Goal: Information Seeking & Learning: Learn about a topic

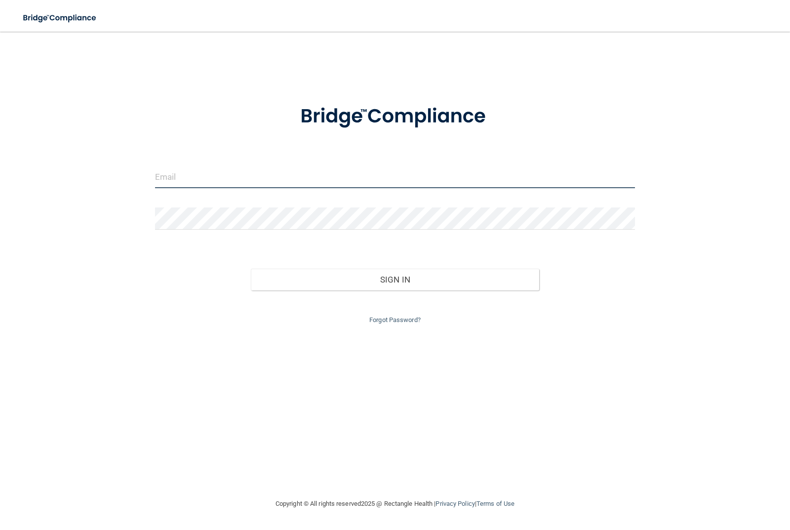
type input "[EMAIL_ADDRESS][DOMAIN_NAME]"
drag, startPoint x: 355, startPoint y: 186, endPoint x: 126, endPoint y: 175, distance: 229.8
click at [126, 175] on div "bhomer1987@gmail.com Invalid email/password. You don't have permission to acces…" at bounding box center [395, 264] width 750 height 446
type input "[EMAIL_ADDRESS][DOMAIN_NAME]"
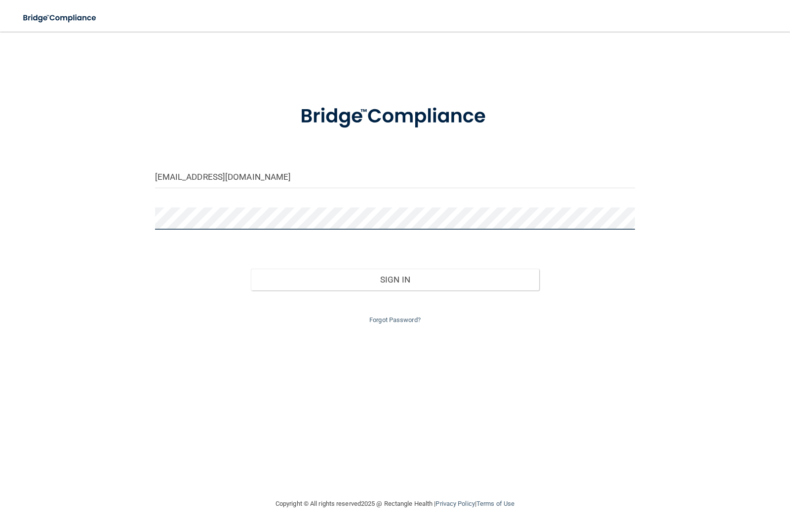
click at [153, 219] on div at bounding box center [395, 222] width 495 height 30
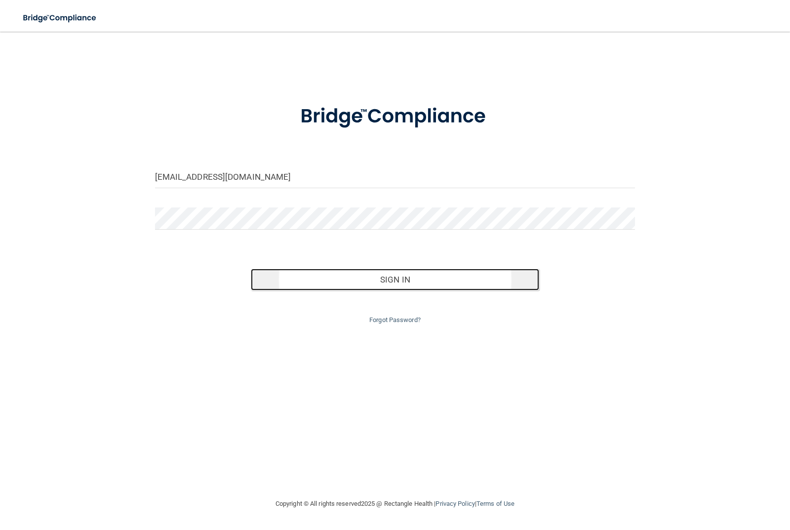
click at [442, 284] on button "Sign In" at bounding box center [395, 280] width 288 height 22
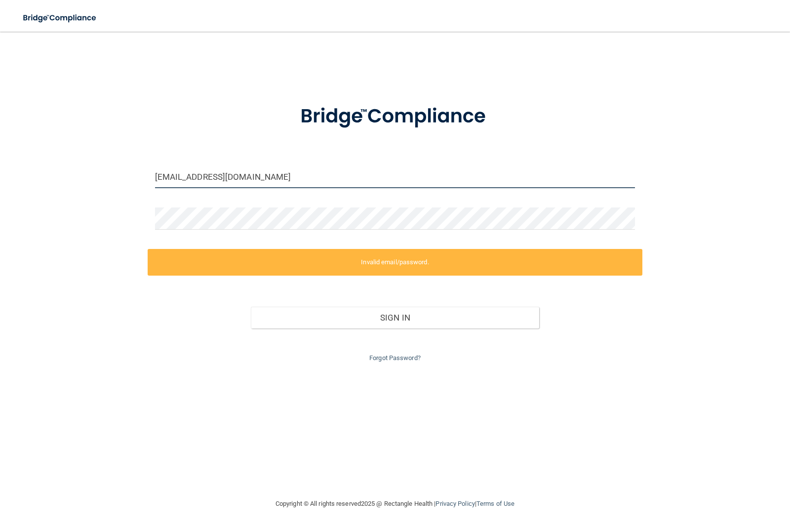
drag, startPoint x: 314, startPoint y: 175, endPoint x: 152, endPoint y: 196, distance: 164.4
click at [152, 196] on div "aubrie.smith2013@gmail.com Invalid email/password. You don't have permission to…" at bounding box center [395, 264] width 750 height 446
click at [294, 180] on input "[EMAIL_ADDRESS][DOMAIN_NAME]" at bounding box center [395, 177] width 480 height 22
drag, startPoint x: 294, startPoint y: 180, endPoint x: 258, endPoint y: 173, distance: 36.7
click at [258, 173] on input "[EMAIL_ADDRESS][DOMAIN_NAME]" at bounding box center [395, 177] width 480 height 22
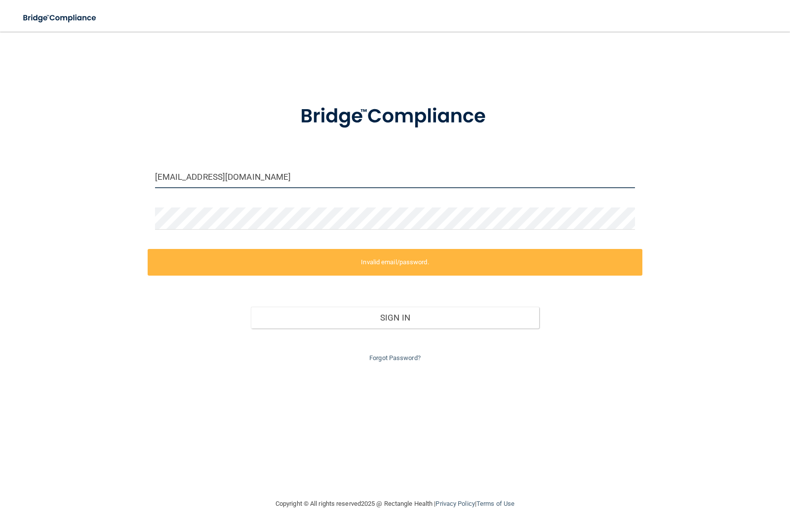
click at [294, 176] on input "[EMAIL_ADDRESS][DOMAIN_NAME]" at bounding box center [395, 177] width 480 height 22
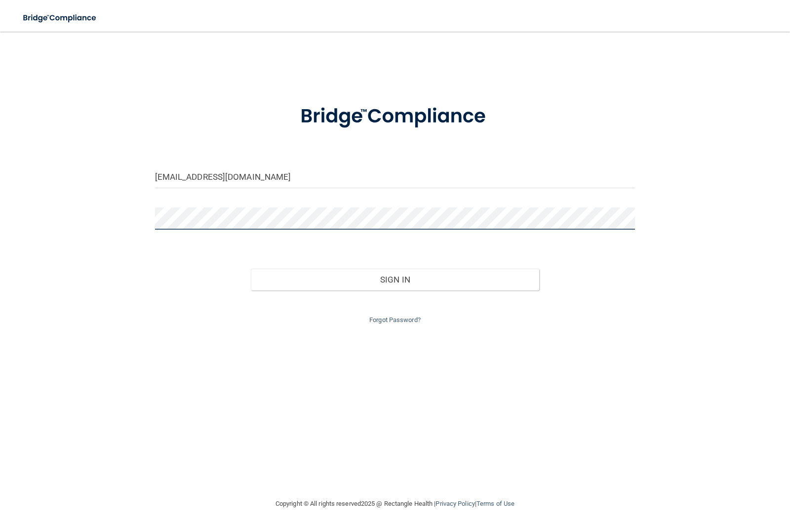
click at [251, 269] on button "Sign In" at bounding box center [395, 280] width 288 height 22
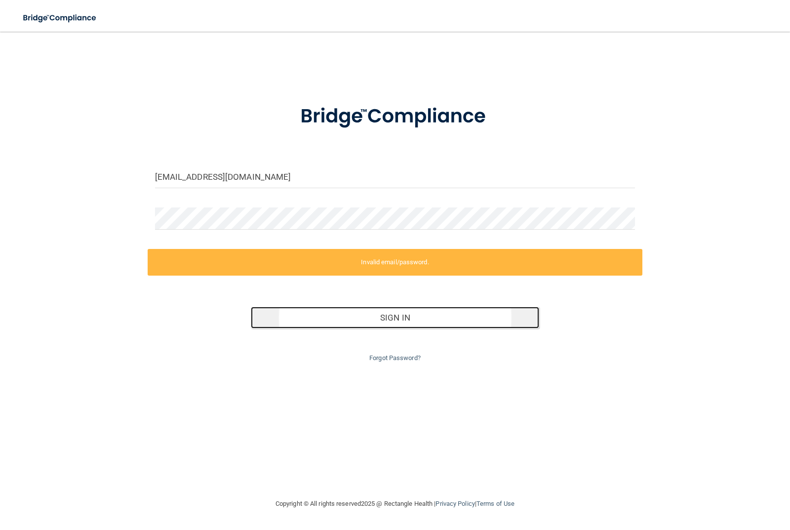
click at [393, 321] on button "Sign In" at bounding box center [395, 318] width 288 height 22
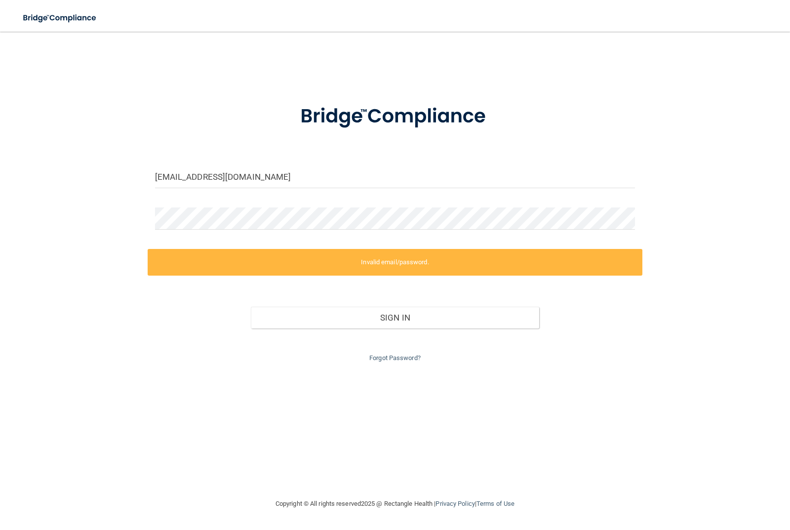
click at [587, 395] on div "aubrie.smith2013@gmail.com Invalid email/password. You don't have permission to…" at bounding box center [395, 264] width 750 height 446
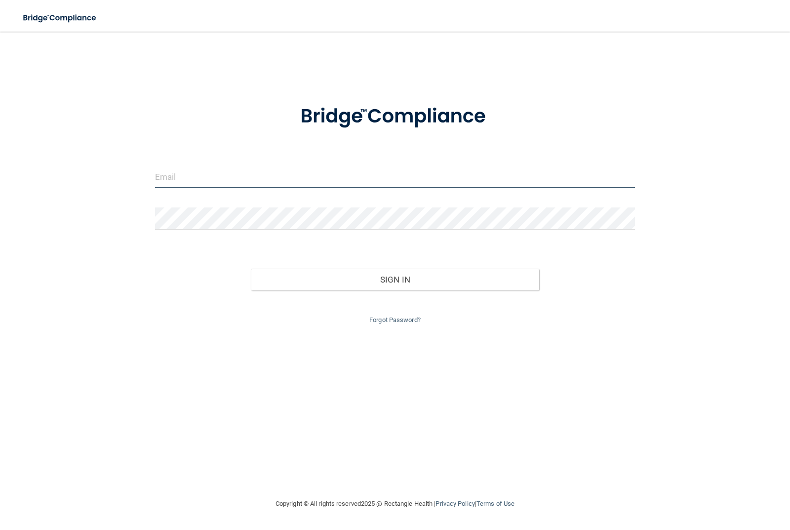
type input "[EMAIL_ADDRESS][DOMAIN_NAME]"
drag, startPoint x: 257, startPoint y: 176, endPoint x: 117, endPoint y: 177, distance: 139.2
click at [117, 177] on div "bhomer1987@gmail.com Invalid email/password. You don't have permission to acces…" at bounding box center [395, 264] width 750 height 446
type input "Aubrie.smith2013@gmail.com"
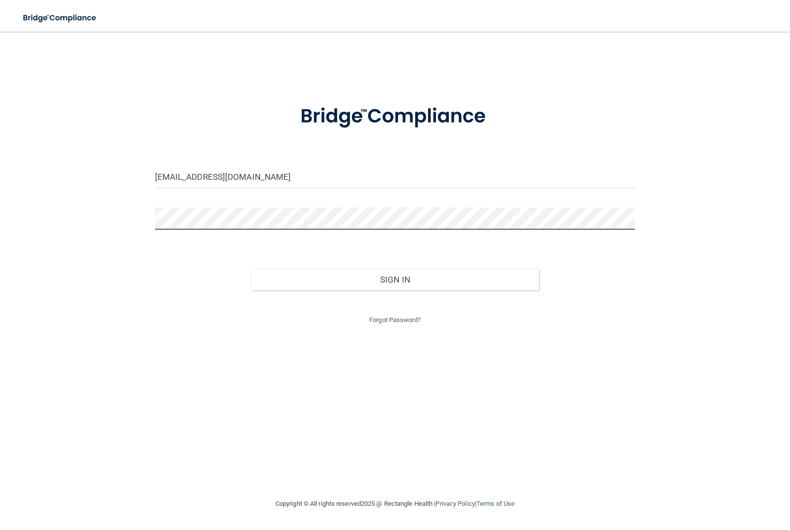
click at [146, 222] on div "Aubrie.smith2013@gmail.com Invalid email/password. You don't have permission to…" at bounding box center [395, 264] width 750 height 446
click at [251, 269] on button "Sign In" at bounding box center [395, 280] width 288 height 22
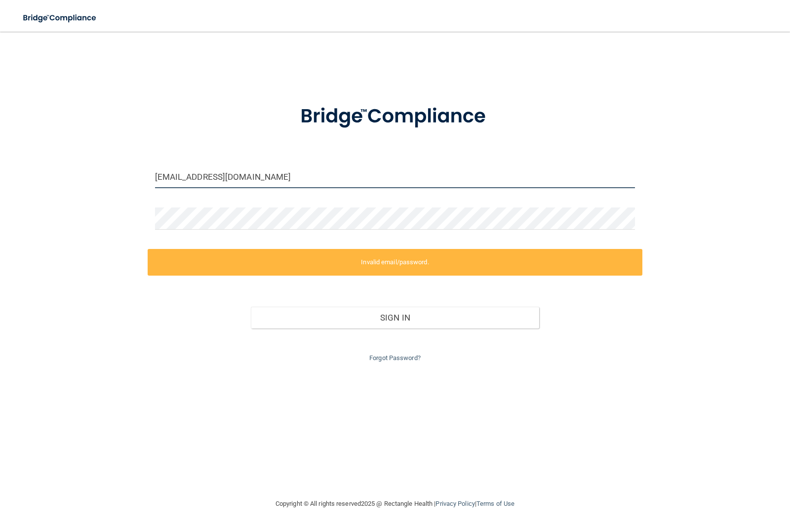
drag, startPoint x: 275, startPoint y: 179, endPoint x: 124, endPoint y: 178, distance: 151.6
click at [124, 178] on div "Aubrie.smith2013@gmail.com Invalid email/password. You don't have permission to…" at bounding box center [395, 264] width 750 height 446
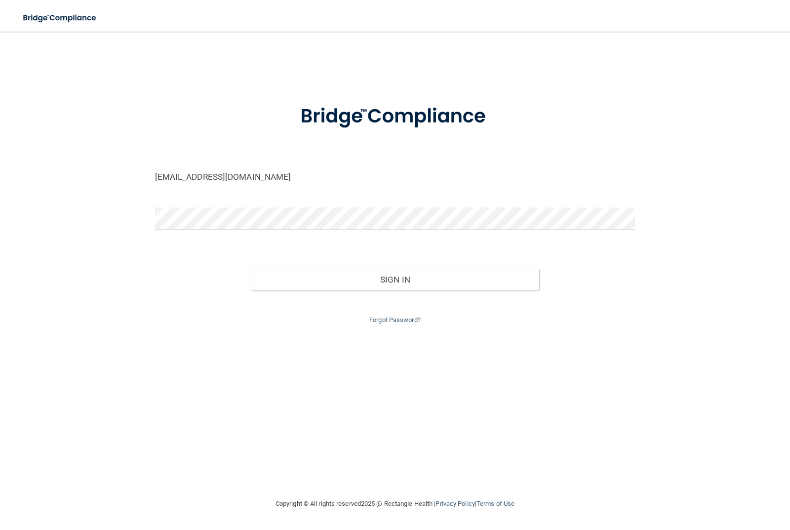
click at [187, 201] on form "Aubriej_2013@icloud.com Invalid email/password. You don't have permission to ac…" at bounding box center [395, 208] width 480 height 235
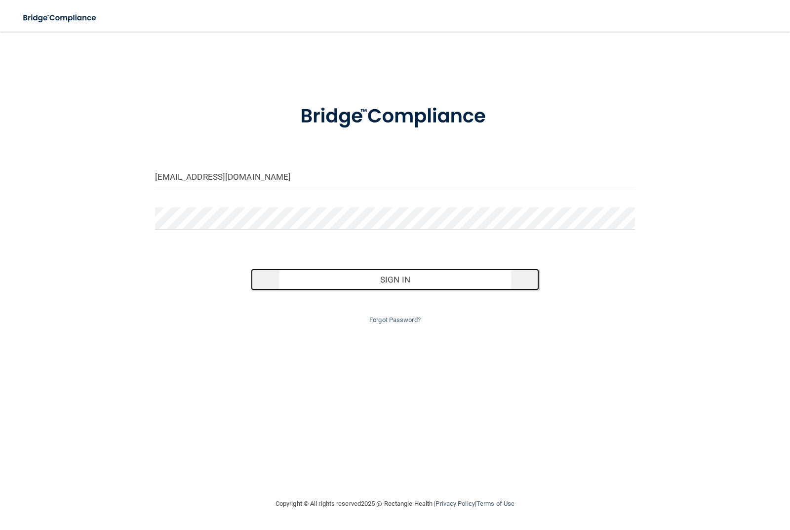
click at [440, 283] on button "Sign In" at bounding box center [395, 280] width 288 height 22
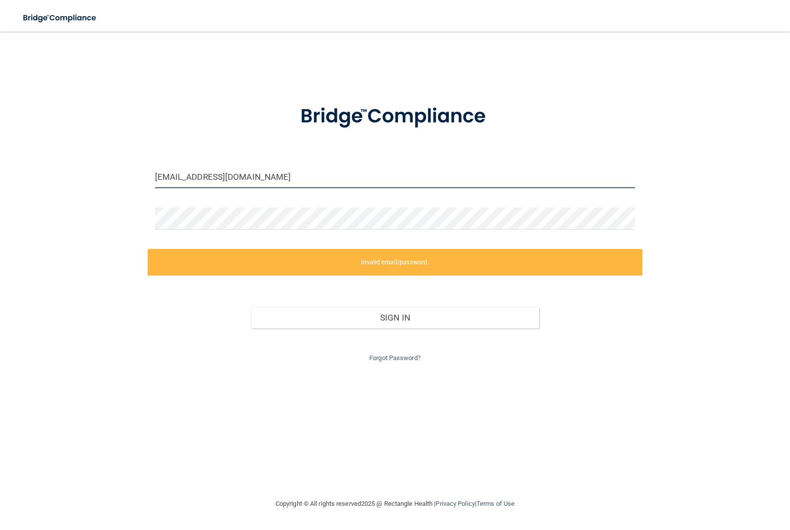
click at [161, 177] on input "Aubriej_2013@icloud.com" at bounding box center [395, 177] width 480 height 22
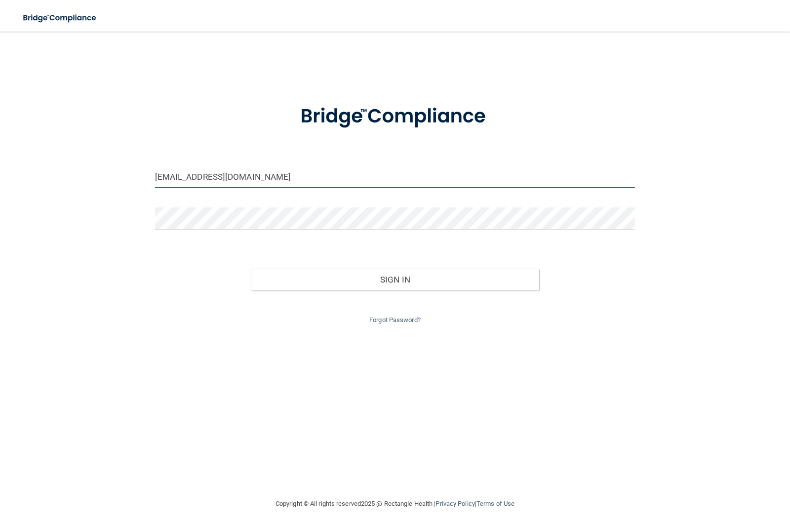
type input "aubriej_2013@icloud.com"
drag, startPoint x: 212, startPoint y: 179, endPoint x: 97, endPoint y: 182, distance: 114.6
click at [95, 182] on div "aubriej_2013@icloud.com Invalid email/password. You don't have permission to ac…" at bounding box center [395, 264] width 750 height 446
type input "[EMAIL_ADDRESS][DOMAIN_NAME]"
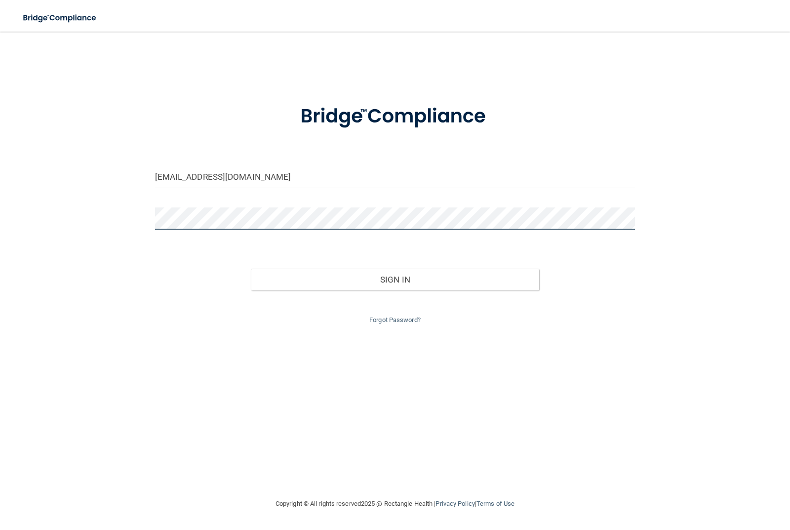
click at [115, 210] on div "aubrie.smith2013@gmail.com Invalid email/password. You don't have permission to…" at bounding box center [395, 264] width 750 height 446
click at [251, 269] on button "Sign In" at bounding box center [395, 280] width 288 height 22
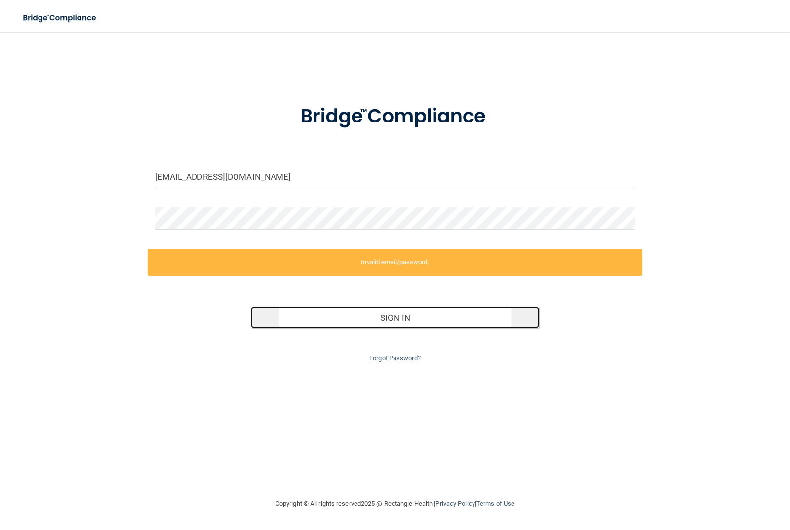
click at [392, 320] on button "Sign In" at bounding box center [395, 318] width 288 height 22
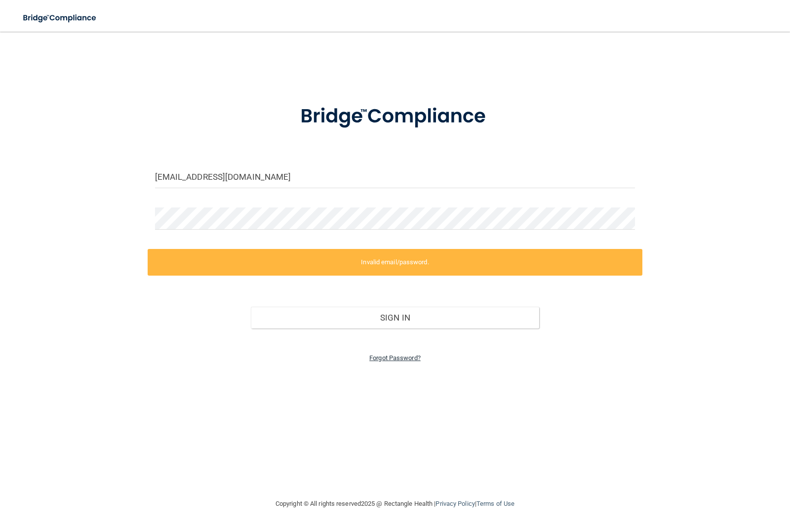
click at [398, 360] on link "Forgot Password?" at bounding box center [394, 357] width 51 height 7
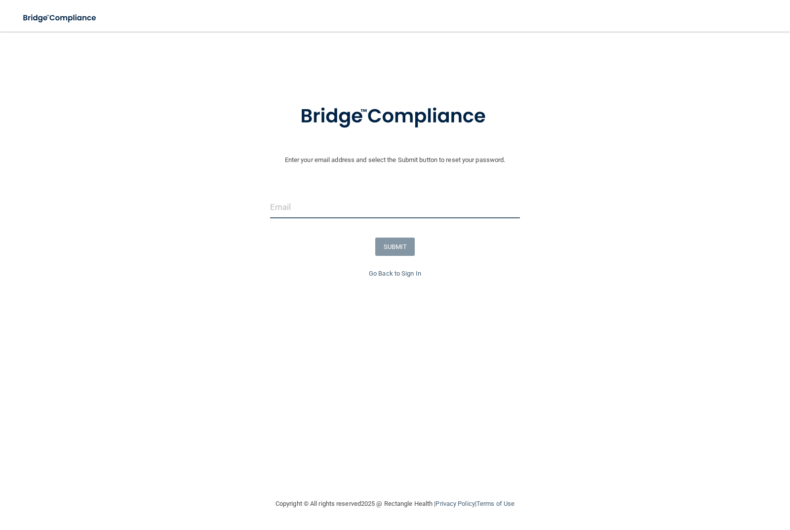
click at [345, 208] on input "email" at bounding box center [395, 207] width 250 height 22
type input "A"
type input "[EMAIL_ADDRESS][DOMAIN_NAME]"
click at [392, 245] on button "SUBMIT" at bounding box center [395, 246] width 40 height 18
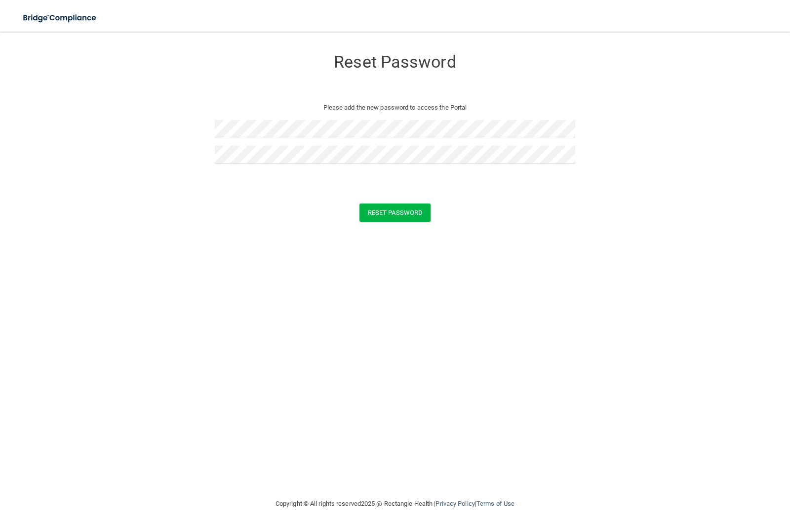
click at [472, 190] on form "Reset Password Please add the new password to access the Portal Reset Password …" at bounding box center [395, 137] width 750 height 192
click at [417, 214] on button "Reset Password" at bounding box center [394, 212] width 71 height 18
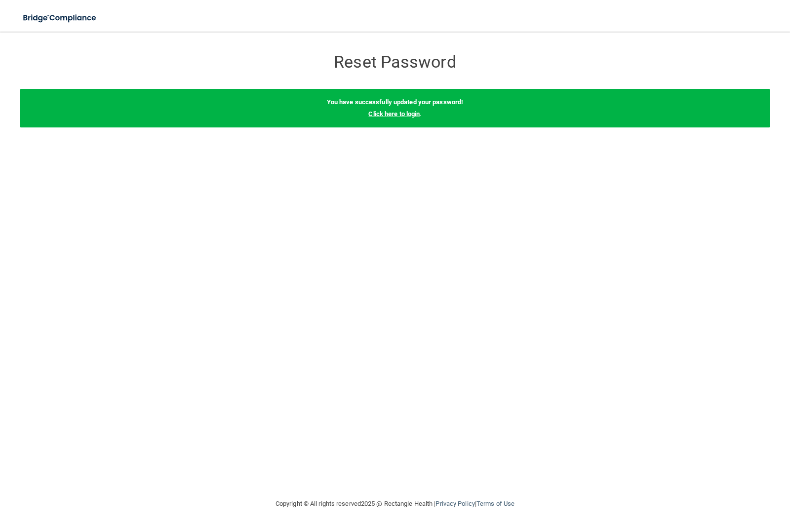
click at [409, 113] on link "Click here to login" at bounding box center [393, 113] width 51 height 7
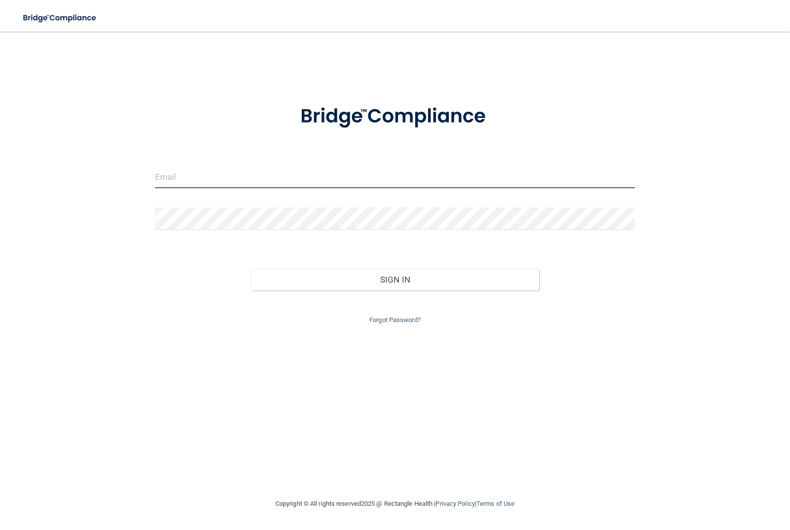
type input "[EMAIL_ADDRESS][DOMAIN_NAME]"
click at [339, 145] on form "[EMAIL_ADDRESS][DOMAIN_NAME] Invalid email/password. You don't have permission …" at bounding box center [395, 208] width 480 height 235
click at [367, 173] on input "[EMAIL_ADDRESS][DOMAIN_NAME]" at bounding box center [395, 177] width 480 height 22
drag, startPoint x: 202, startPoint y: 163, endPoint x: 186, endPoint y: 167, distance: 16.3
click at [183, 168] on input "[EMAIL_ADDRESS][DOMAIN_NAME]" at bounding box center [395, 177] width 480 height 22
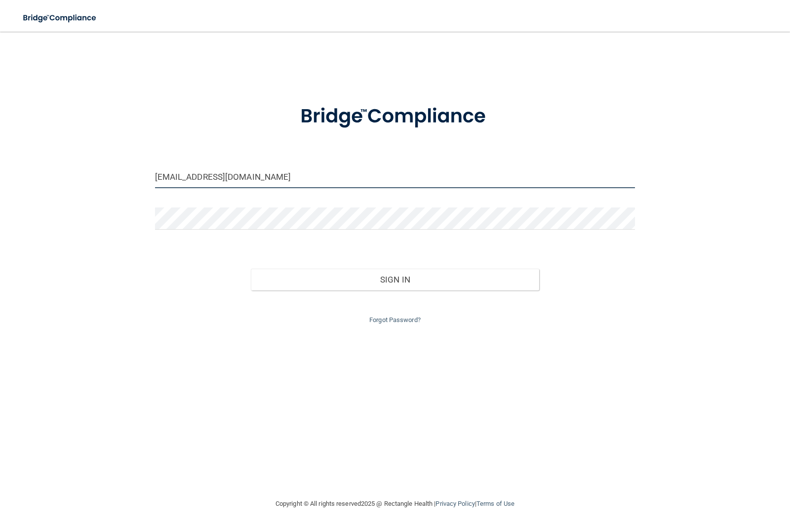
drag, startPoint x: 217, startPoint y: 168, endPoint x: 147, endPoint y: 170, distance: 70.1
click at [148, 170] on div "[EMAIL_ADDRESS][DOMAIN_NAME]" at bounding box center [395, 181] width 495 height 30
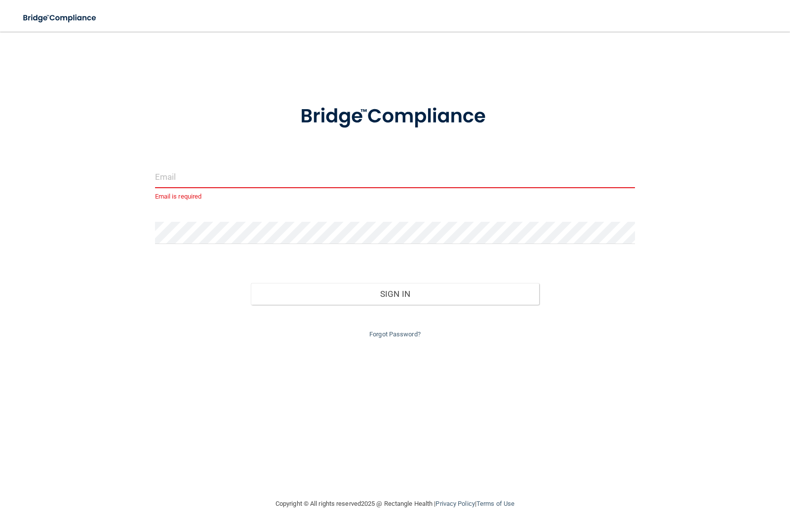
type input "A"
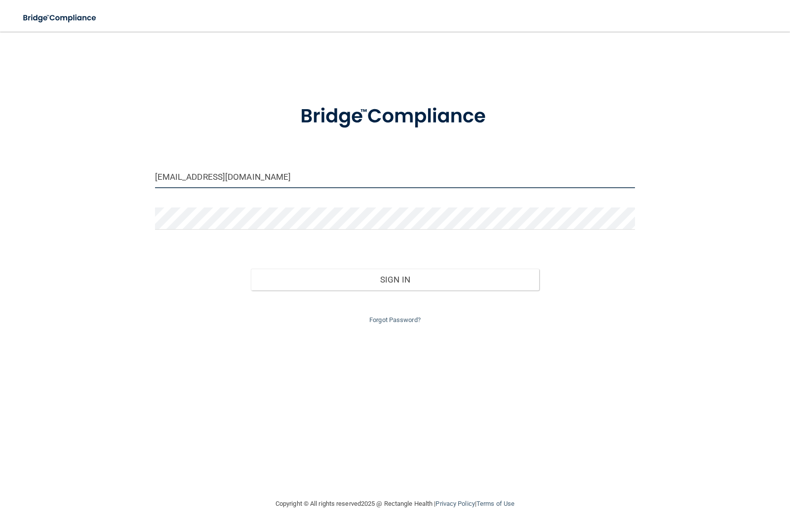
type input "[EMAIL_ADDRESS][DOMAIN_NAME]"
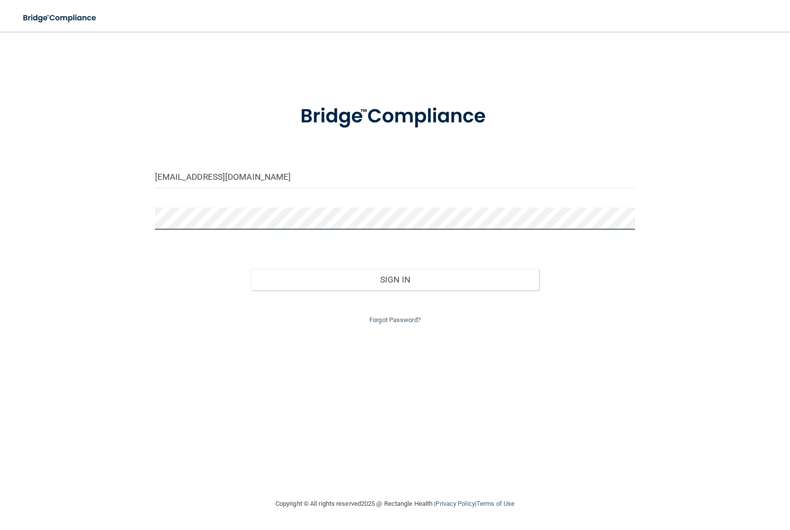
click at [141, 206] on div "aubrie.smith2013@gmail.com Invalid email/password. You don't have permission to…" at bounding box center [395, 264] width 750 height 446
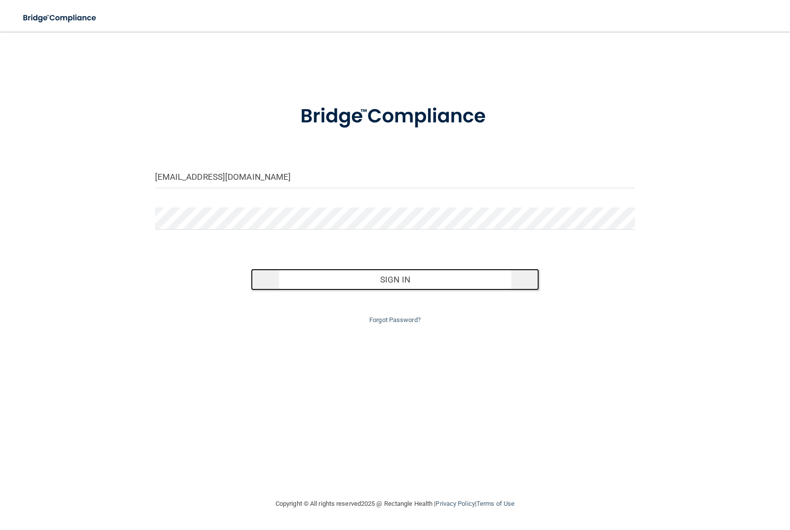
click at [454, 283] on button "Sign In" at bounding box center [395, 280] width 288 height 22
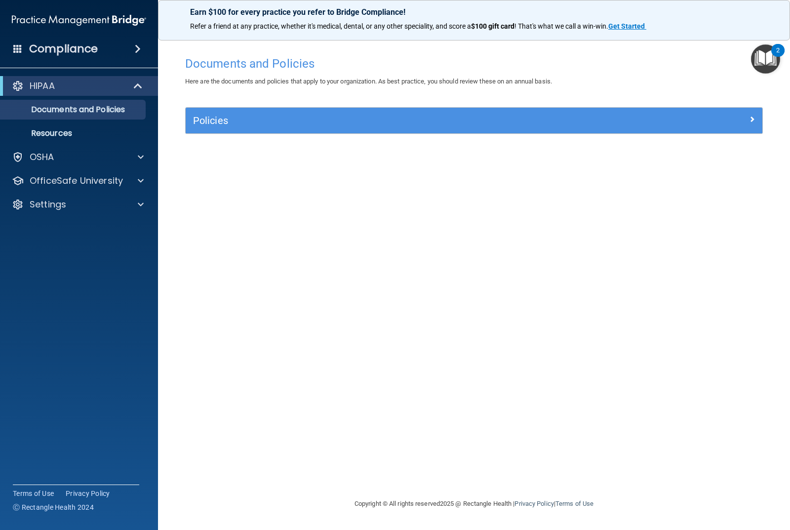
click at [769, 63] on img "Open Resource Center, 2 new notifications" at bounding box center [765, 58] width 29 height 29
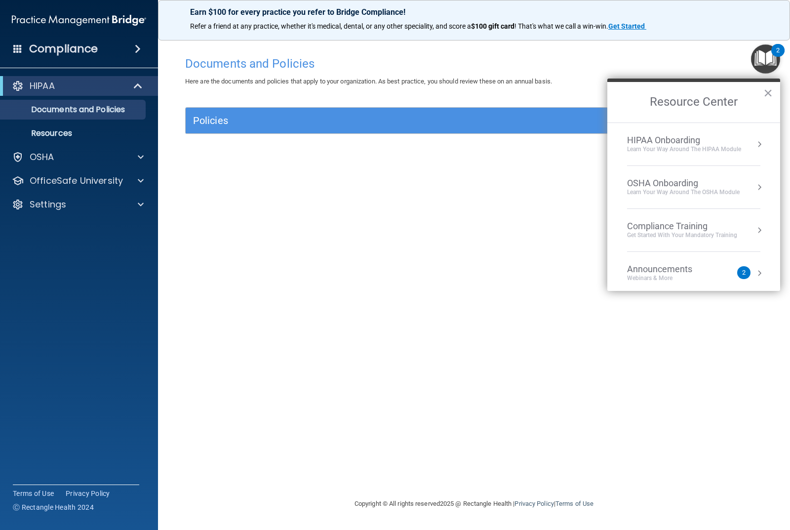
click at [754, 276] on button "Resource Center" at bounding box center [759, 273] width 10 height 10
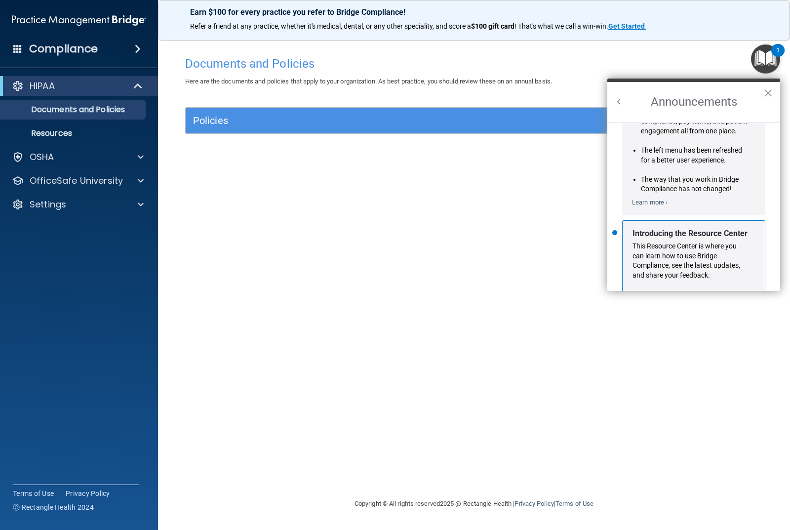
scroll to position [173, 0]
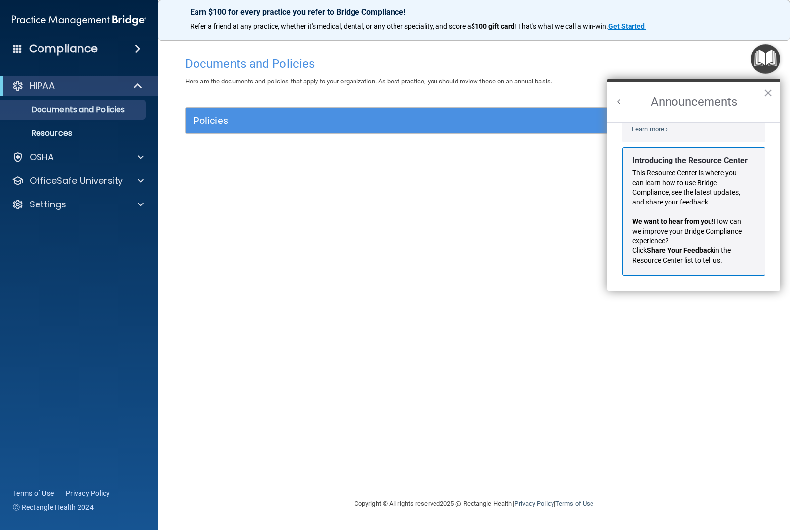
click at [365, 305] on div "Documents and Policies Here are the documents and policies that apply to your o…" at bounding box center [474, 274] width 592 height 446
click at [771, 99] on button "×" at bounding box center [767, 93] width 9 height 16
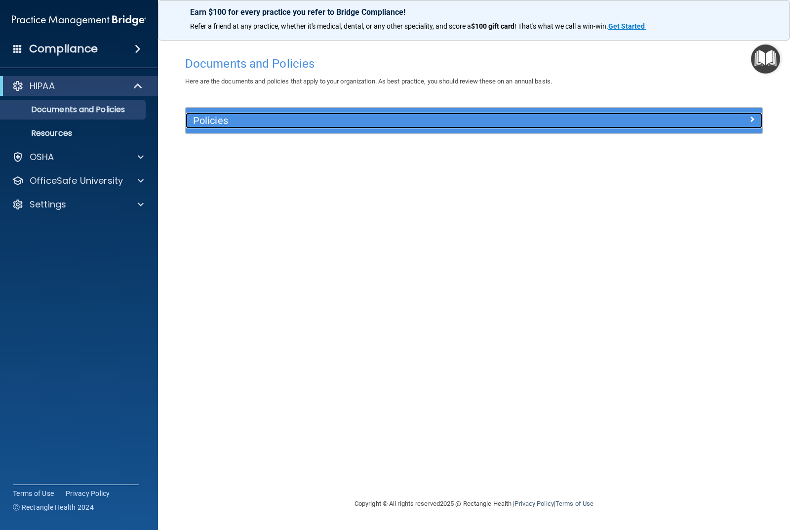
click at [486, 126] on h5 "Policies" at bounding box center [402, 120] width 418 height 11
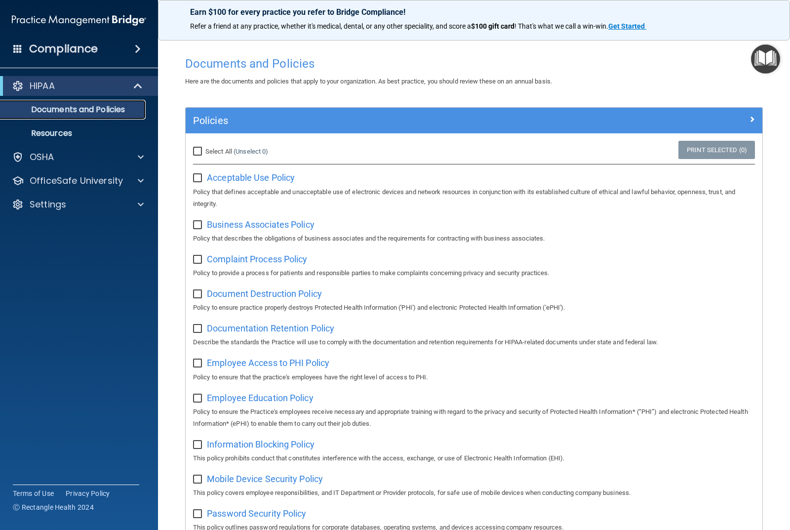
click at [119, 111] on p "Documents and Policies" at bounding box center [73, 110] width 135 height 10
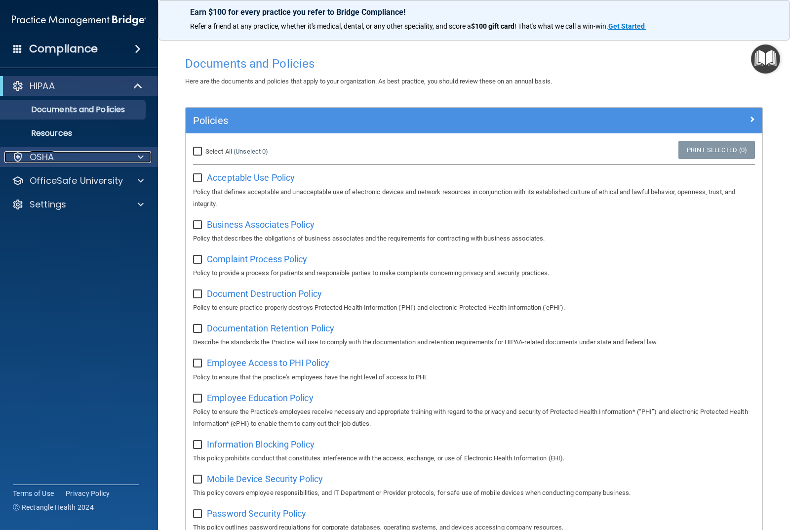
click at [110, 154] on div "OSHA" at bounding box center [65, 157] width 122 height 12
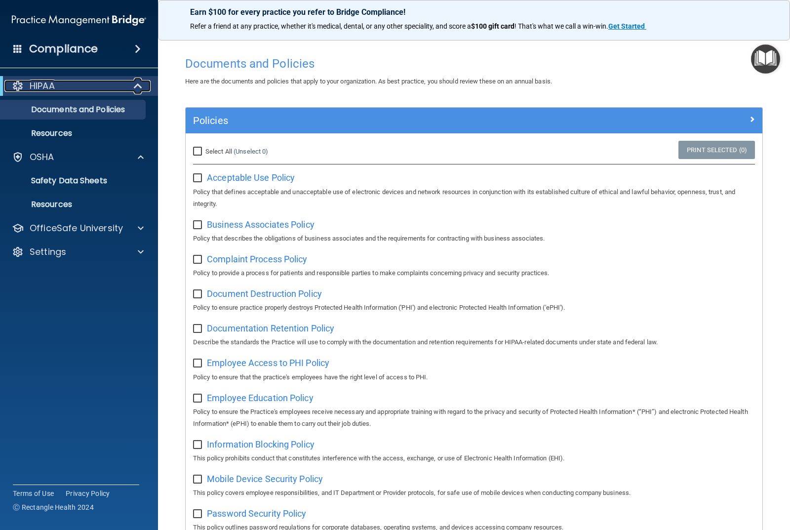
click at [139, 89] on span at bounding box center [139, 86] width 8 height 12
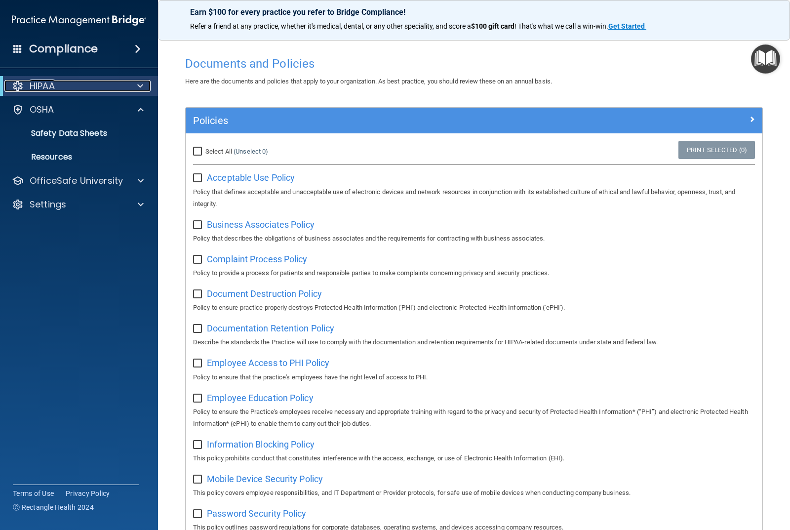
click at [138, 89] on span at bounding box center [140, 86] width 6 height 12
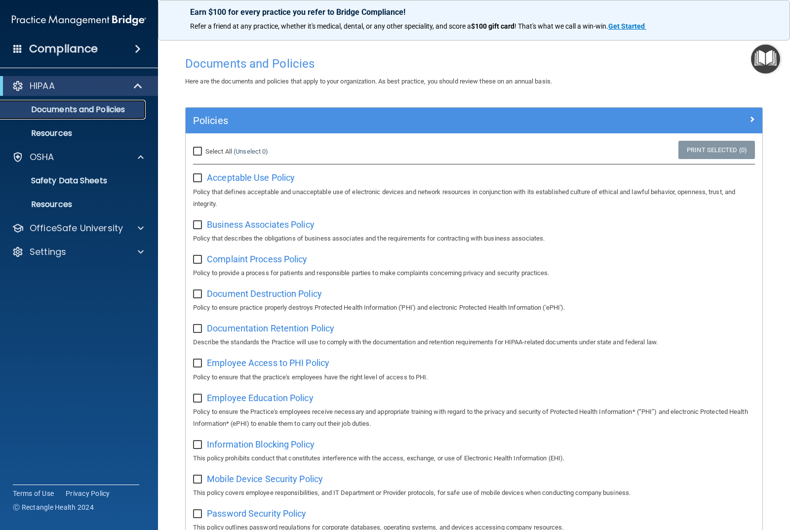
click at [112, 108] on p "Documents and Policies" at bounding box center [73, 110] width 135 height 10
click at [111, 108] on p "Documents and Policies" at bounding box center [73, 110] width 135 height 10
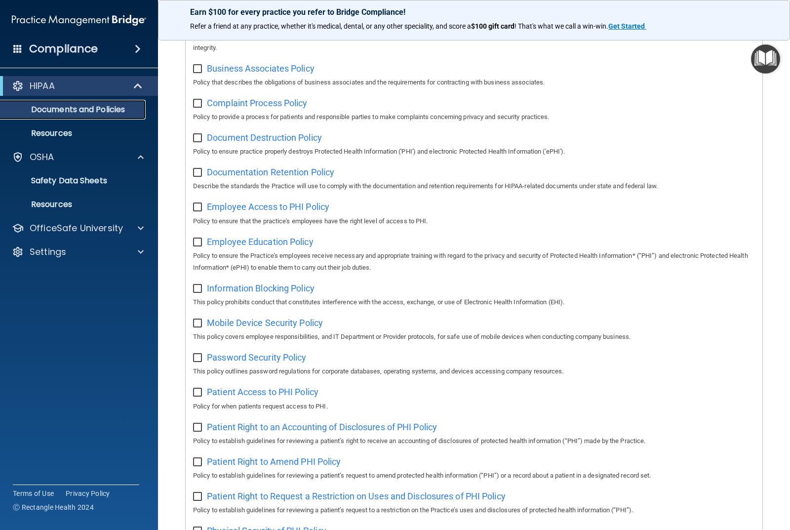
scroll to position [247, 0]
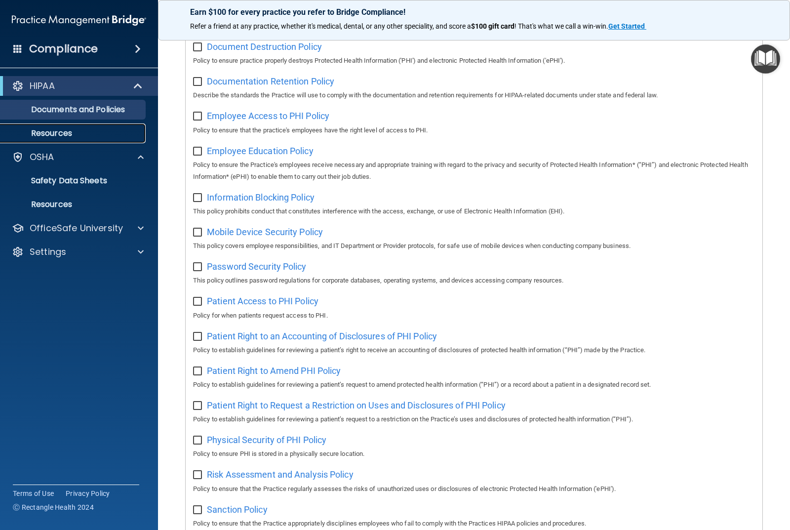
click at [80, 130] on p "Resources" at bounding box center [73, 133] width 135 height 10
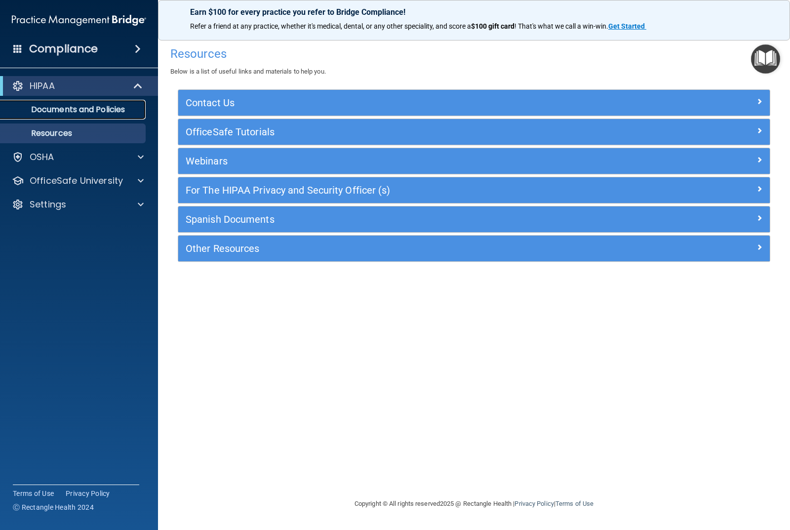
click at [54, 100] on link "Documents and Policies" at bounding box center [68, 110] width 156 height 20
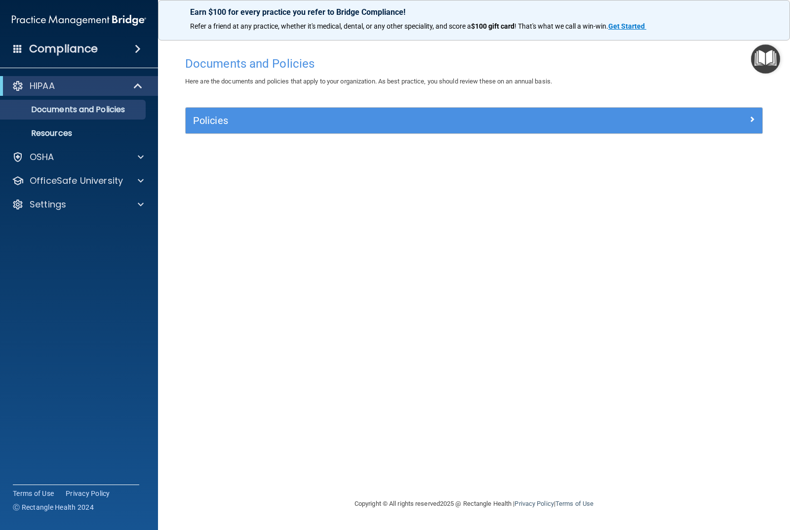
click at [64, 77] on div "HIPAA" at bounding box center [79, 86] width 158 height 20
click at [141, 46] on span at bounding box center [138, 49] width 6 height 12
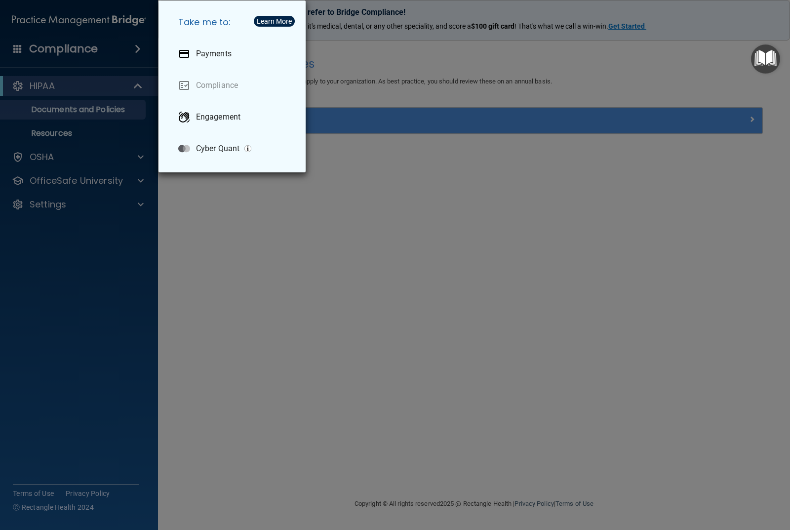
click at [195, 226] on div "Take me to: Payments Compliance Engagement Cyber Quant" at bounding box center [395, 265] width 790 height 530
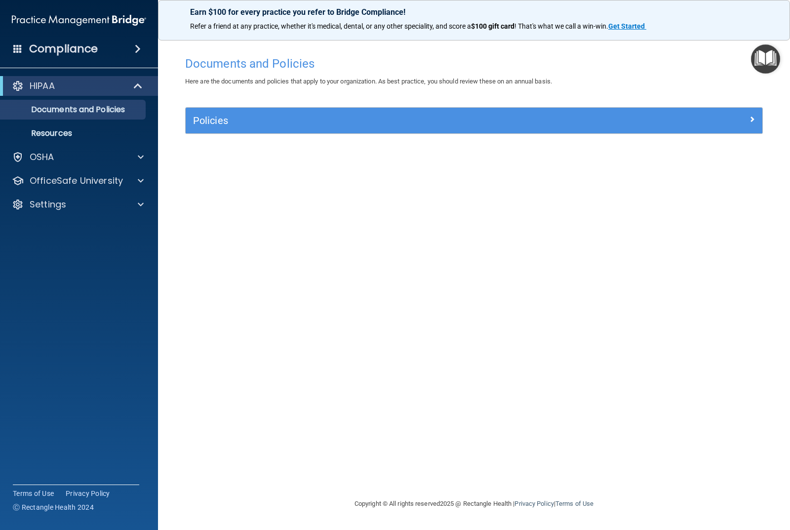
click at [21, 51] on span at bounding box center [17, 48] width 9 height 9
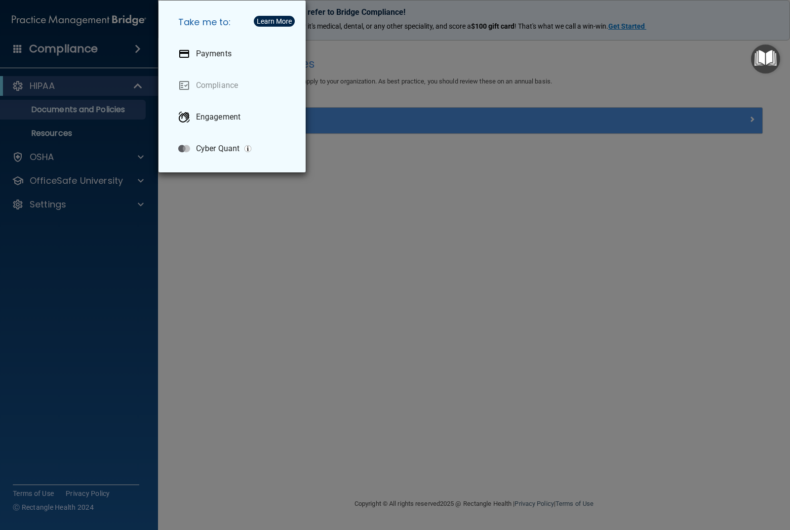
click at [94, 107] on div "Take me to: Payments Compliance Engagement Cyber Quant" at bounding box center [395, 265] width 790 height 530
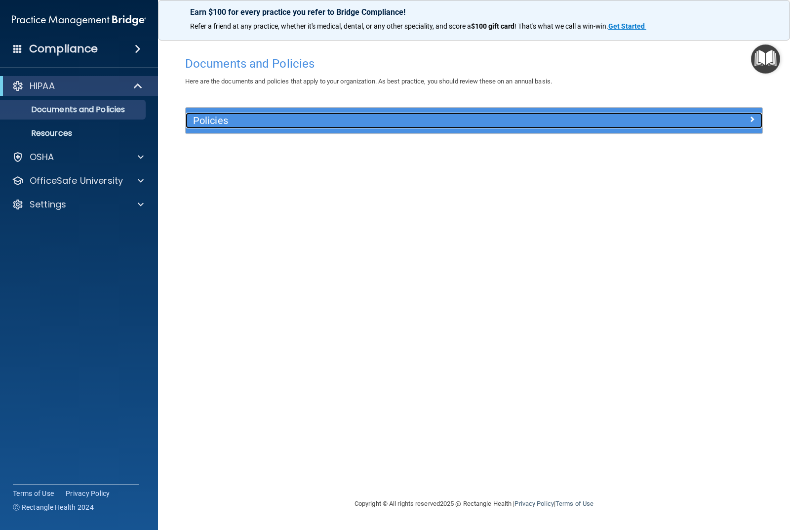
click at [729, 123] on div at bounding box center [690, 119] width 144 height 12
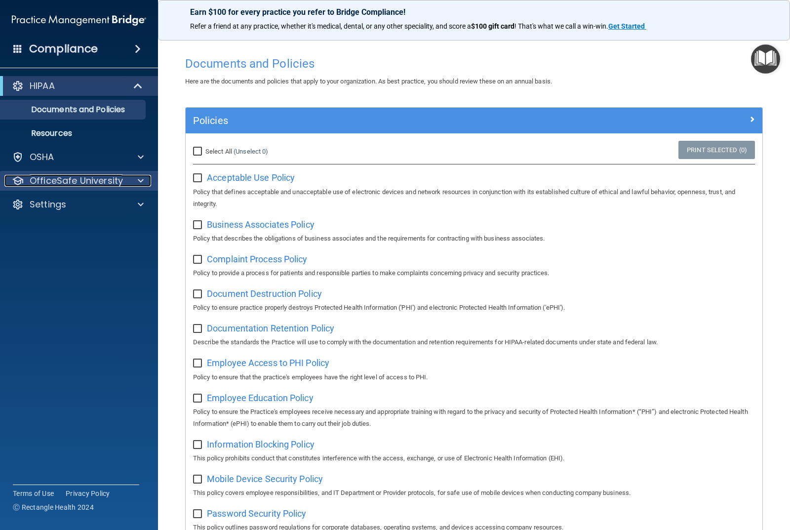
click at [142, 178] on span at bounding box center [141, 181] width 6 height 12
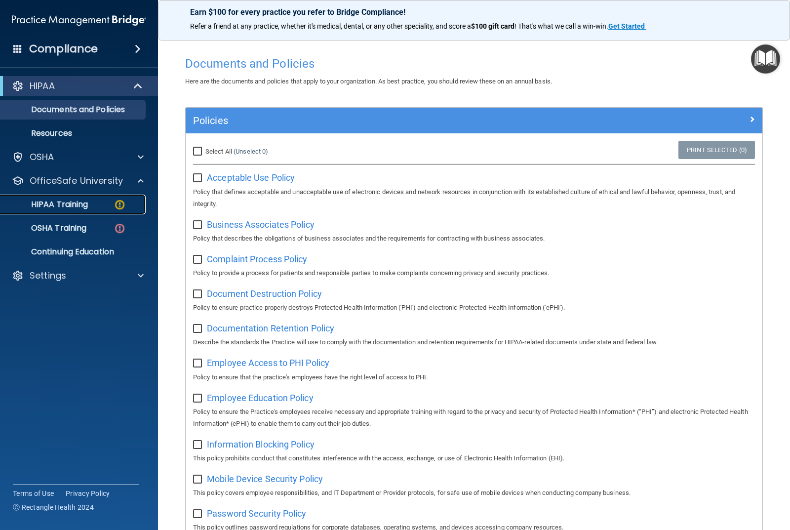
click at [87, 205] on p "HIPAA Training" at bounding box center [46, 204] width 81 height 10
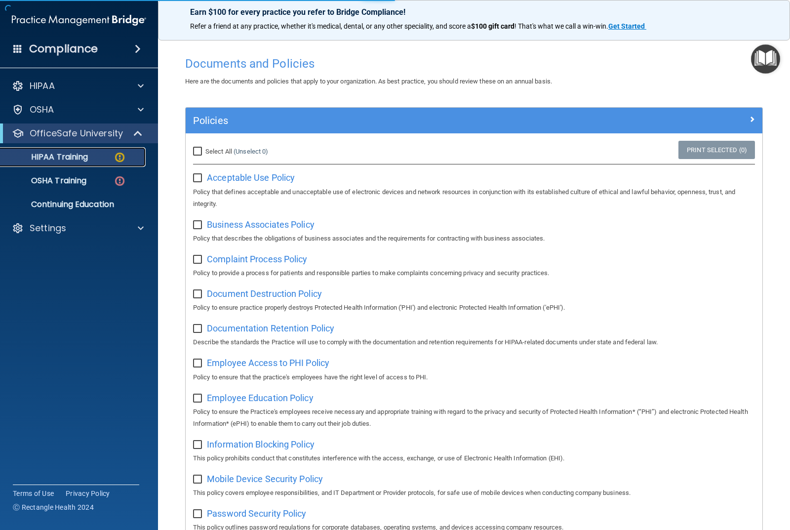
click at [109, 151] on link "HIPAA Training" at bounding box center [68, 157] width 156 height 20
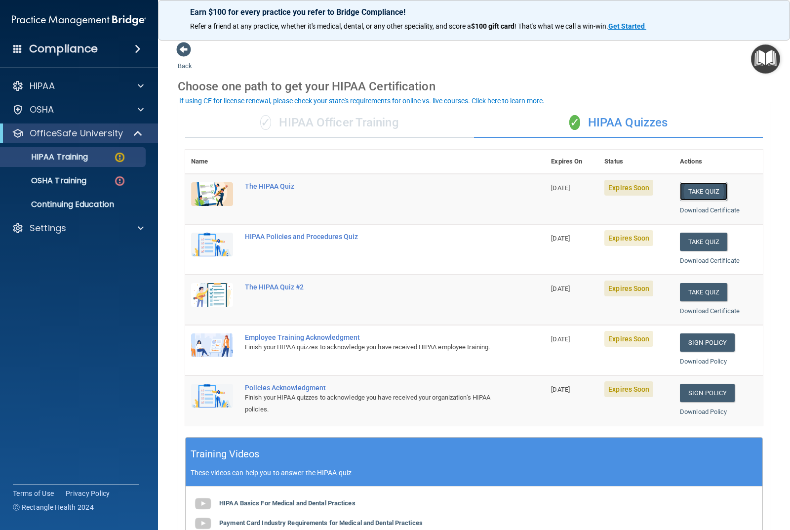
click at [696, 185] on button "Take Quiz" at bounding box center [703, 191] width 47 height 18
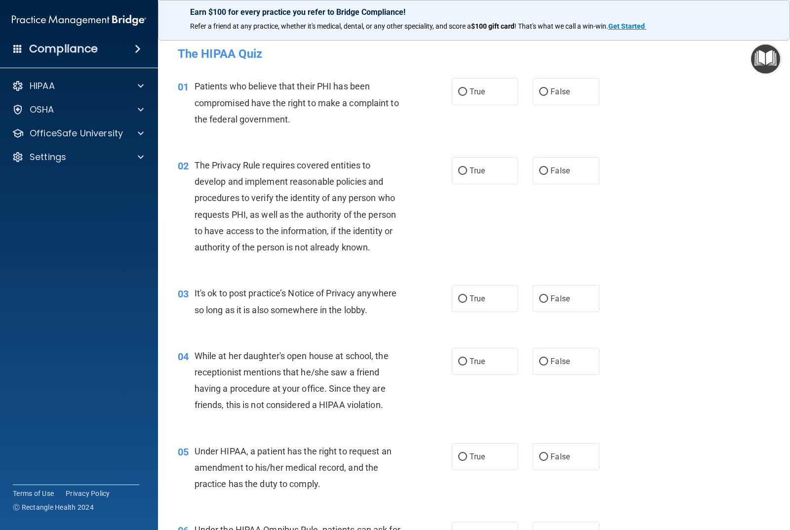
drag, startPoint x: 484, startPoint y: 92, endPoint x: 480, endPoint y: 110, distance: 18.7
click at [484, 91] on label "True" at bounding box center [485, 91] width 66 height 27
click at [467, 91] on input "True" at bounding box center [462, 91] width 9 height 7
radio input "true"
click at [474, 175] on span "True" at bounding box center [476, 170] width 15 height 9
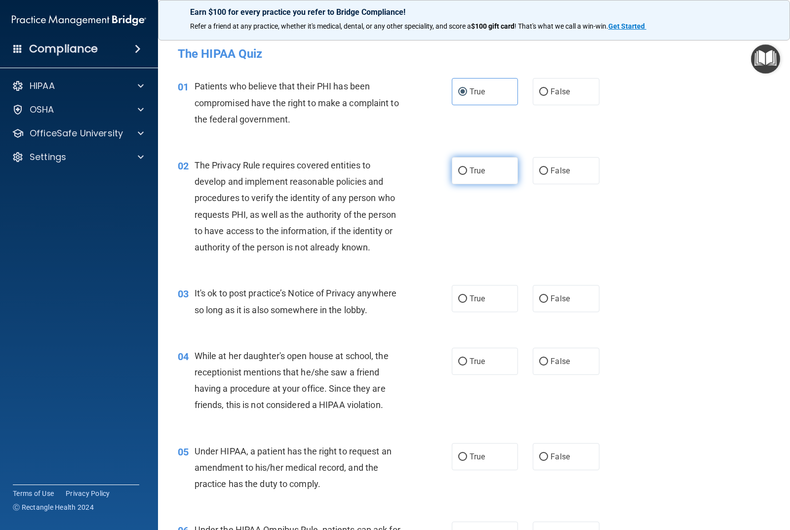
click at [467, 175] on input "True" at bounding box center [462, 170] width 9 height 7
radio input "true"
click at [558, 303] on label "False" at bounding box center [566, 298] width 66 height 27
click at [548, 303] on input "False" at bounding box center [543, 298] width 9 height 7
radio input "true"
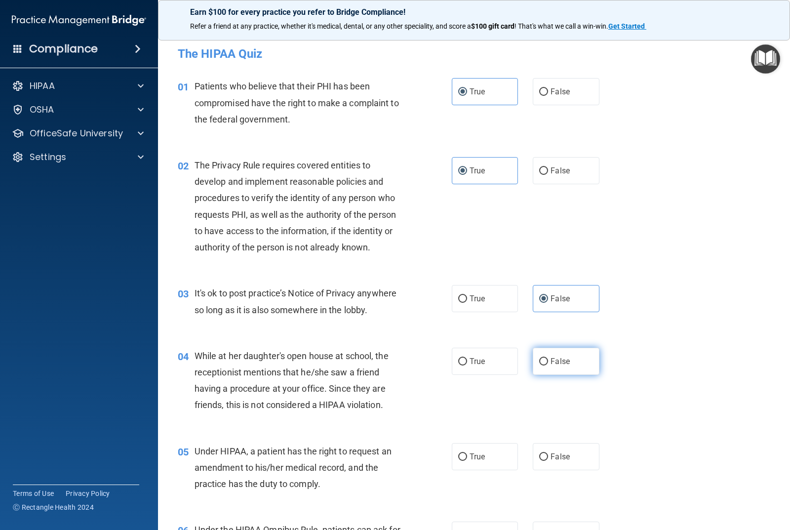
click at [541, 352] on label "False" at bounding box center [566, 361] width 66 height 27
click at [541, 358] on input "False" at bounding box center [543, 361] width 9 height 7
radio input "true"
click at [547, 450] on label "False" at bounding box center [566, 456] width 66 height 27
click at [547, 453] on input "False" at bounding box center [543, 456] width 9 height 7
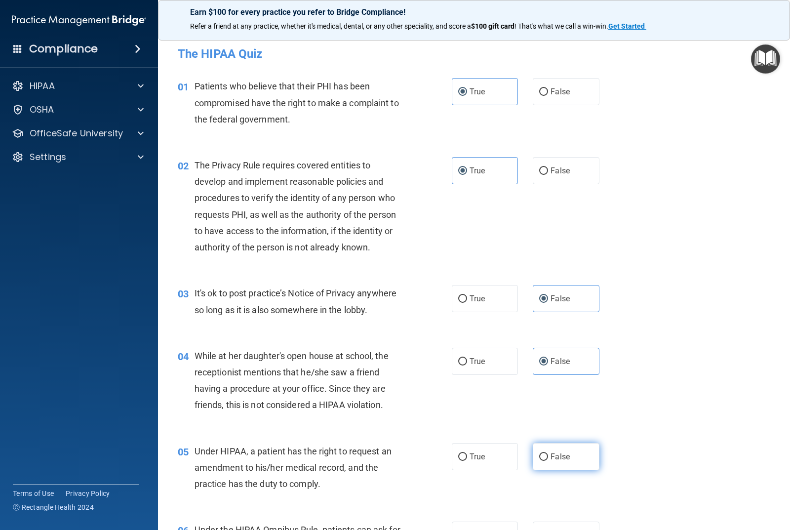
radio input "true"
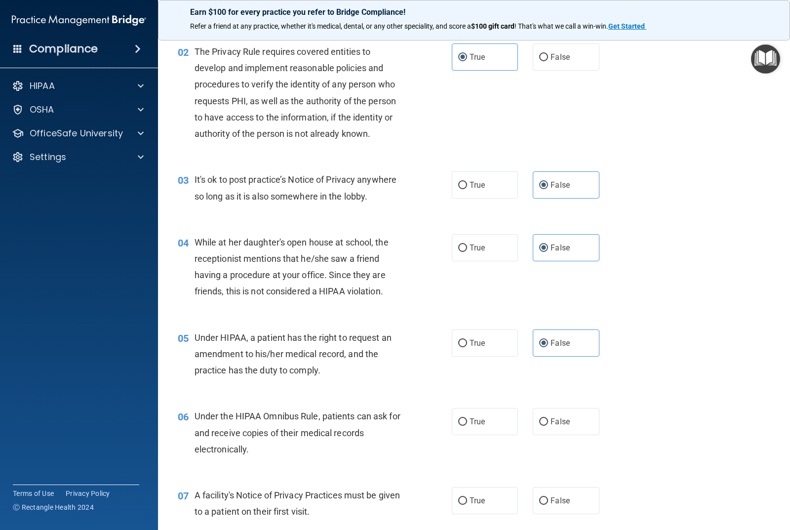
scroll to position [197, 0]
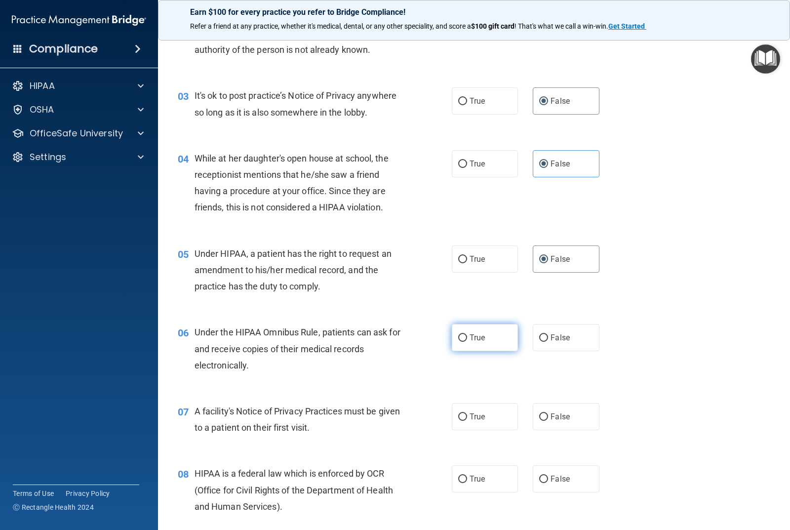
click at [473, 335] on span "True" at bounding box center [476, 337] width 15 height 9
click at [467, 335] on input "True" at bounding box center [462, 337] width 9 height 7
radio input "true"
click at [482, 413] on label "True" at bounding box center [485, 416] width 66 height 27
click at [467, 413] on input "True" at bounding box center [462, 416] width 9 height 7
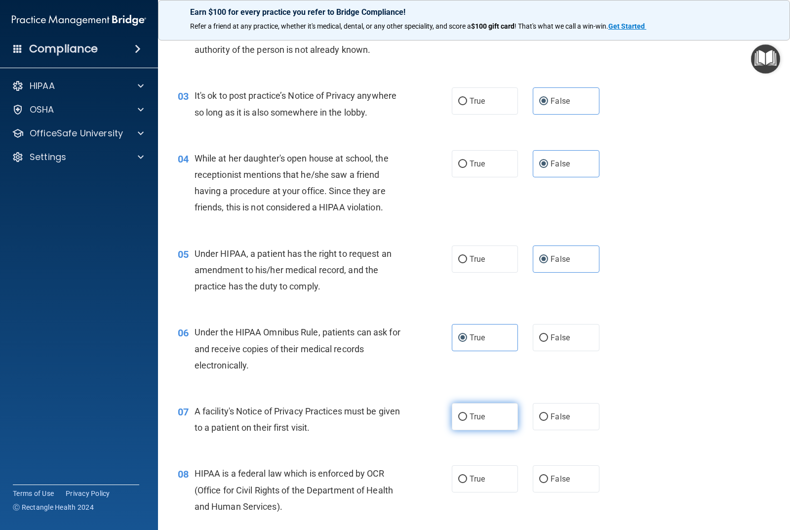
radio input "true"
click at [490, 472] on label "True" at bounding box center [485, 478] width 66 height 27
click at [467, 475] on input "True" at bounding box center [462, 478] width 9 height 7
radio input "true"
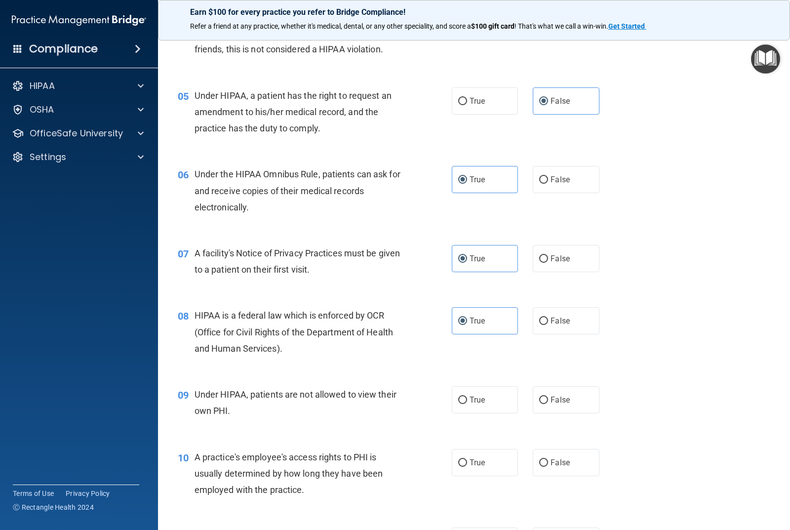
scroll to position [395, 0]
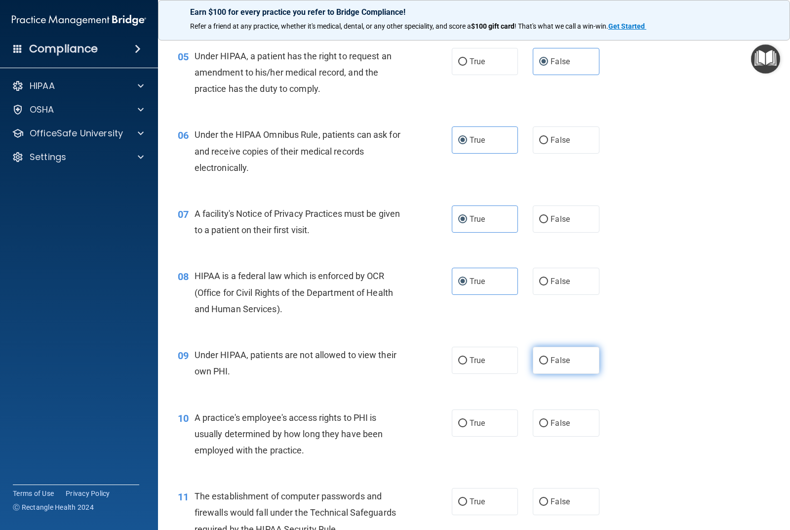
click at [545, 358] on label "False" at bounding box center [566, 360] width 66 height 27
click at [545, 358] on input "False" at bounding box center [543, 360] width 9 height 7
radio input "true"
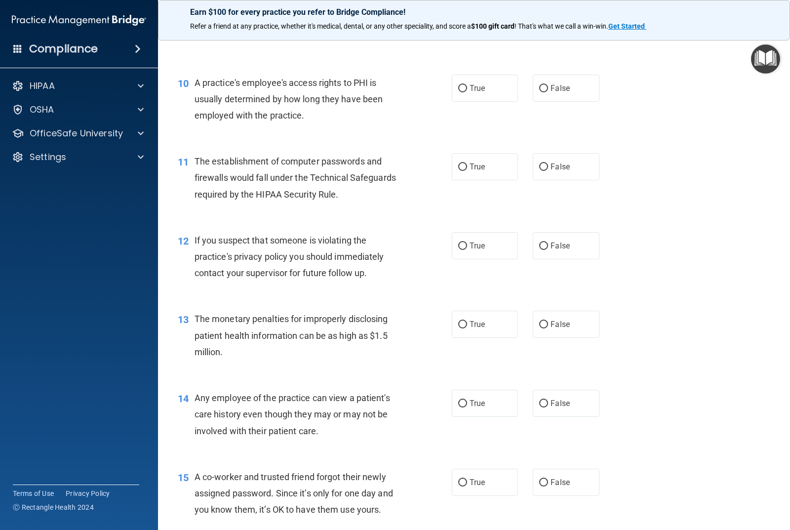
scroll to position [741, 0]
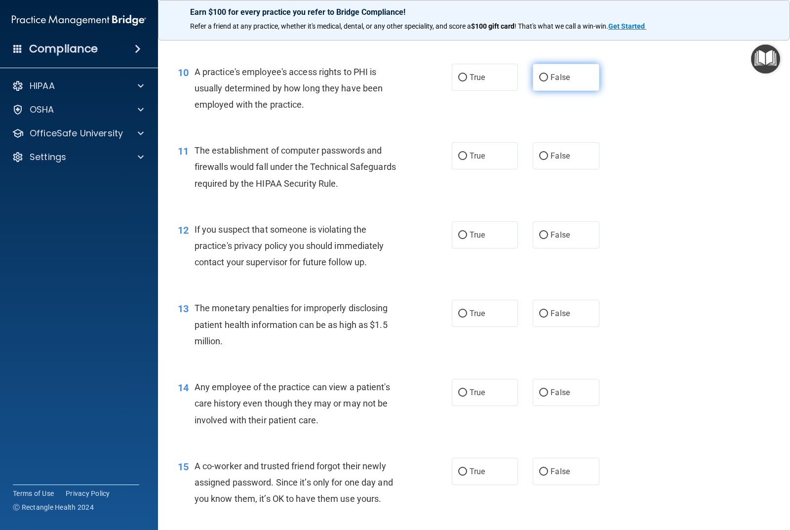
click at [571, 83] on label "False" at bounding box center [566, 77] width 66 height 27
click at [548, 81] on input "False" at bounding box center [543, 77] width 9 height 7
radio input "true"
click at [469, 152] on span "True" at bounding box center [476, 155] width 15 height 9
click at [467, 153] on input "True" at bounding box center [462, 156] width 9 height 7
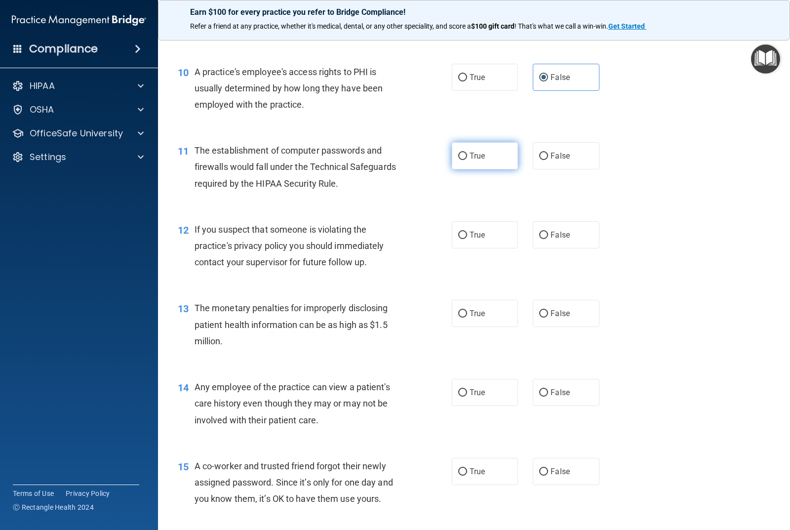
radio input "true"
click at [469, 222] on label "True" at bounding box center [485, 234] width 66 height 27
click at [467, 232] on input "True" at bounding box center [462, 235] width 9 height 7
radio input "true"
click at [494, 310] on label "True" at bounding box center [485, 313] width 66 height 27
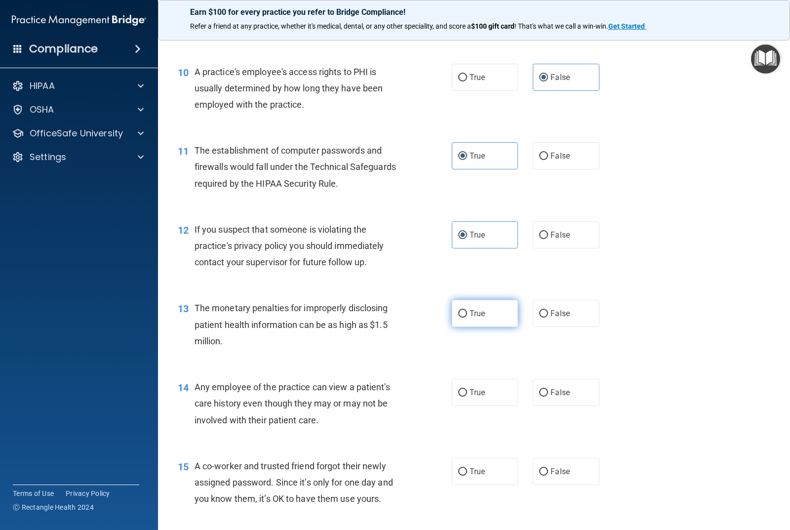
click at [467, 310] on input "True" at bounding box center [462, 313] width 9 height 7
radio input "true"
click at [567, 392] on label "False" at bounding box center [566, 392] width 66 height 27
click at [548, 392] on input "False" at bounding box center [543, 392] width 9 height 7
radio input "true"
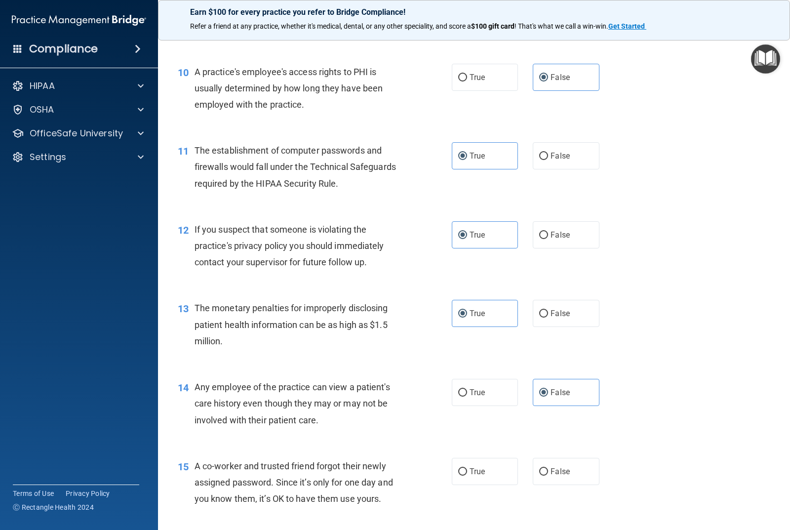
drag, startPoint x: 561, startPoint y: 470, endPoint x: 618, endPoint y: 456, distance: 58.6
click at [572, 470] on label "False" at bounding box center [566, 471] width 66 height 27
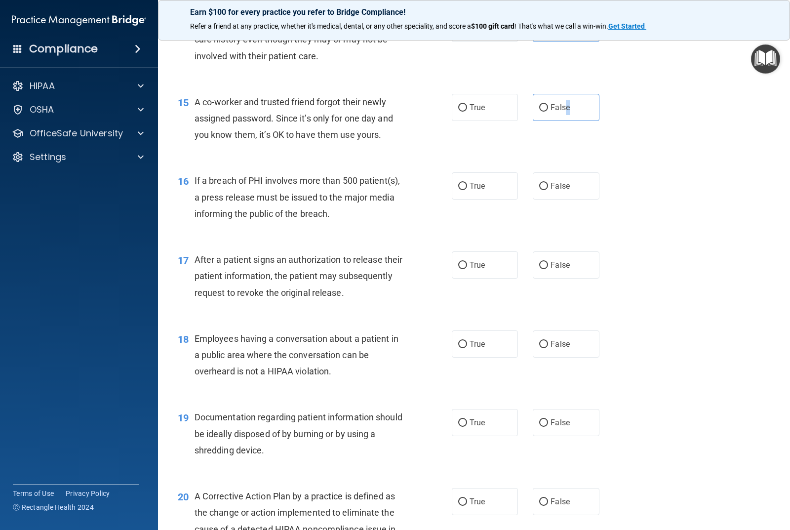
scroll to position [1135, 0]
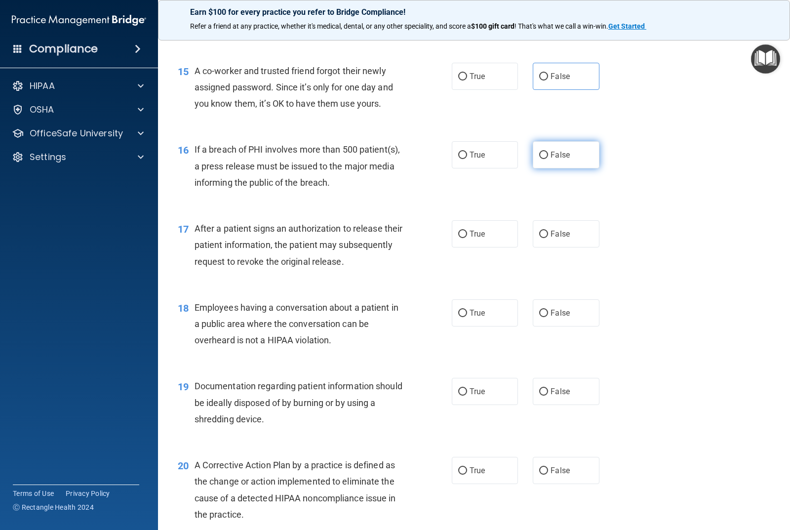
click at [556, 147] on label "False" at bounding box center [566, 154] width 66 height 27
click at [548, 152] on input "False" at bounding box center [543, 155] width 9 height 7
radio input "true"
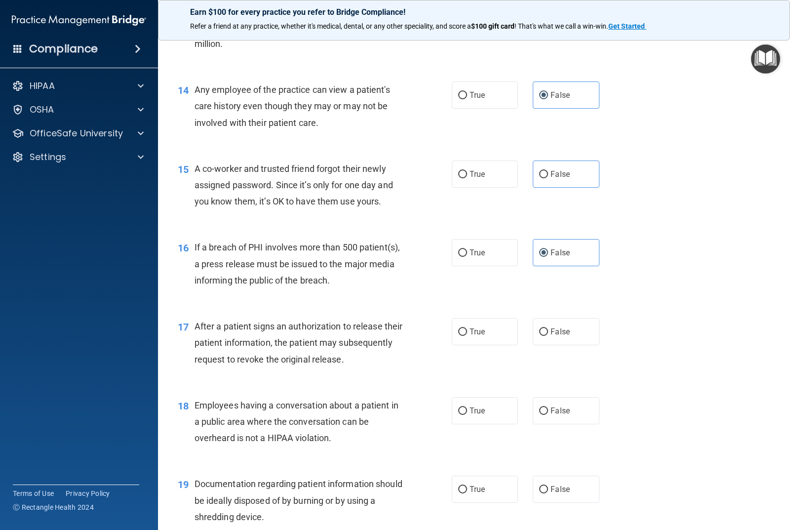
scroll to position [1037, 0]
click at [547, 167] on label "False" at bounding box center [566, 174] width 66 height 27
click at [547, 172] on input "False" at bounding box center [543, 175] width 9 height 7
radio input "true"
click at [477, 245] on label "True" at bounding box center [485, 253] width 66 height 27
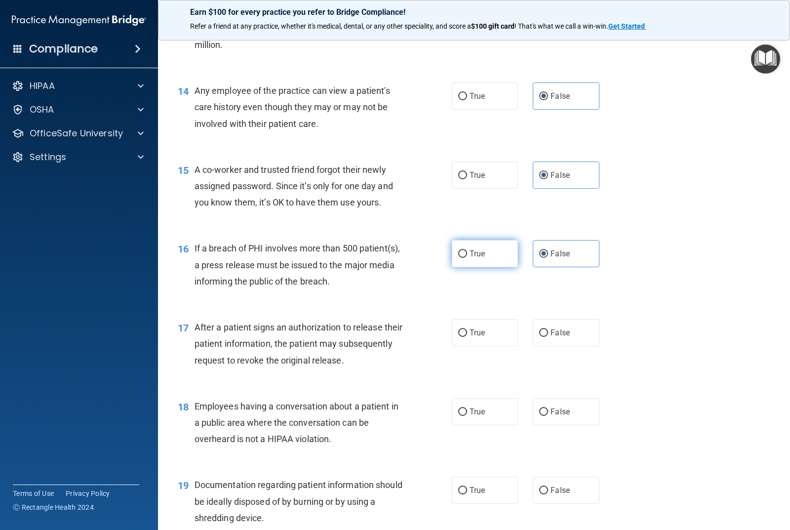
click at [467, 250] on input "True" at bounding box center [462, 253] width 9 height 7
radio input "true"
radio input "false"
click at [475, 335] on span "True" at bounding box center [476, 332] width 15 height 9
click at [467, 335] on input "True" at bounding box center [462, 332] width 9 height 7
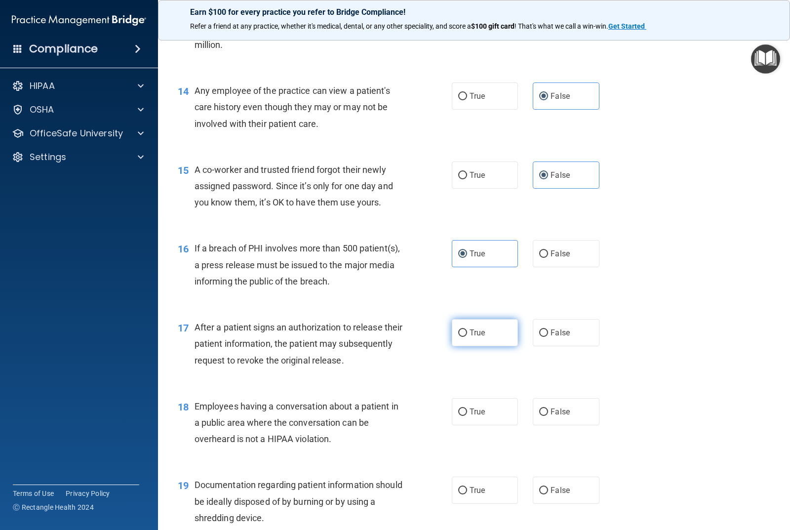
radio input "true"
click at [551, 413] on span "False" at bounding box center [559, 411] width 19 height 9
click at [548, 413] on input "False" at bounding box center [543, 411] width 9 height 7
radio input "true"
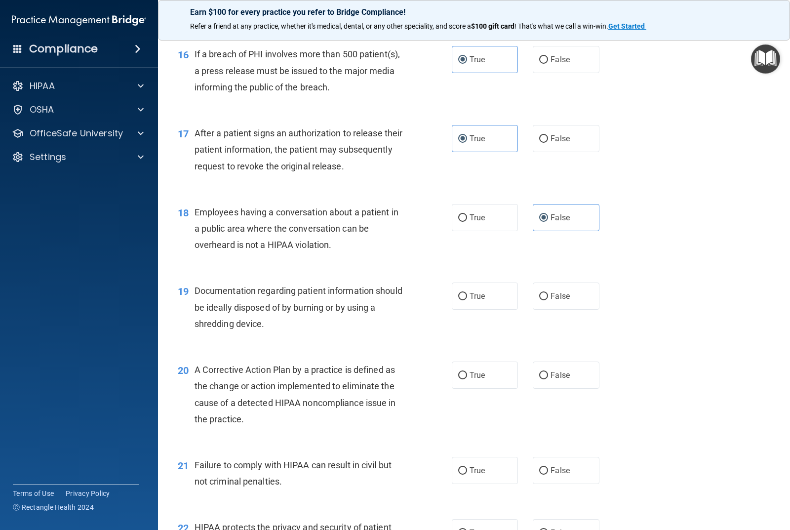
scroll to position [1234, 0]
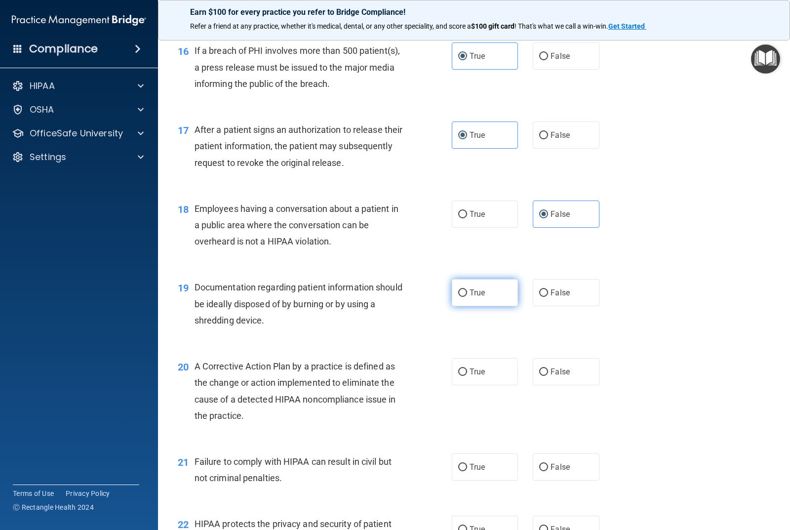
click at [486, 299] on label "True" at bounding box center [485, 292] width 66 height 27
click at [467, 297] on input "True" at bounding box center [462, 292] width 9 height 7
radio input "true"
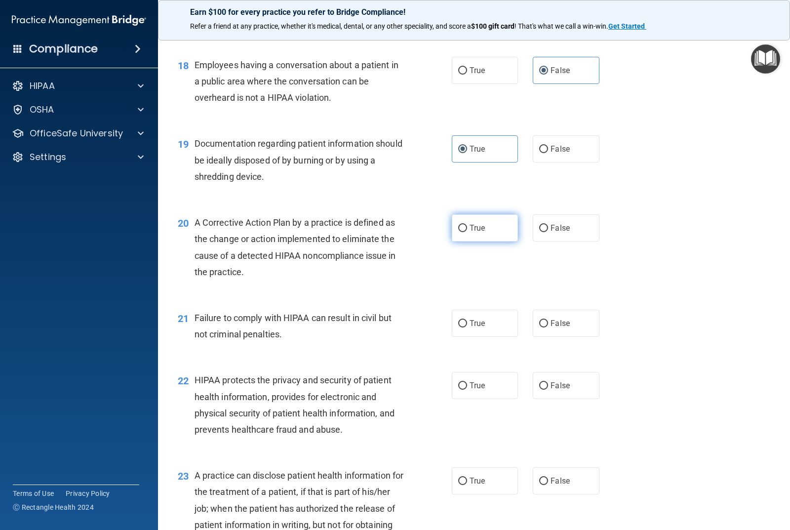
scroll to position [1382, 0]
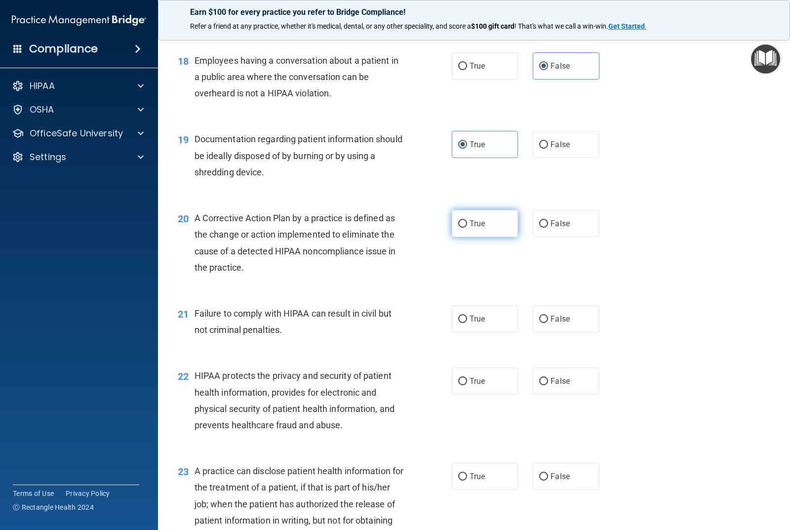
click at [459, 223] on input "True" at bounding box center [462, 223] width 9 height 7
radio input "true"
click at [564, 321] on span "False" at bounding box center [559, 318] width 19 height 9
click at [548, 321] on input "False" at bounding box center [543, 318] width 9 height 7
radio input "true"
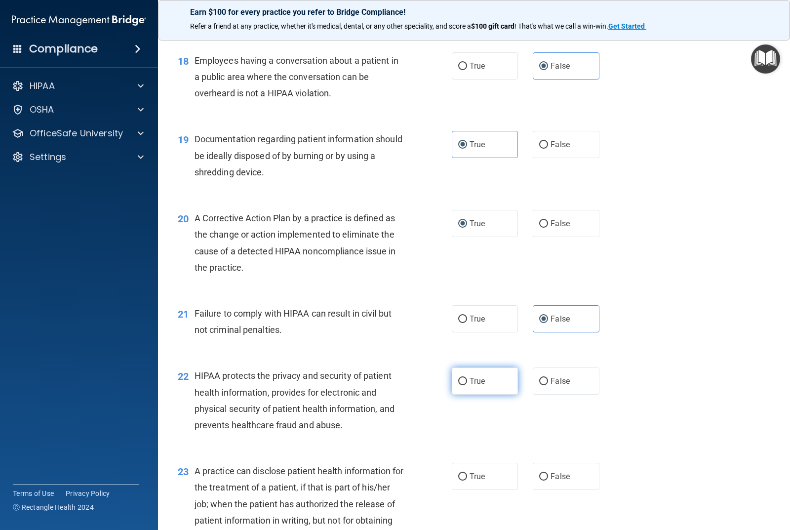
click at [452, 373] on label "True" at bounding box center [485, 380] width 66 height 27
click at [458, 378] on input "True" at bounding box center [462, 381] width 9 height 7
radio input "true"
click at [543, 469] on label "False" at bounding box center [566, 476] width 66 height 27
click at [543, 473] on input "False" at bounding box center [543, 476] width 9 height 7
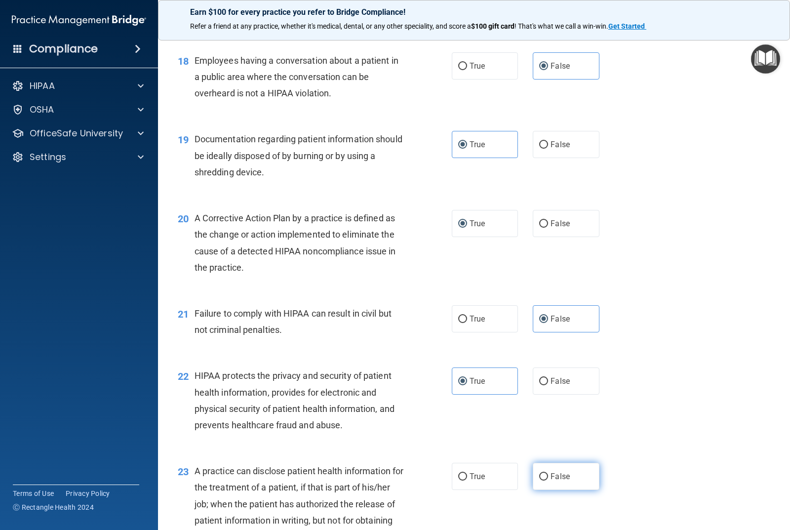
radio input "true"
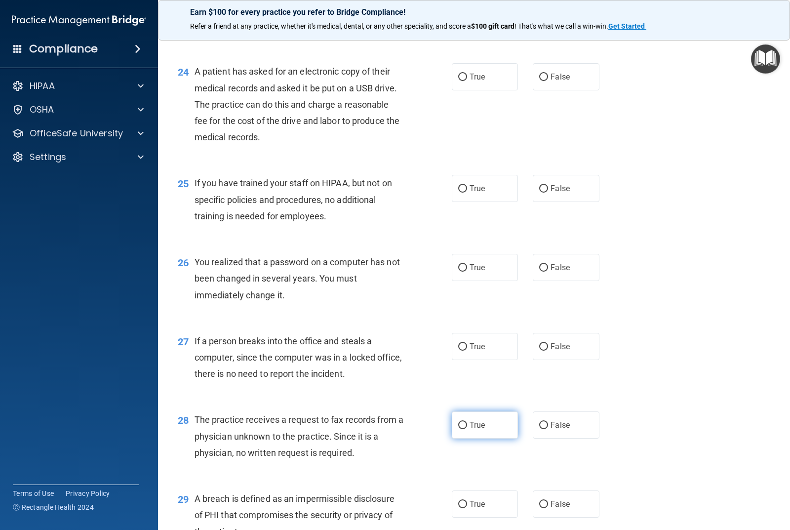
scroll to position [1876, 0]
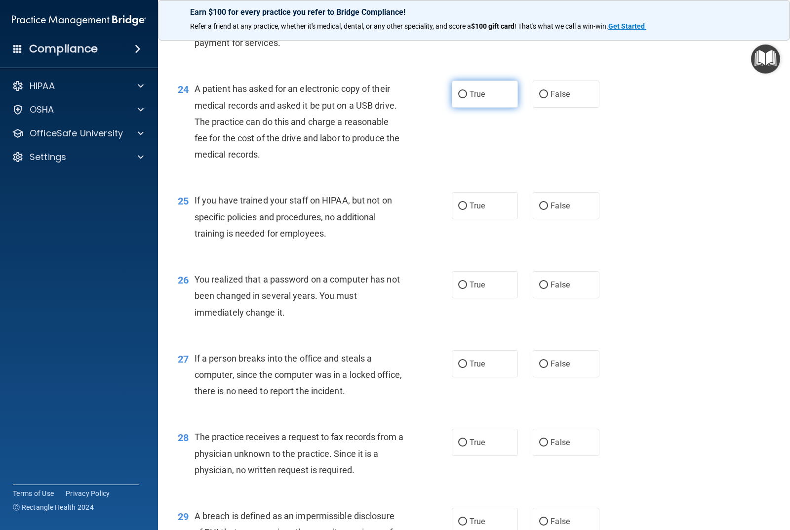
click at [474, 100] on label "True" at bounding box center [485, 93] width 66 height 27
click at [467, 98] on input "True" at bounding box center [462, 94] width 9 height 7
radio input "true"
click at [539, 210] on input "False" at bounding box center [543, 205] width 9 height 7
radio input "true"
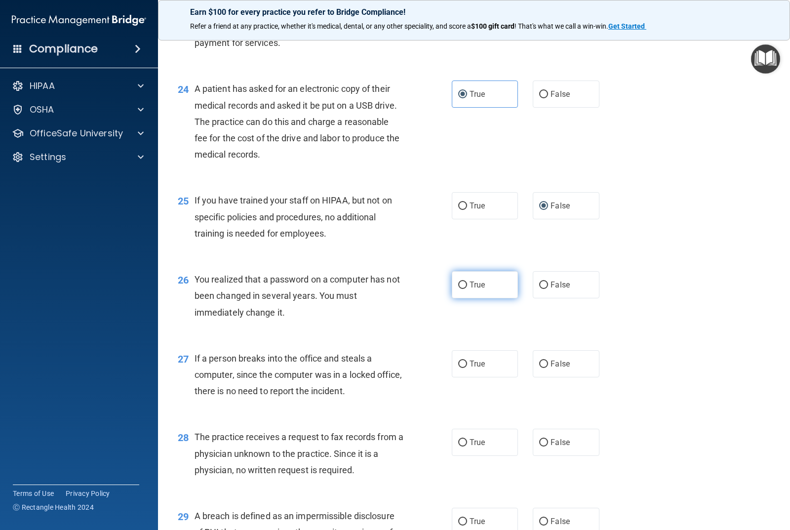
click at [485, 280] on label "True" at bounding box center [485, 284] width 66 height 27
click at [467, 281] on input "True" at bounding box center [462, 284] width 9 height 7
radio input "true"
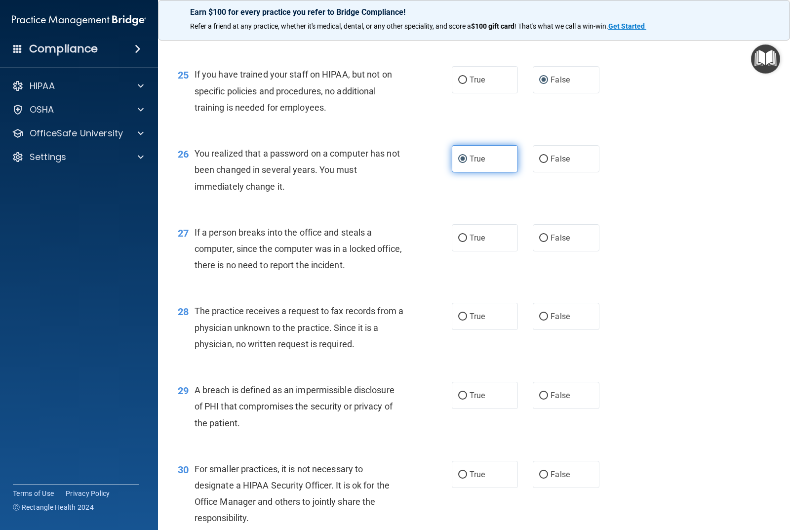
scroll to position [2073, 0]
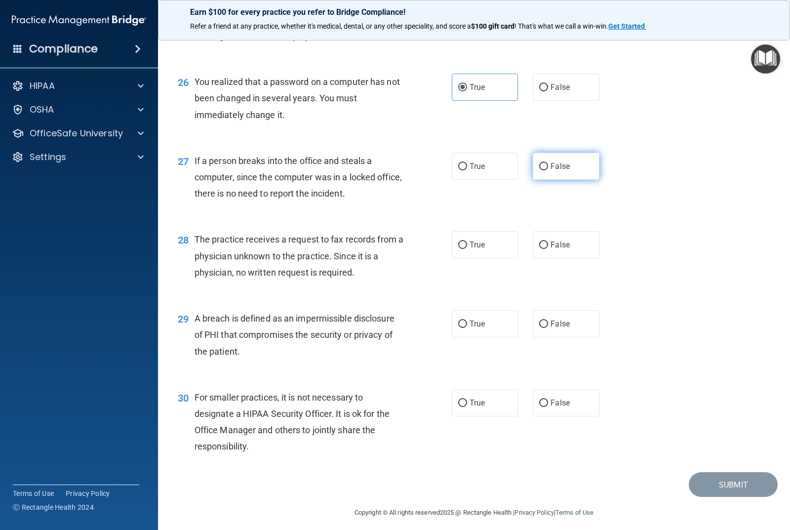
click at [567, 171] on label "False" at bounding box center [566, 166] width 66 height 27
click at [548, 170] on input "False" at bounding box center [543, 166] width 9 height 7
radio input "true"
click at [557, 257] on label "False" at bounding box center [566, 244] width 66 height 27
click at [548, 249] on input "False" at bounding box center [543, 244] width 9 height 7
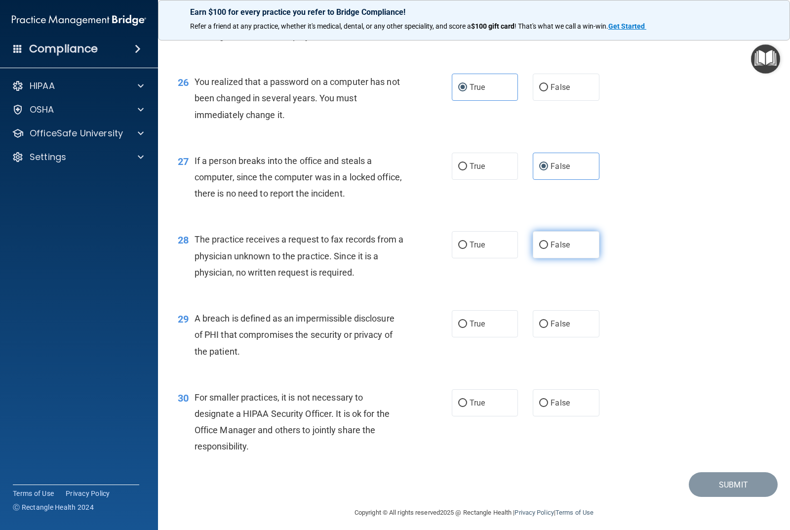
radio input "true"
click at [497, 320] on label "True" at bounding box center [485, 323] width 66 height 27
click at [467, 320] on input "True" at bounding box center [462, 323] width 9 height 7
radio input "true"
click at [547, 395] on label "False" at bounding box center [566, 402] width 66 height 27
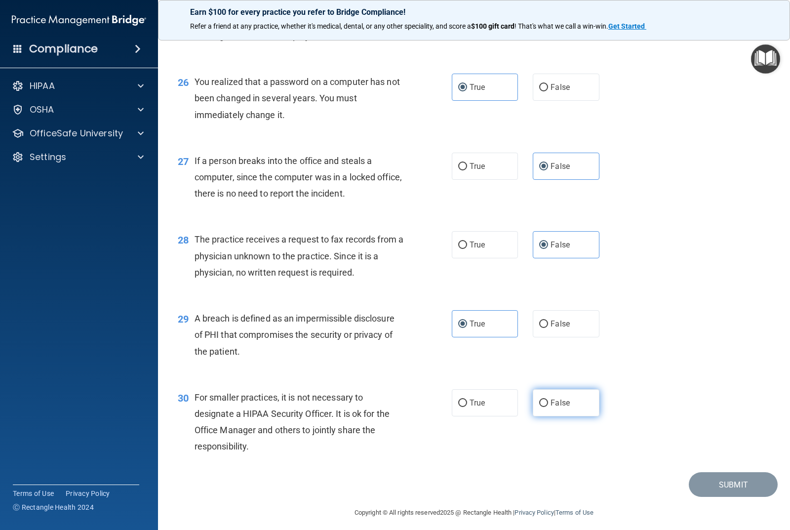
click at [547, 399] on input "False" at bounding box center [543, 402] width 9 height 7
radio input "true"
click at [723, 483] on button "Submit" at bounding box center [733, 484] width 89 height 25
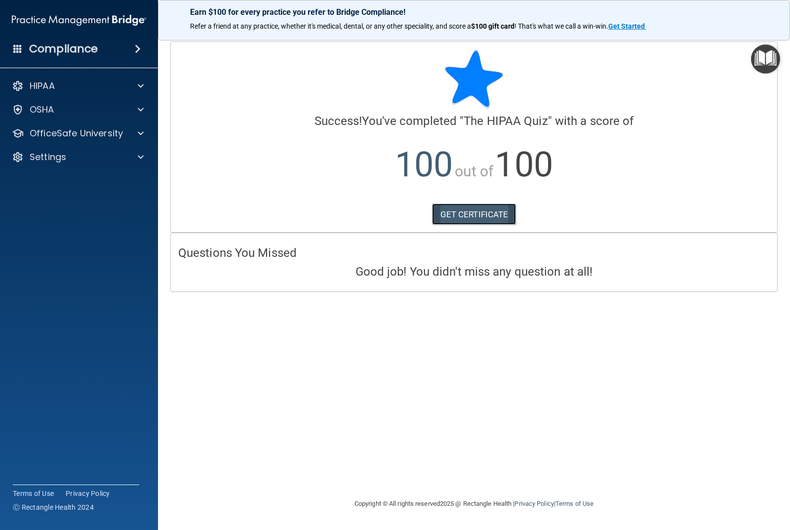
click at [475, 210] on link "GET CERTIFICATE" at bounding box center [474, 214] width 84 height 22
click at [81, 132] on p "OfficeSafe University" at bounding box center [76, 133] width 93 height 12
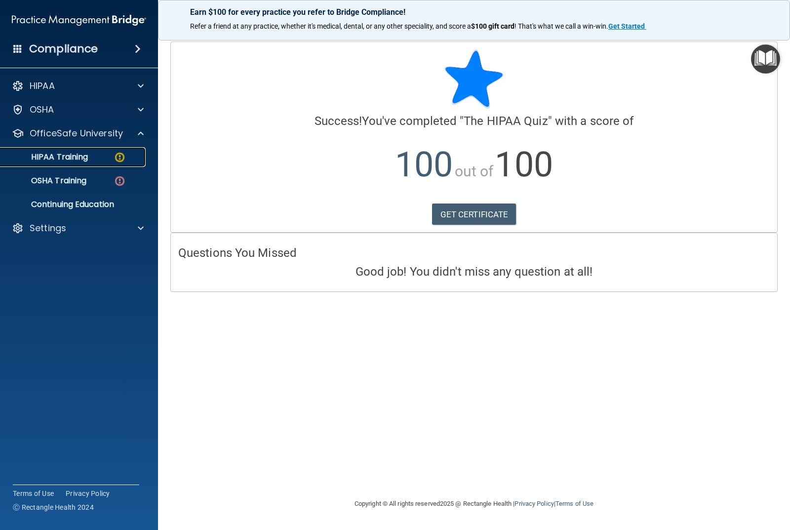
click at [95, 153] on div "HIPAA Training" at bounding box center [73, 157] width 135 height 10
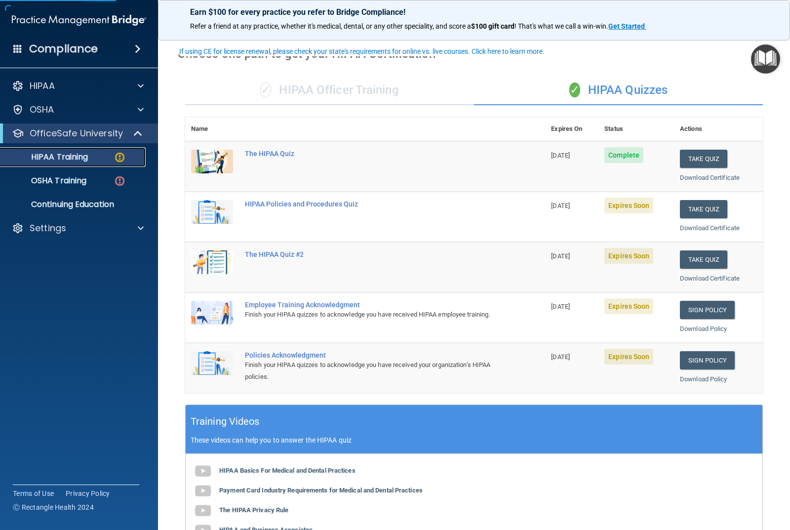
scroll to position [49, 0]
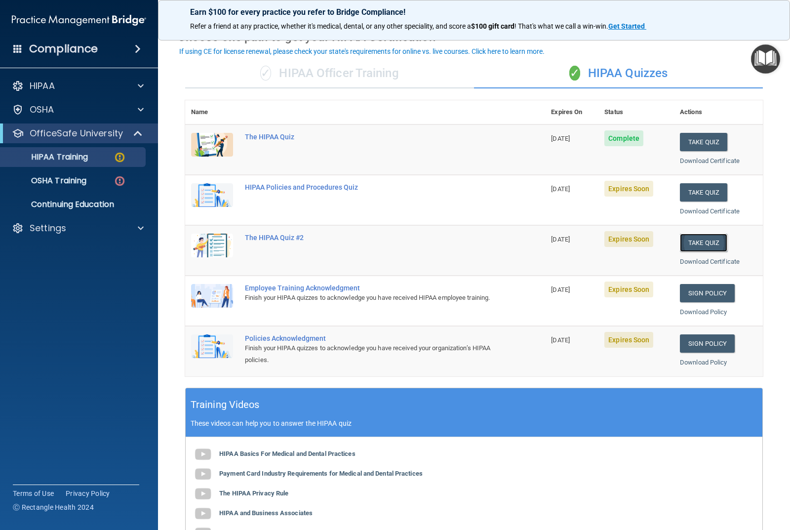
click at [703, 243] on button "Take Quiz" at bounding box center [703, 243] width 47 height 18
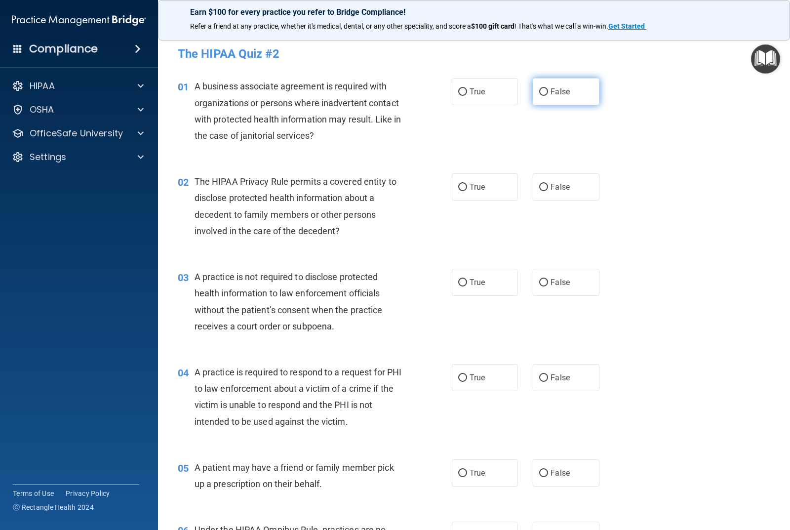
click at [553, 89] on span "False" at bounding box center [559, 91] width 19 height 9
click at [548, 89] on input "False" at bounding box center [543, 91] width 9 height 7
radio input "true"
click at [464, 188] on label "True" at bounding box center [485, 186] width 66 height 27
click at [464, 188] on input "True" at bounding box center [462, 187] width 9 height 7
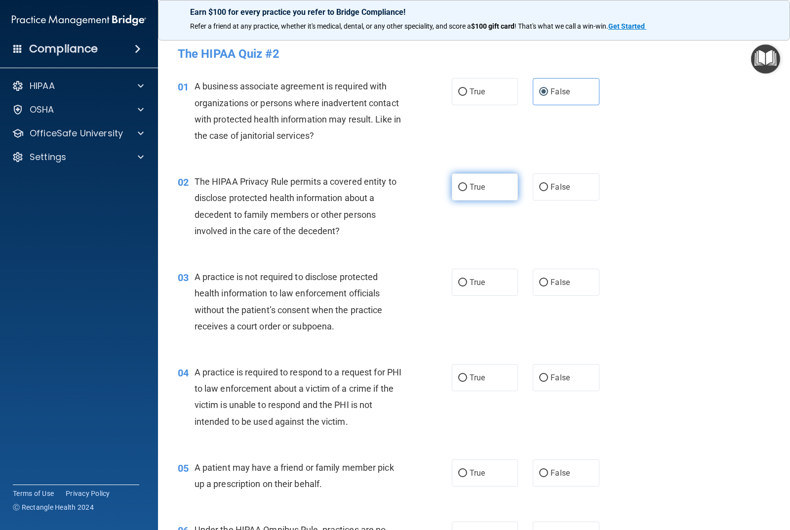
radio input "true"
click at [552, 282] on span "False" at bounding box center [559, 281] width 19 height 9
click at [548, 282] on input "False" at bounding box center [543, 282] width 9 height 7
radio input "true"
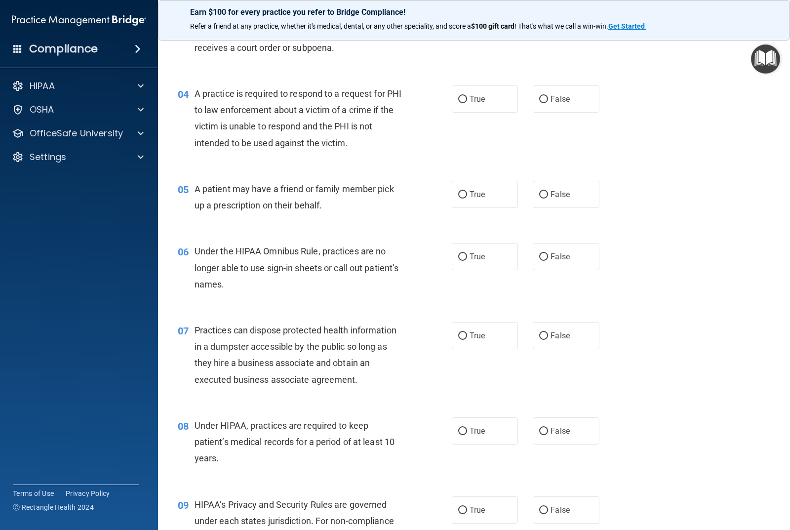
scroll to position [296, 0]
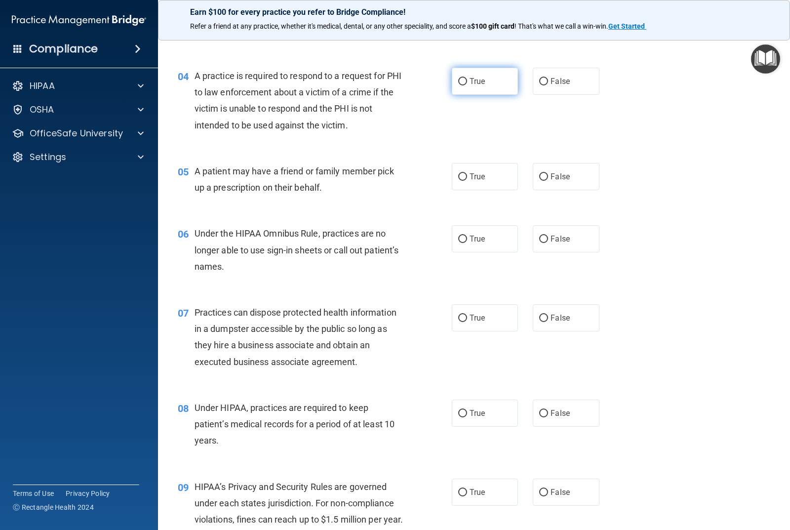
click at [469, 70] on label "True" at bounding box center [485, 81] width 66 height 27
click at [467, 78] on input "True" at bounding box center [462, 81] width 9 height 7
radio input "true"
click at [457, 185] on label "True" at bounding box center [485, 176] width 66 height 27
click at [458, 181] on input "True" at bounding box center [462, 176] width 9 height 7
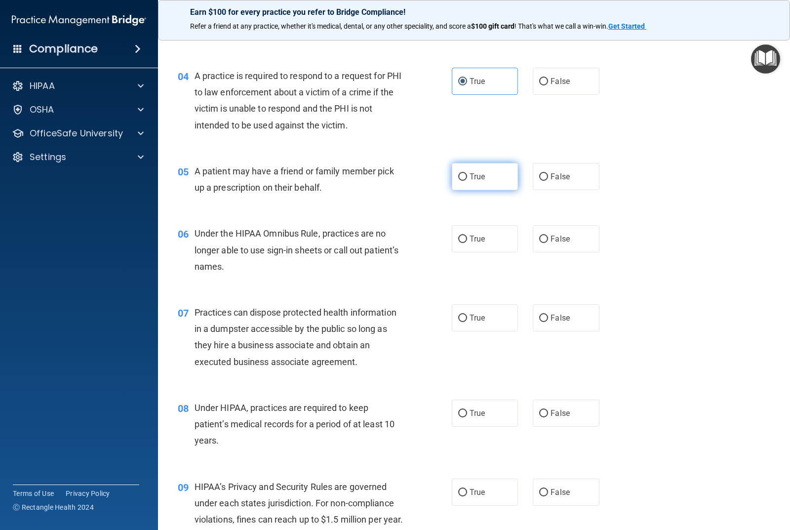
radio input "true"
click at [550, 240] on span "False" at bounding box center [559, 238] width 19 height 9
click at [548, 240] on input "False" at bounding box center [543, 238] width 9 height 7
radio input "true"
click at [542, 310] on label "False" at bounding box center [566, 317] width 66 height 27
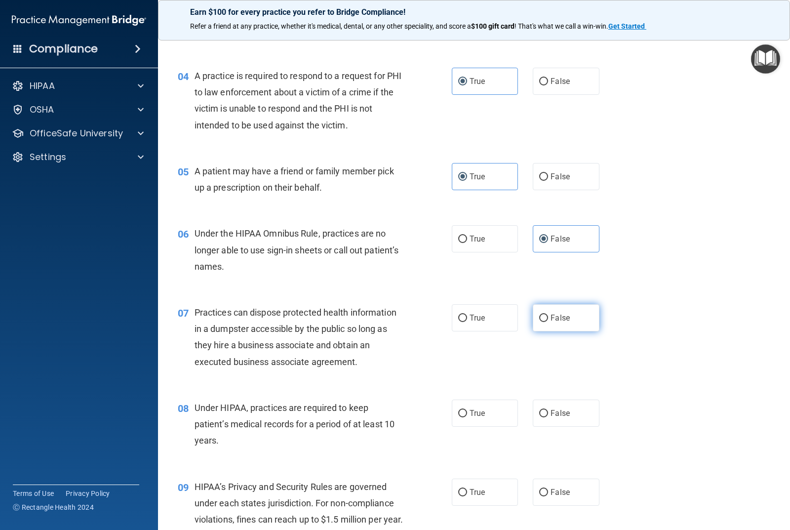
click at [542, 314] on input "False" at bounding box center [543, 317] width 9 height 7
radio input "true"
click at [546, 417] on label "False" at bounding box center [566, 412] width 66 height 27
click at [546, 417] on input "False" at bounding box center [543, 413] width 9 height 7
radio input "true"
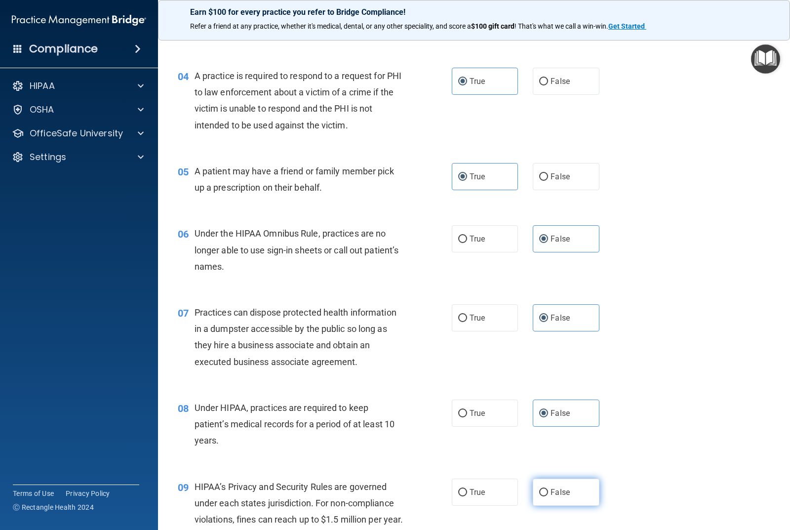
drag, startPoint x: 552, startPoint y: 493, endPoint x: 569, endPoint y: 480, distance: 21.0
click at [553, 492] on span "False" at bounding box center [559, 491] width 19 height 9
click at [560, 482] on label "False" at bounding box center [566, 491] width 66 height 27
click at [548, 489] on input "False" at bounding box center [543, 492] width 9 height 7
radio input "true"
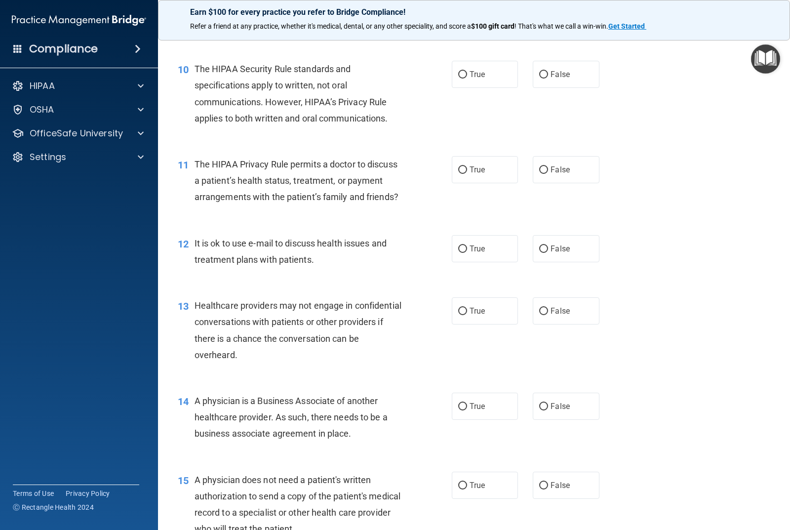
scroll to position [790, 0]
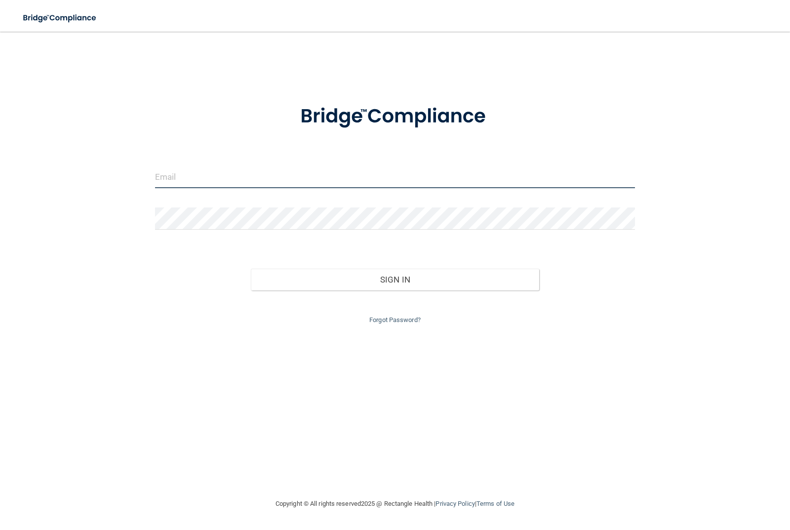
type input "[EMAIL_ADDRESS][DOMAIN_NAME]"
drag, startPoint x: 253, startPoint y: 170, endPoint x: 160, endPoint y: 158, distance: 93.6
click at [150, 168] on div "[EMAIL_ADDRESS][DOMAIN_NAME]" at bounding box center [395, 181] width 495 height 30
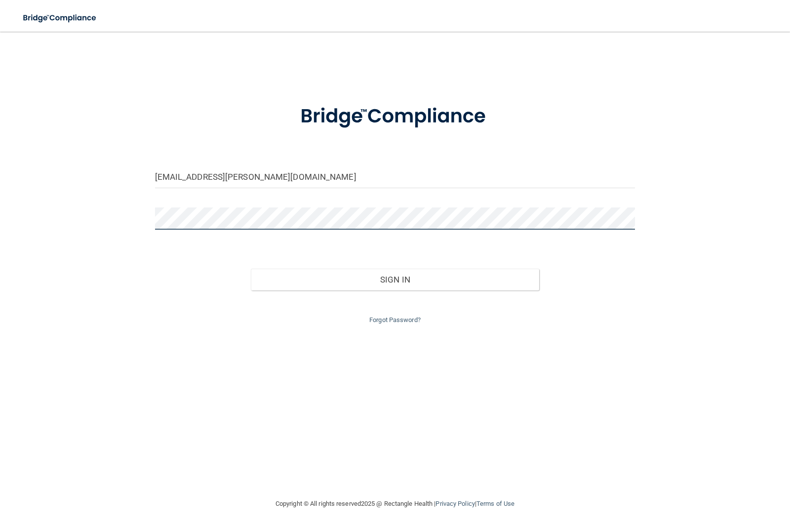
click at [149, 214] on div at bounding box center [395, 222] width 495 height 30
click at [251, 269] on button "Sign In" at bounding box center [395, 280] width 288 height 22
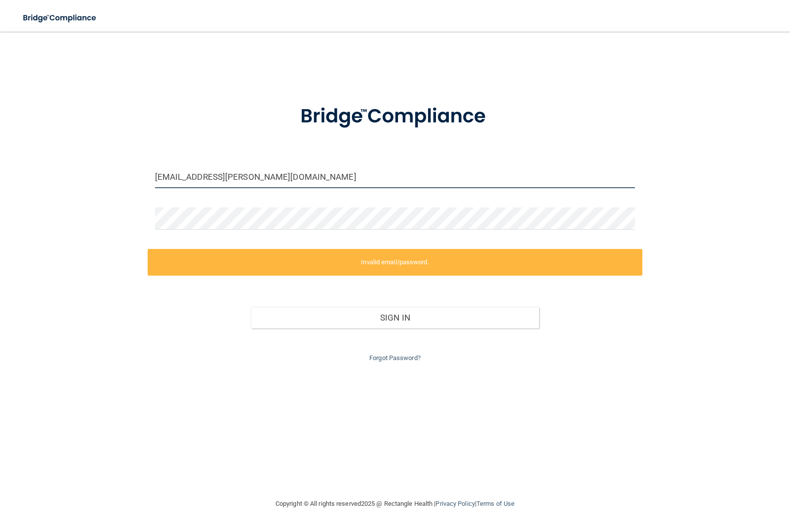
click at [201, 179] on input "[EMAIL_ADDRESS][PERSON_NAME][DOMAIN_NAME]" at bounding box center [395, 177] width 480 height 22
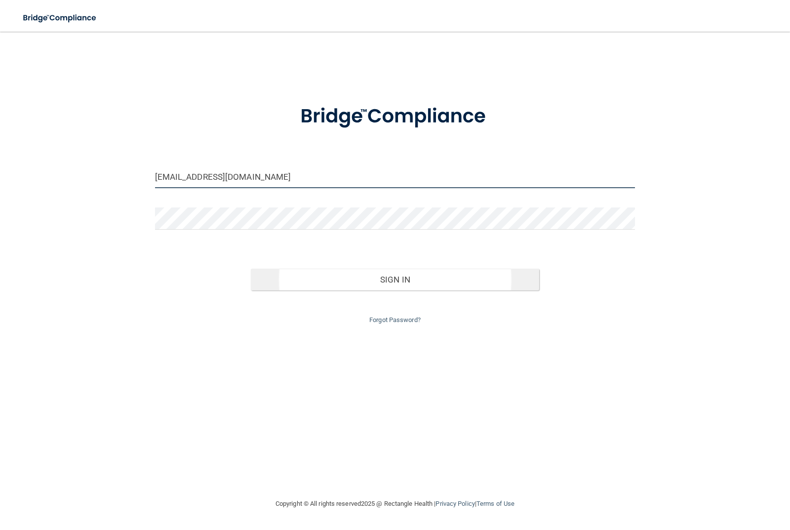
type input "[EMAIL_ADDRESS][DOMAIN_NAME]"
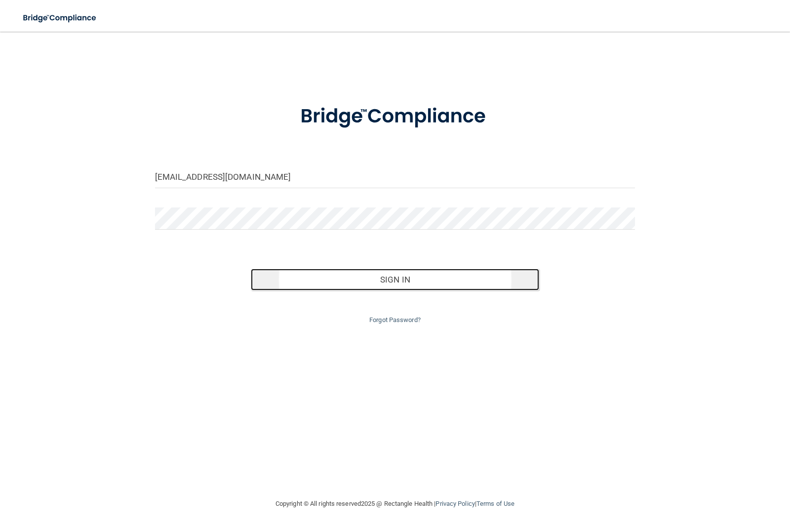
click at [381, 286] on button "Sign In" at bounding box center [395, 280] width 288 height 22
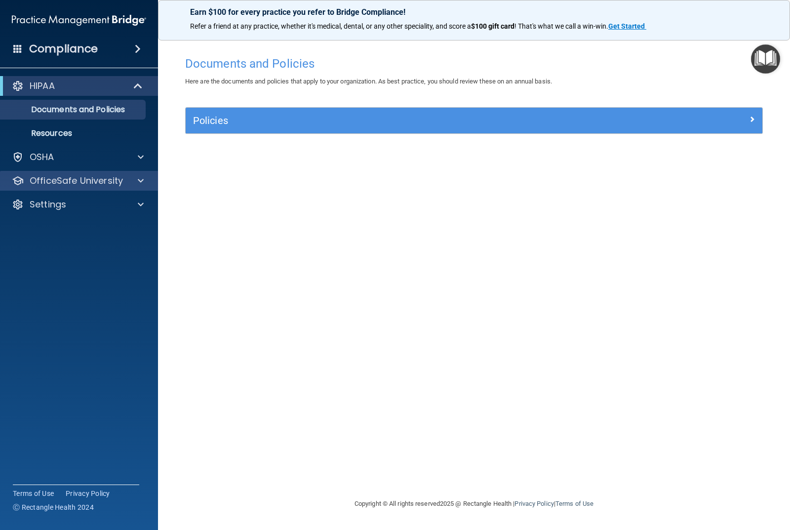
click at [116, 187] on div "OfficeSafe University" at bounding box center [79, 181] width 158 height 20
click at [138, 175] on span at bounding box center [141, 181] width 6 height 12
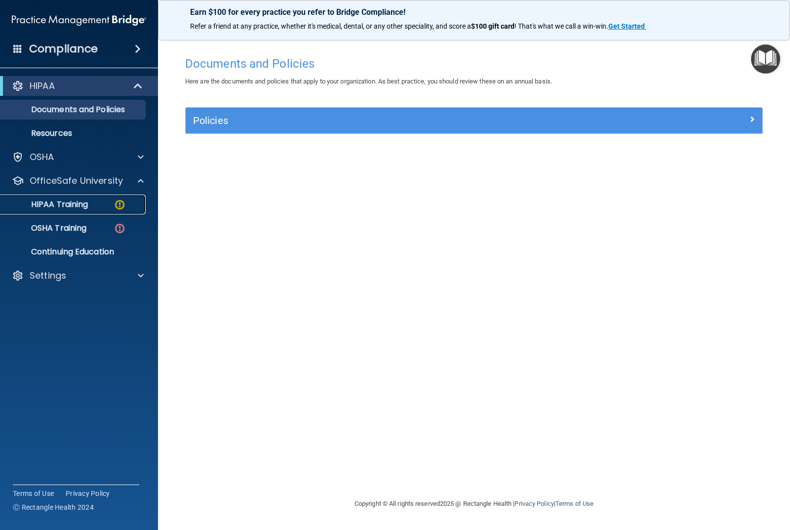
click at [107, 202] on div "HIPAA Training" at bounding box center [73, 204] width 135 height 10
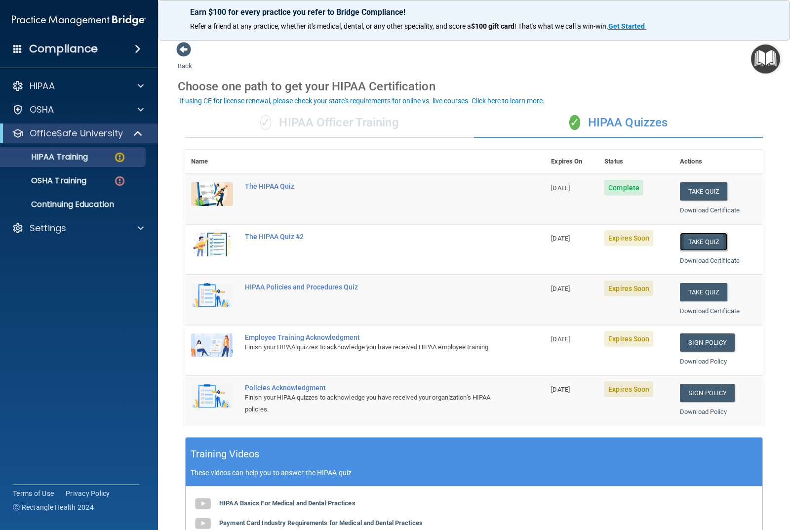
click at [718, 241] on button "Take Quiz" at bounding box center [703, 242] width 47 height 18
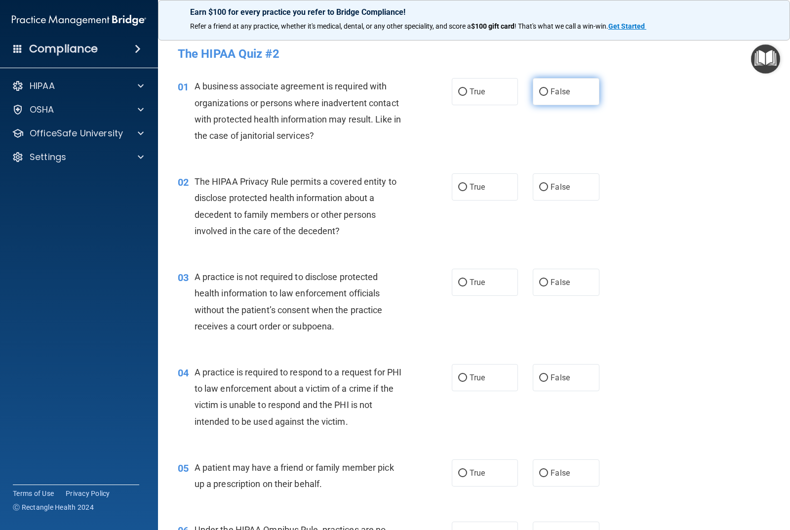
click at [566, 93] on label "False" at bounding box center [566, 91] width 66 height 27
click at [548, 93] on input "False" at bounding box center [543, 91] width 9 height 7
radio input "true"
click at [497, 174] on label "True" at bounding box center [485, 186] width 66 height 27
click at [467, 184] on input "True" at bounding box center [462, 187] width 9 height 7
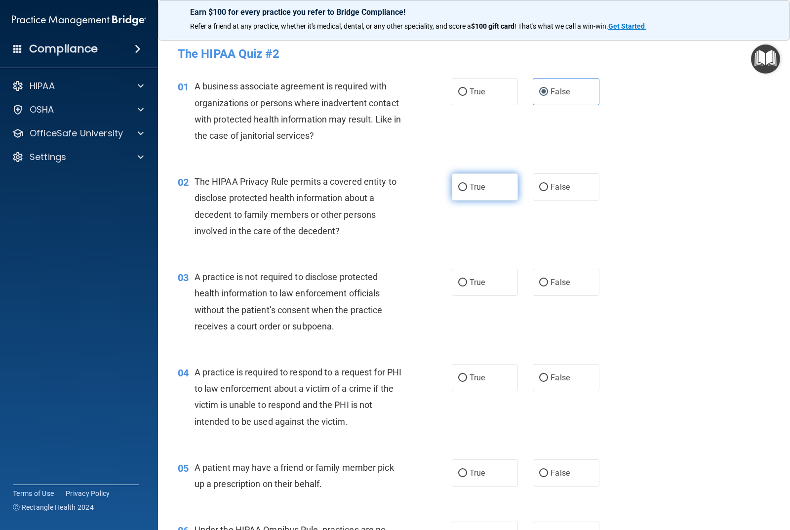
radio input "true"
click at [556, 289] on label "False" at bounding box center [566, 282] width 66 height 27
click at [548, 286] on input "False" at bounding box center [543, 282] width 9 height 7
radio input "true"
click at [465, 373] on label "True" at bounding box center [485, 377] width 66 height 27
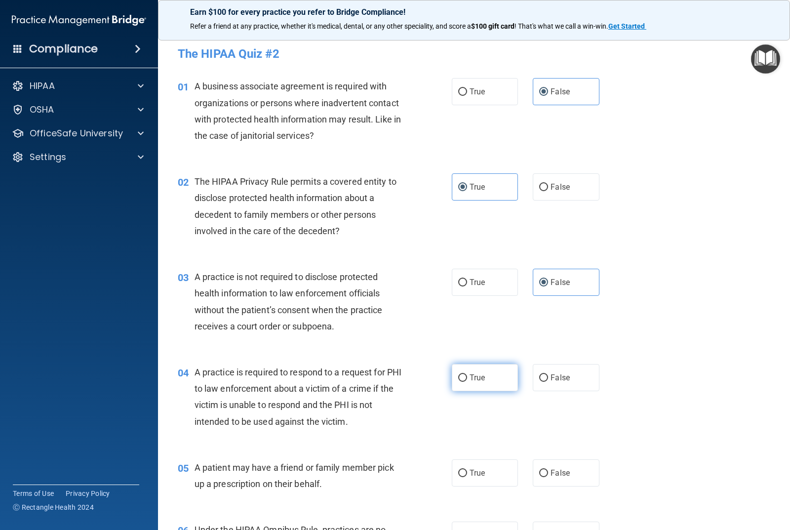
click at [465, 374] on input "True" at bounding box center [462, 377] width 9 height 7
radio input "true"
click at [461, 467] on label "True" at bounding box center [485, 472] width 66 height 27
click at [461, 469] on input "True" at bounding box center [462, 472] width 9 height 7
radio input "true"
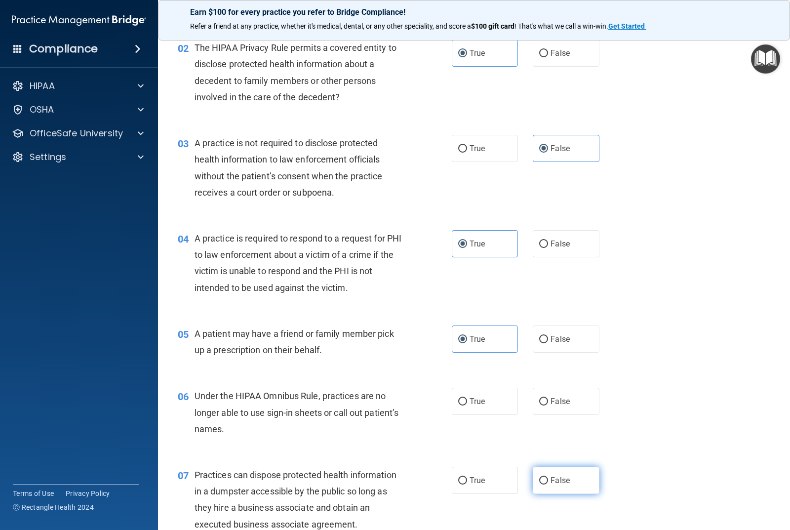
scroll to position [148, 0]
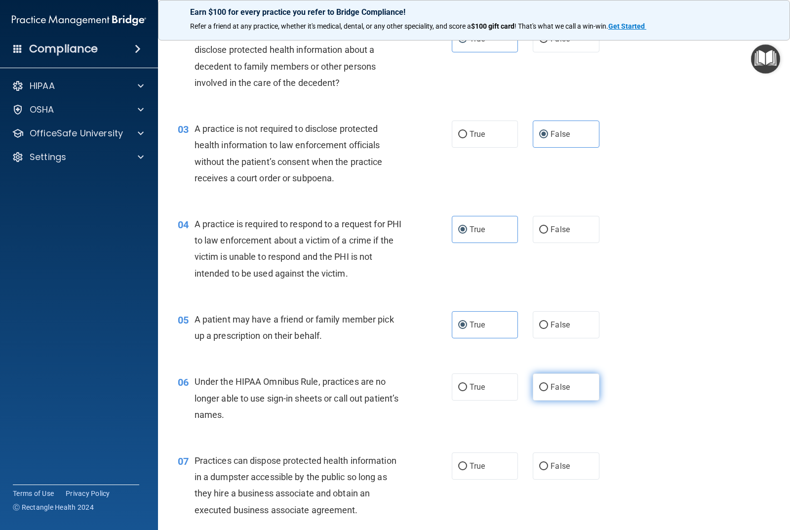
click at [558, 398] on label "False" at bounding box center [566, 386] width 66 height 27
click at [548, 391] on input "False" at bounding box center [543, 387] width 9 height 7
radio input "true"
click at [572, 461] on label "False" at bounding box center [566, 465] width 66 height 27
click at [548, 463] on input "False" at bounding box center [543, 466] width 9 height 7
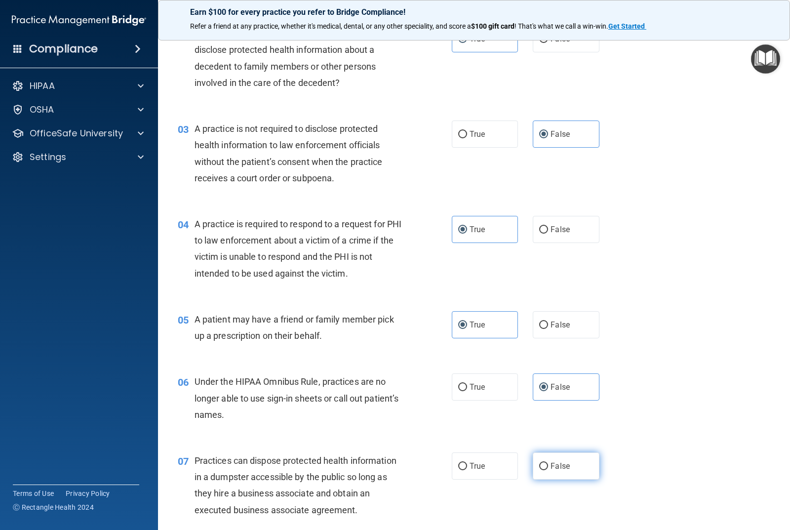
radio input "true"
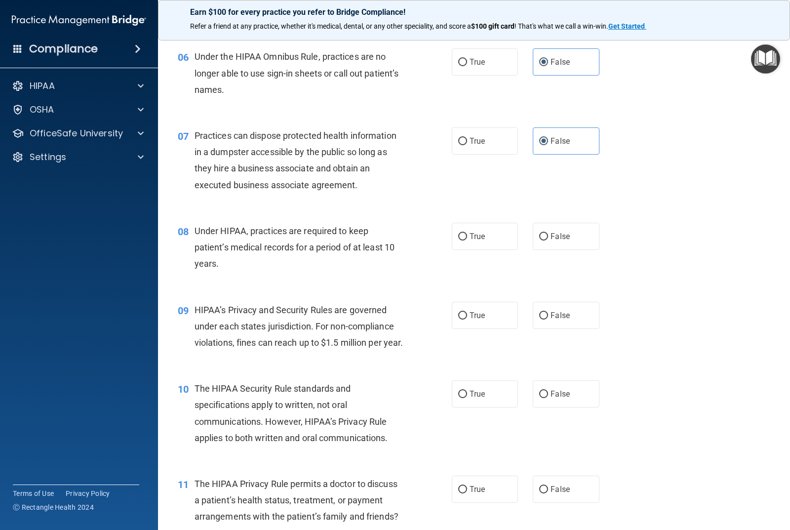
scroll to position [494, 0]
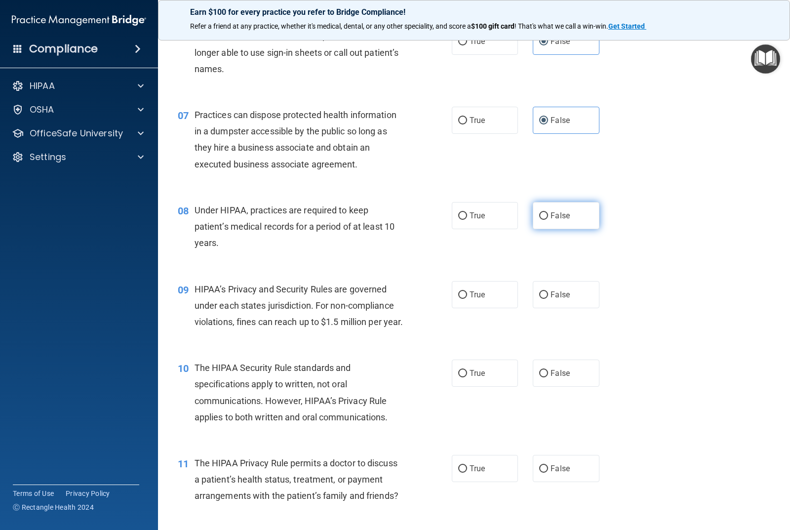
click at [560, 208] on label "False" at bounding box center [566, 215] width 66 height 27
click at [548, 212] on input "False" at bounding box center [543, 215] width 9 height 7
radio input "true"
click at [559, 285] on label "False" at bounding box center [566, 294] width 66 height 27
click at [548, 291] on input "False" at bounding box center [543, 294] width 9 height 7
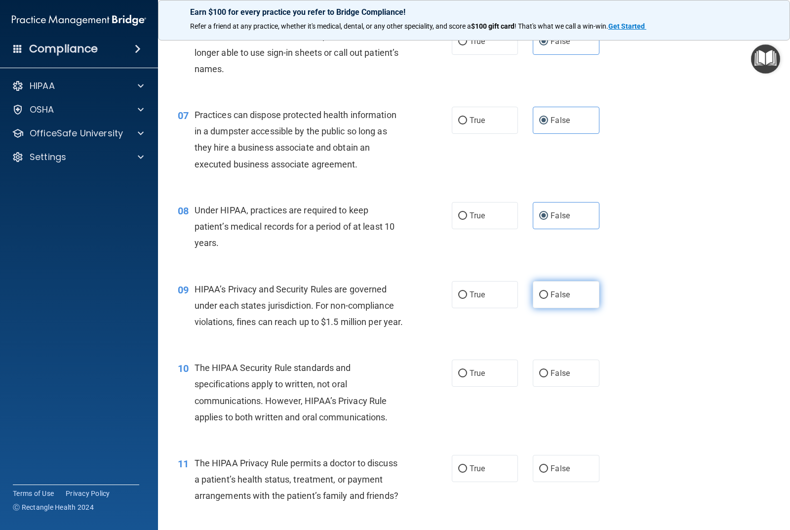
radio input "true"
click at [455, 383] on label "True" at bounding box center [485, 372] width 66 height 27
click at [458, 377] on input "True" at bounding box center [462, 373] width 9 height 7
radio input "true"
click at [458, 472] on input "True" at bounding box center [462, 468] width 9 height 7
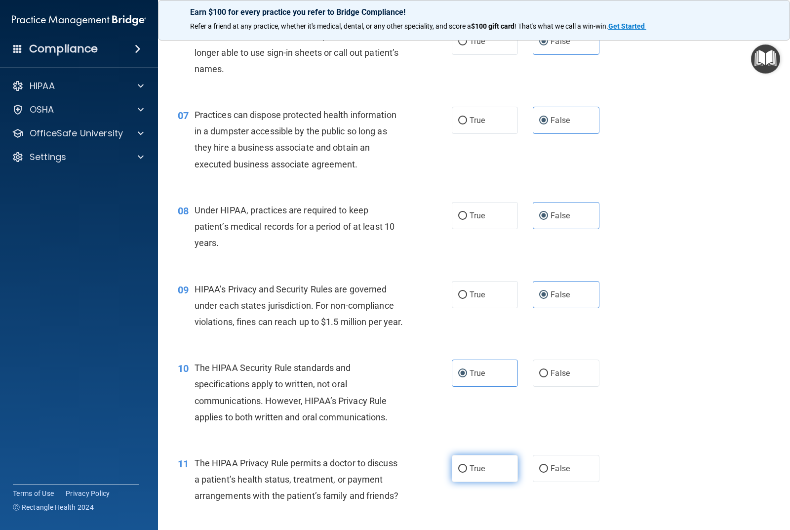
radio input "true"
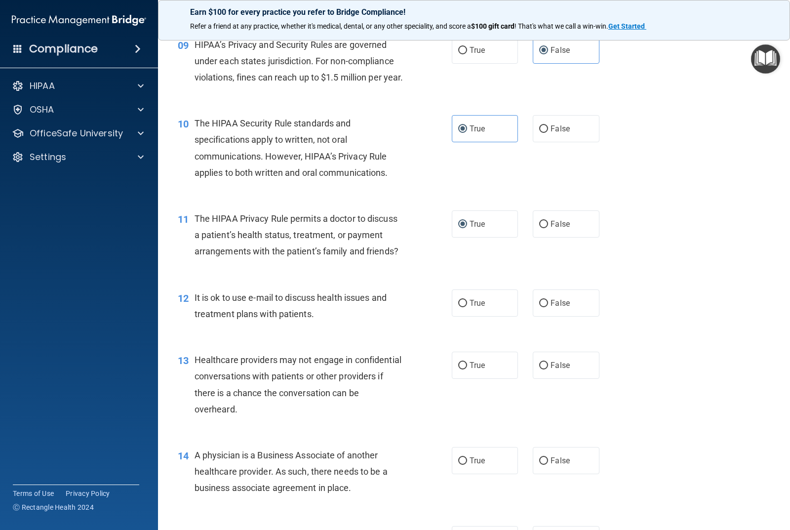
scroll to position [741, 0]
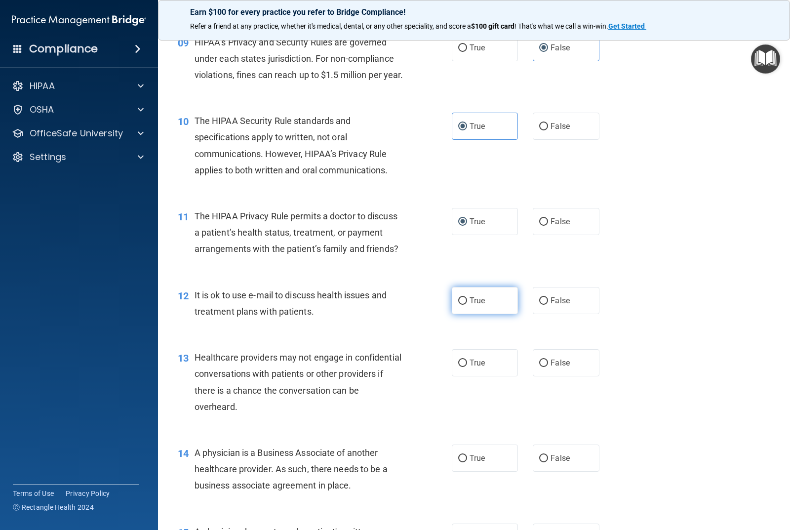
click at [487, 308] on label "True" at bounding box center [485, 300] width 66 height 27
click at [467, 305] on input "True" at bounding box center [462, 300] width 9 height 7
radio input "true"
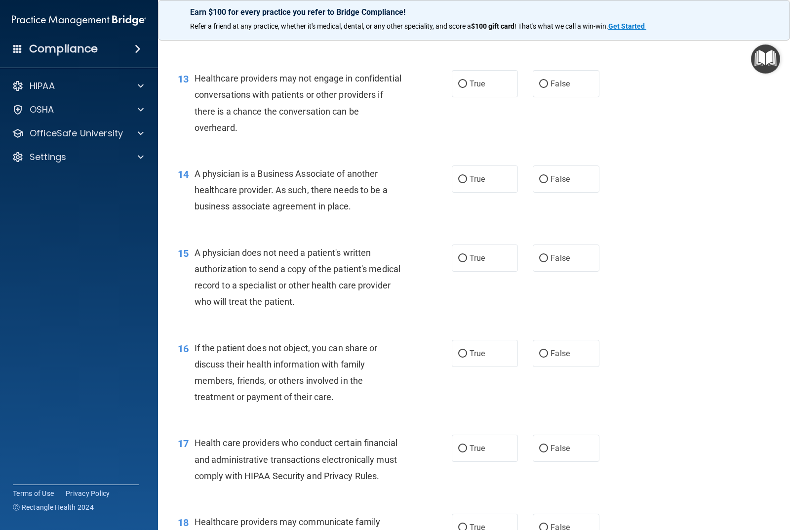
scroll to position [1037, 0]
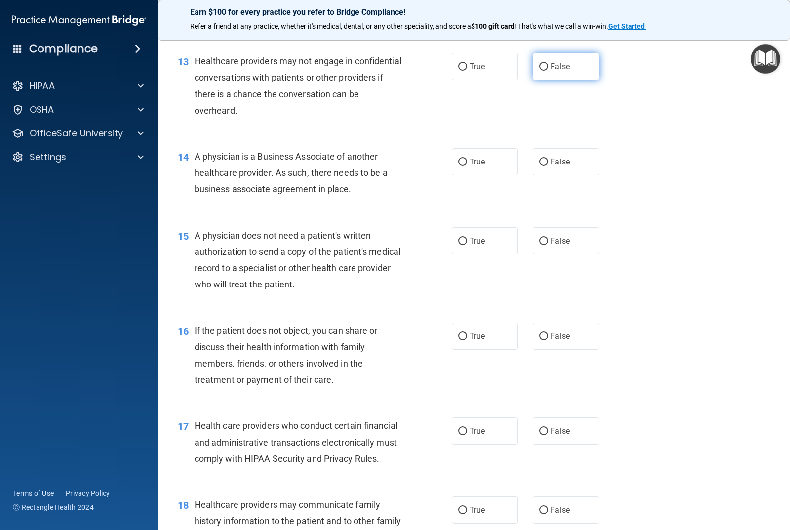
click at [565, 70] on label "False" at bounding box center [566, 66] width 66 height 27
click at [548, 70] on input "False" at bounding box center [543, 66] width 9 height 7
radio input "true"
click at [547, 175] on label "False" at bounding box center [566, 161] width 66 height 27
click at [547, 166] on input "False" at bounding box center [543, 161] width 9 height 7
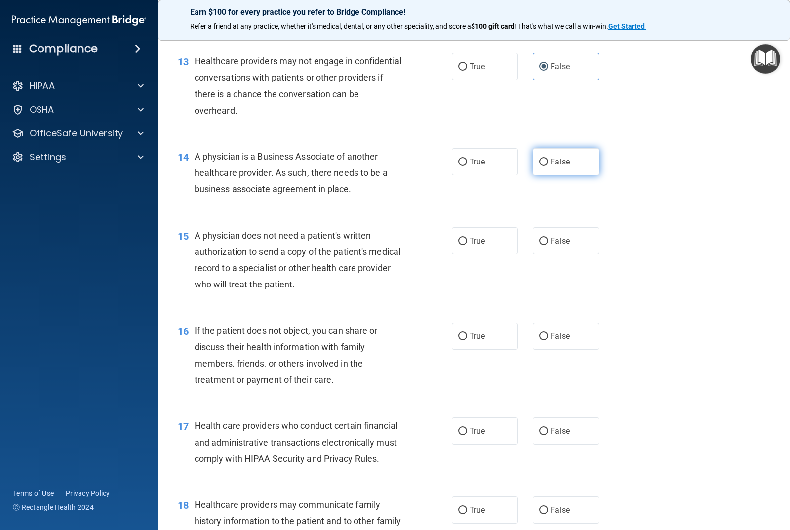
radio input "true"
click at [488, 271] on div "15 A physician does not need a patient's written authorization to send a copy o…" at bounding box center [473, 262] width 607 height 95
click at [469, 341] on span "True" at bounding box center [476, 335] width 15 height 9
click at [467, 340] on input "True" at bounding box center [462, 336] width 9 height 7
radio input "true"
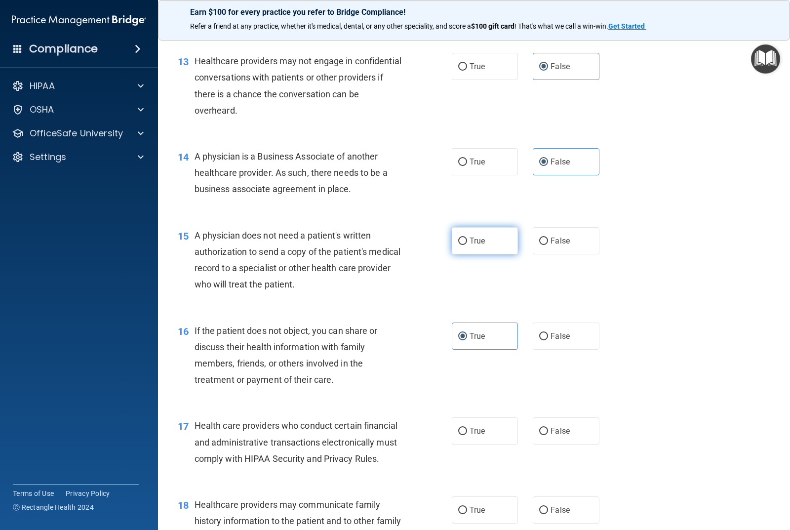
click at [475, 249] on label "True" at bounding box center [485, 240] width 66 height 27
click at [467, 245] on input "True" at bounding box center [462, 240] width 9 height 7
radio input "true"
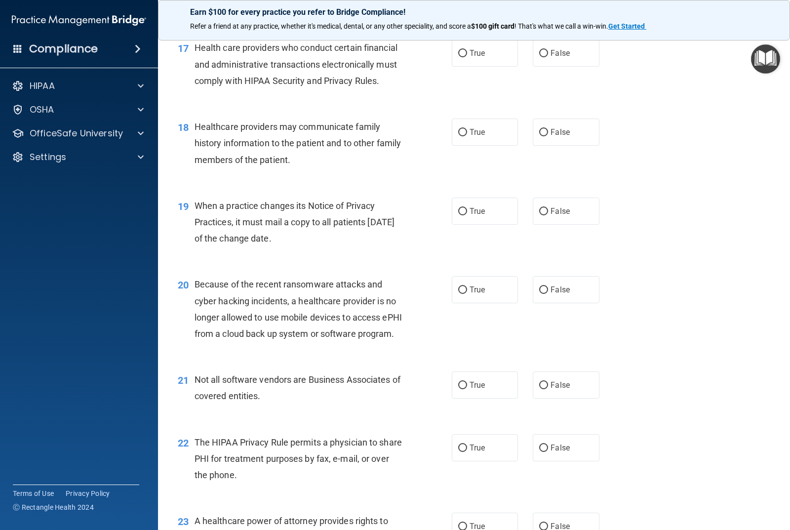
scroll to position [1432, 0]
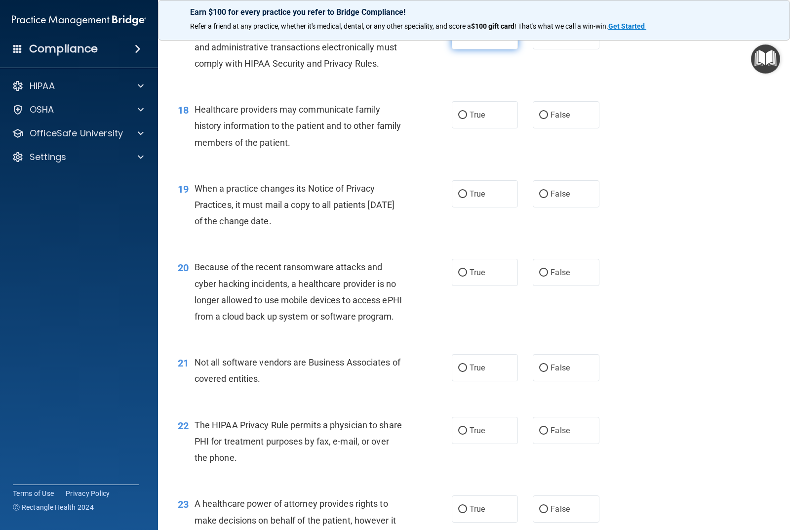
click at [483, 49] on label "True" at bounding box center [485, 35] width 66 height 27
click at [467, 40] on input "True" at bounding box center [462, 36] width 9 height 7
radio input "true"
click at [537, 121] on label "False" at bounding box center [566, 114] width 66 height 27
click at [539, 119] on input "False" at bounding box center [543, 115] width 9 height 7
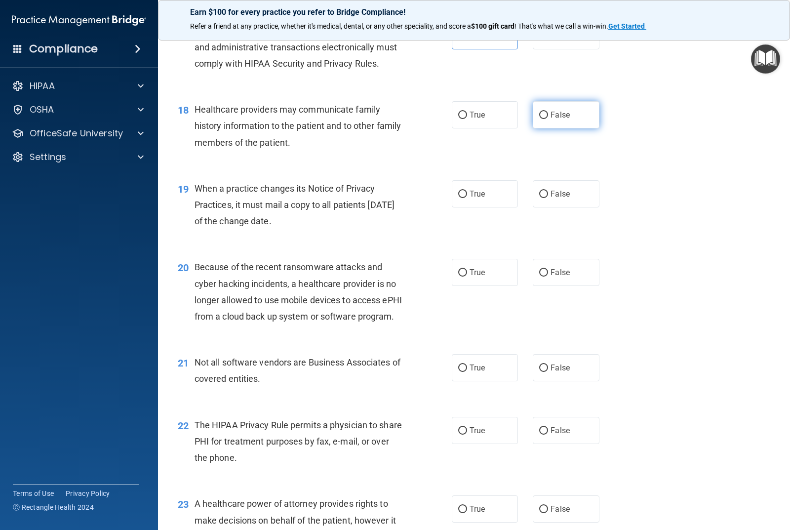
radio input "true"
click at [554, 194] on div "19 When a practice changes its Notice of Privacy Practices, it must mail a copy…" at bounding box center [473, 207] width 607 height 79
click at [552, 200] on label "False" at bounding box center [566, 193] width 66 height 27
click at [548, 198] on input "False" at bounding box center [543, 194] width 9 height 7
radio input "true"
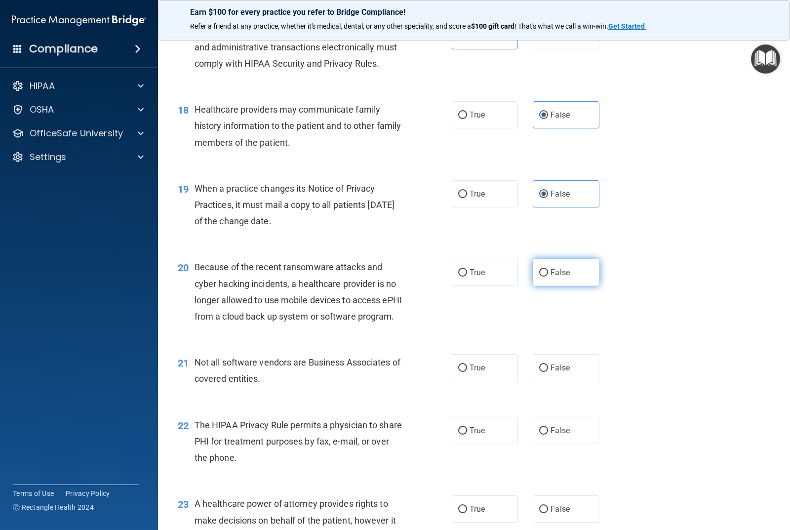
click at [553, 277] on span "False" at bounding box center [559, 272] width 19 height 9
click at [548, 276] on input "False" at bounding box center [543, 272] width 9 height 7
radio input "true"
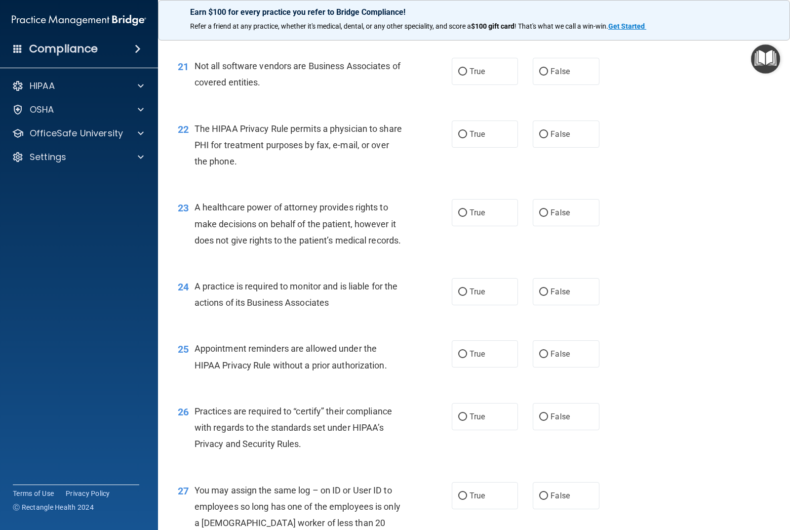
scroll to position [1777, 0]
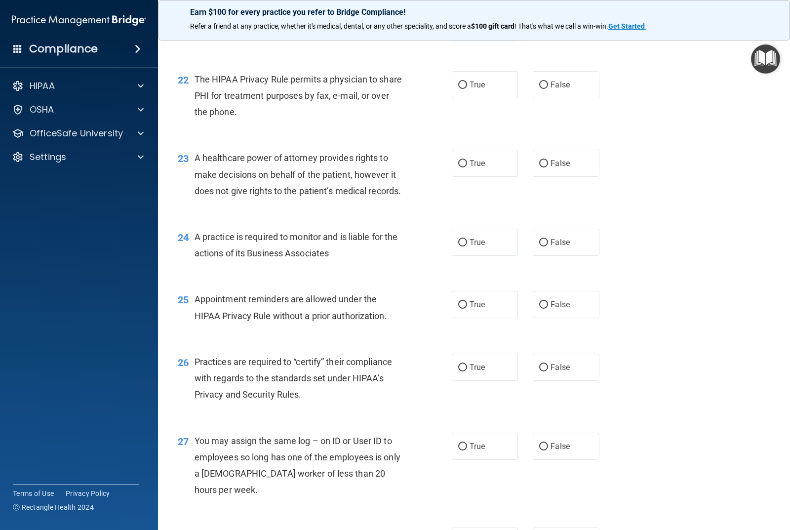
click at [484, 36] on label "True" at bounding box center [485, 21] width 66 height 27
click at [467, 26] on input "True" at bounding box center [462, 22] width 9 height 7
radio input "true"
click at [471, 89] on span "True" at bounding box center [476, 84] width 15 height 9
click at [467, 89] on input "True" at bounding box center [462, 84] width 9 height 7
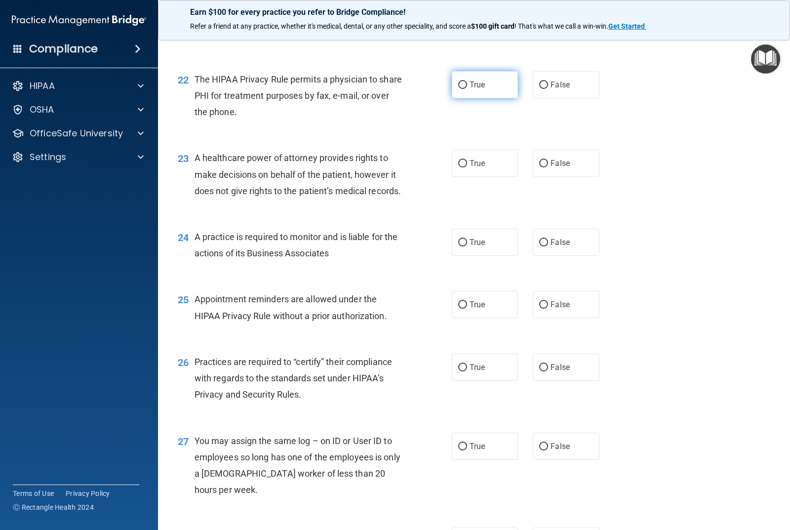
radio input "true"
click at [553, 177] on label "False" at bounding box center [566, 163] width 66 height 27
click at [548, 167] on input "False" at bounding box center [543, 163] width 9 height 7
radio input "true"
click at [550, 247] on span "False" at bounding box center [559, 241] width 19 height 9
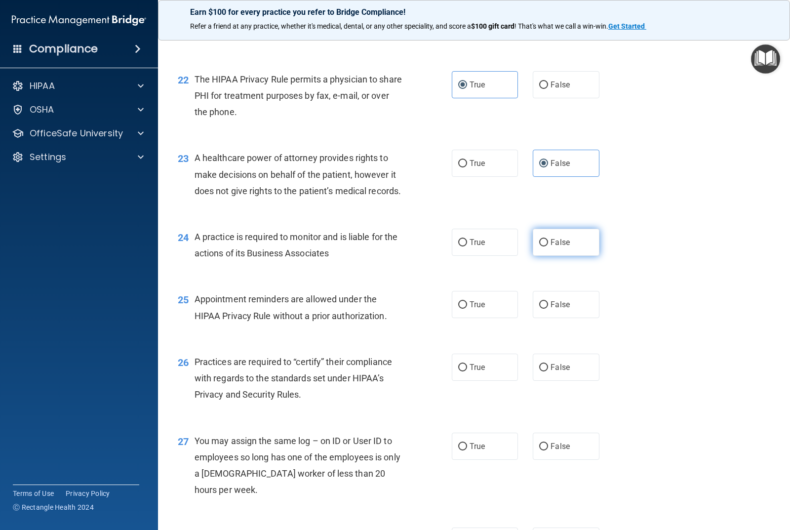
click at [548, 246] on input "False" at bounding box center [543, 242] width 9 height 7
radio input "true"
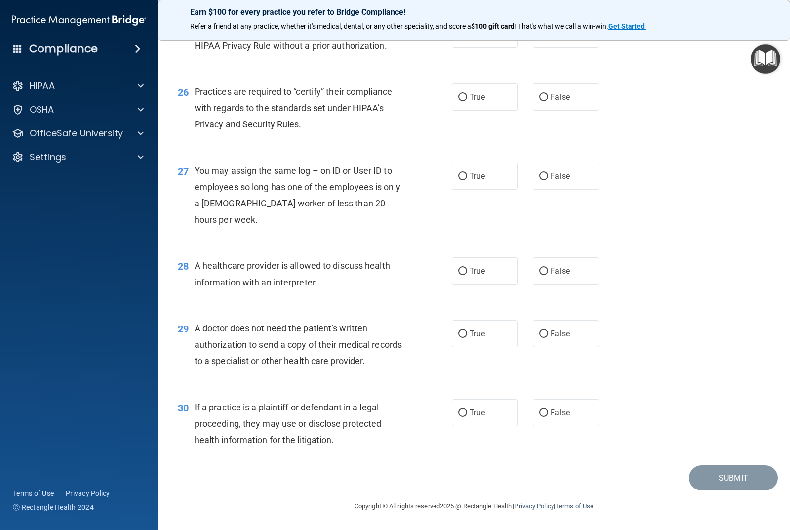
scroll to position [2073, 0]
click at [479, 48] on label "True" at bounding box center [485, 34] width 66 height 27
click at [467, 39] on input "True" at bounding box center [462, 34] width 9 height 7
radio input "true"
click at [563, 111] on label "False" at bounding box center [566, 96] width 66 height 27
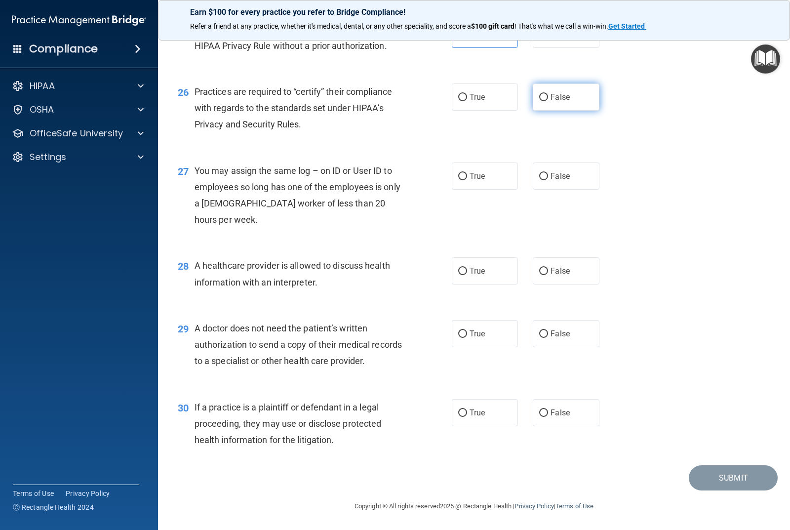
click at [548, 101] on input "False" at bounding box center [543, 97] width 9 height 7
radio input "true"
click at [580, 190] on label "False" at bounding box center [566, 175] width 66 height 27
click at [548, 180] on input "False" at bounding box center [543, 176] width 9 height 7
radio input "true"
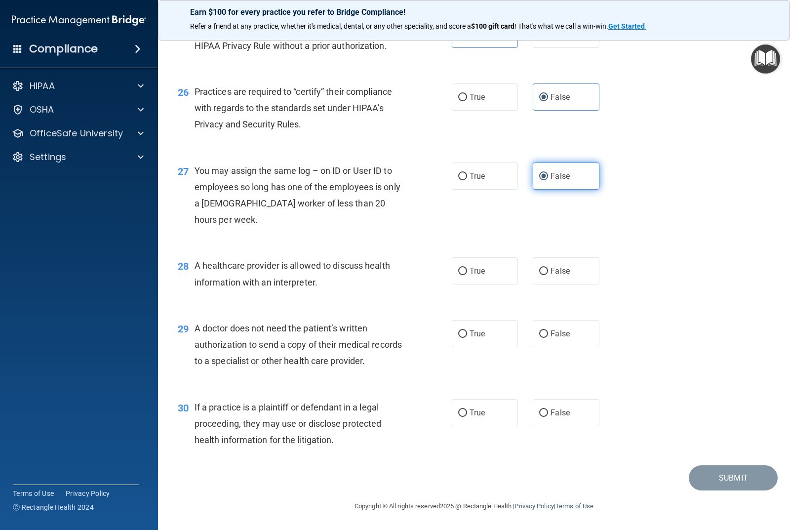
scroll to position [2096, 0]
click at [462, 268] on input "True" at bounding box center [462, 271] width 9 height 7
radio input "true"
click at [482, 347] on label "True" at bounding box center [485, 333] width 66 height 27
click at [467, 338] on input "True" at bounding box center [462, 333] width 9 height 7
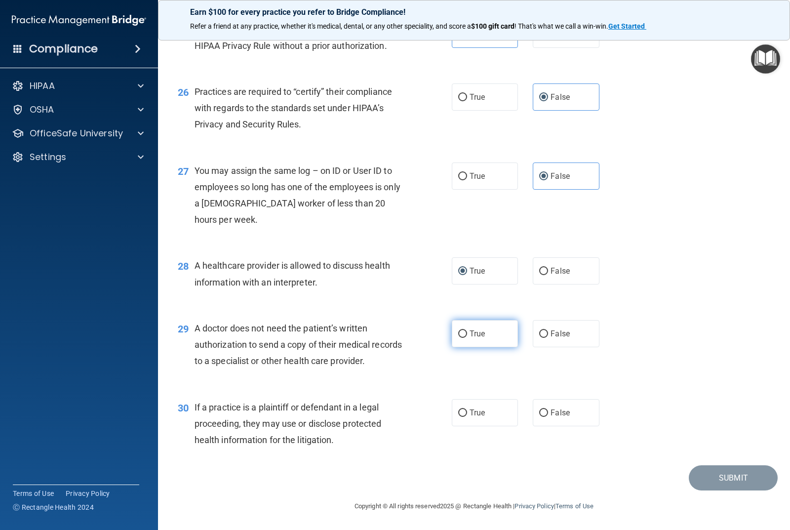
radio input "true"
drag, startPoint x: 480, startPoint y: 418, endPoint x: 497, endPoint y: 426, distance: 19.2
click at [482, 418] on label "True" at bounding box center [485, 412] width 66 height 27
click at [467, 417] on input "True" at bounding box center [462, 412] width 9 height 7
radio input "true"
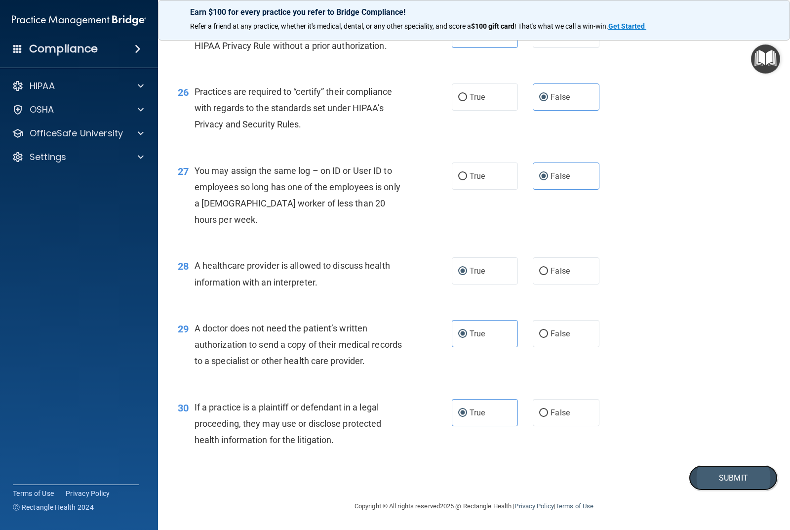
click at [732, 484] on button "Submit" at bounding box center [733, 477] width 89 height 25
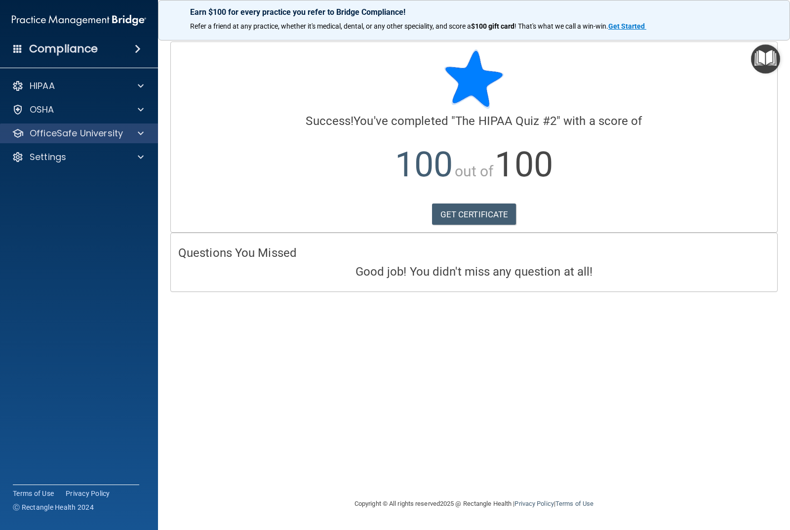
click at [121, 140] on div "OfficeSafe University" at bounding box center [79, 133] width 158 height 20
click at [468, 216] on link "GET CERTIFICATE" at bounding box center [474, 214] width 84 height 22
click at [70, 122] on div "HIPAA Documents and Policies Report an Incident Business Associates Emergency P…" at bounding box center [79, 123] width 158 height 103
click at [73, 133] on p "OfficeSafe University" at bounding box center [76, 133] width 93 height 12
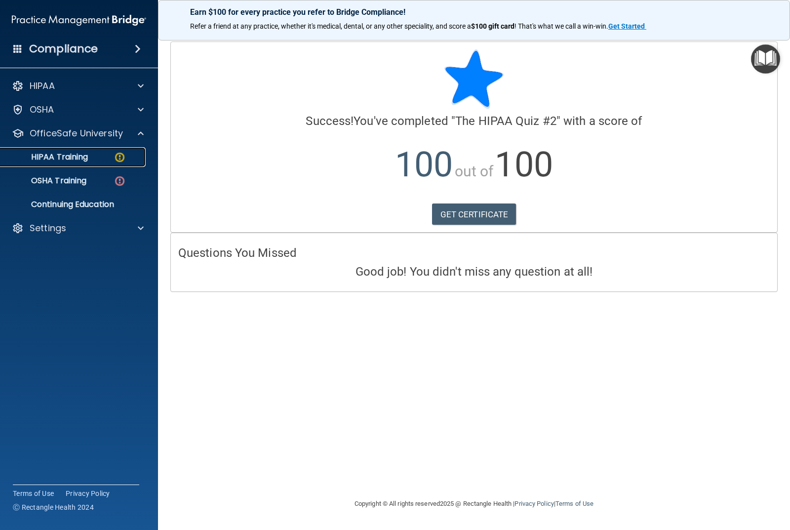
click at [84, 152] on p "HIPAA Training" at bounding box center [46, 157] width 81 height 10
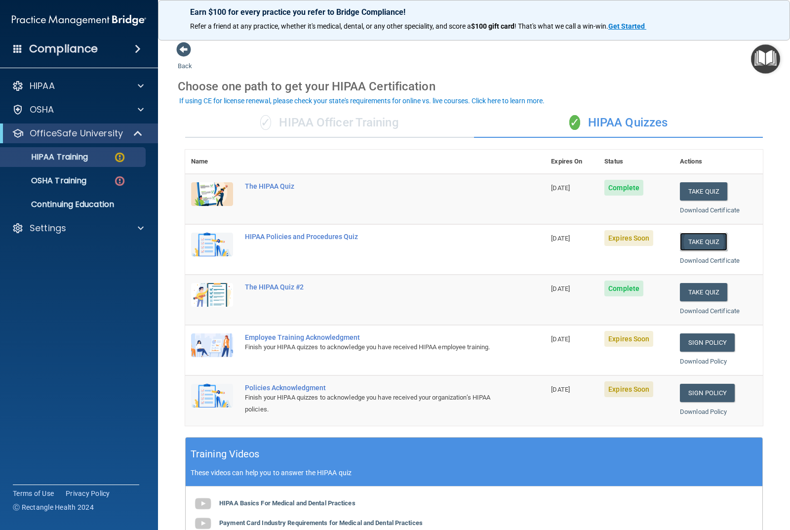
click at [697, 243] on button "Take Quiz" at bounding box center [703, 242] width 47 height 18
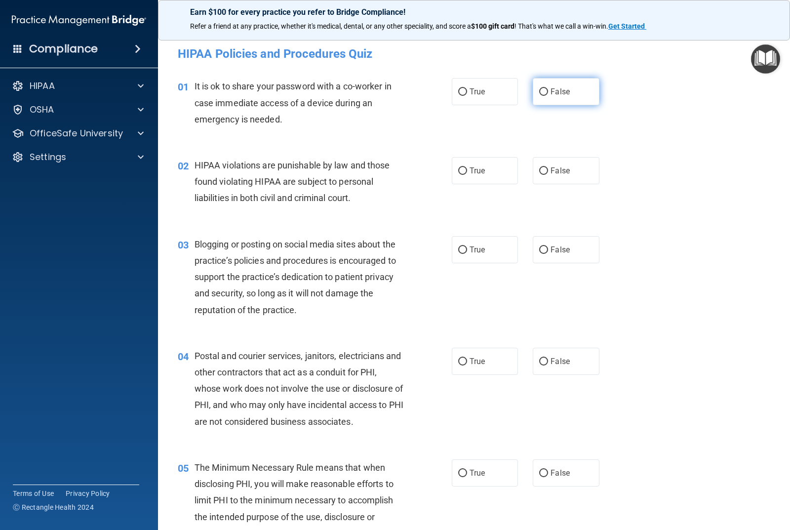
click at [544, 94] on input "False" at bounding box center [543, 91] width 9 height 7
radio input "true"
click at [475, 167] on span "True" at bounding box center [476, 170] width 15 height 9
click at [467, 167] on input "True" at bounding box center [462, 170] width 9 height 7
radio input "true"
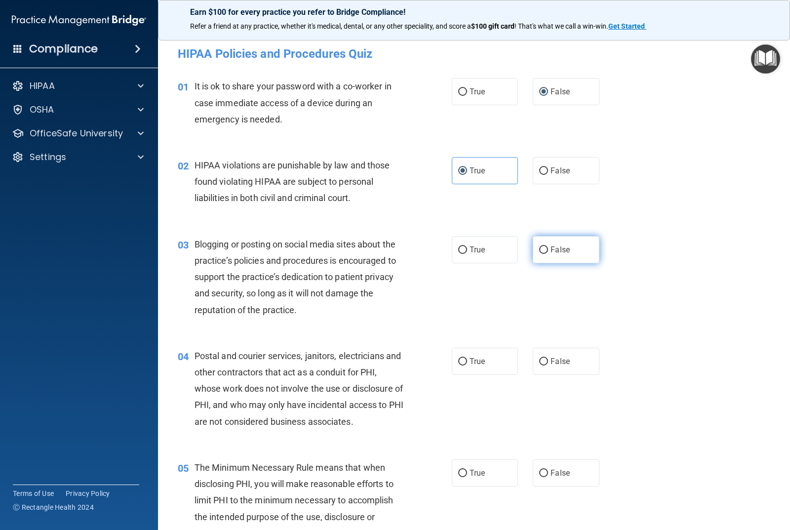
click at [565, 252] on span "False" at bounding box center [559, 249] width 19 height 9
click at [548, 252] on input "False" at bounding box center [543, 249] width 9 height 7
radio input "true"
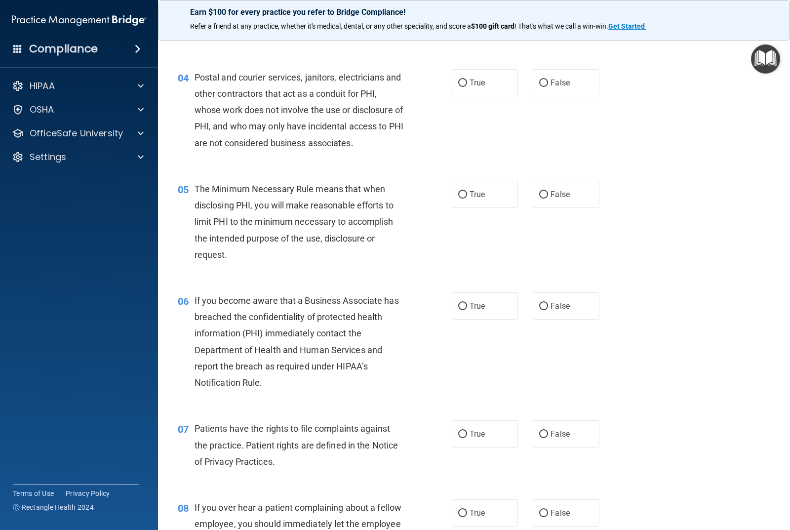
scroll to position [296, 0]
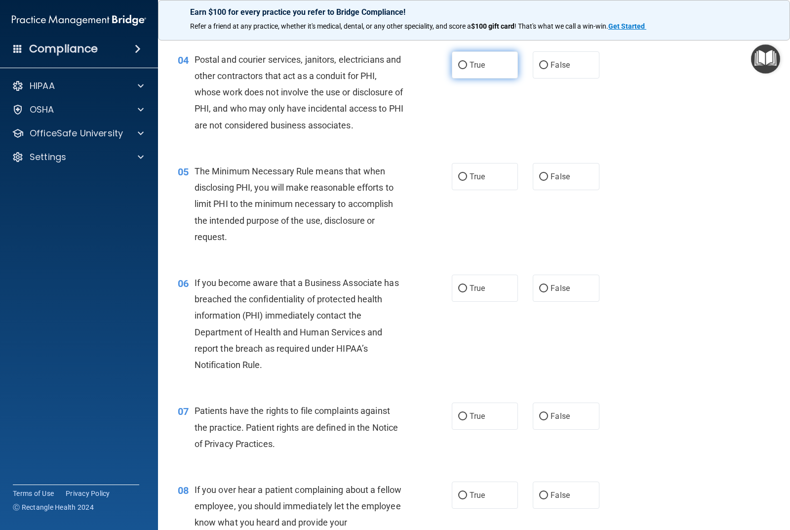
click at [487, 60] on label "True" at bounding box center [485, 64] width 66 height 27
click at [467, 62] on input "True" at bounding box center [462, 65] width 9 height 7
radio input "true"
click at [474, 185] on label "True" at bounding box center [485, 176] width 66 height 27
click at [467, 181] on input "True" at bounding box center [462, 176] width 9 height 7
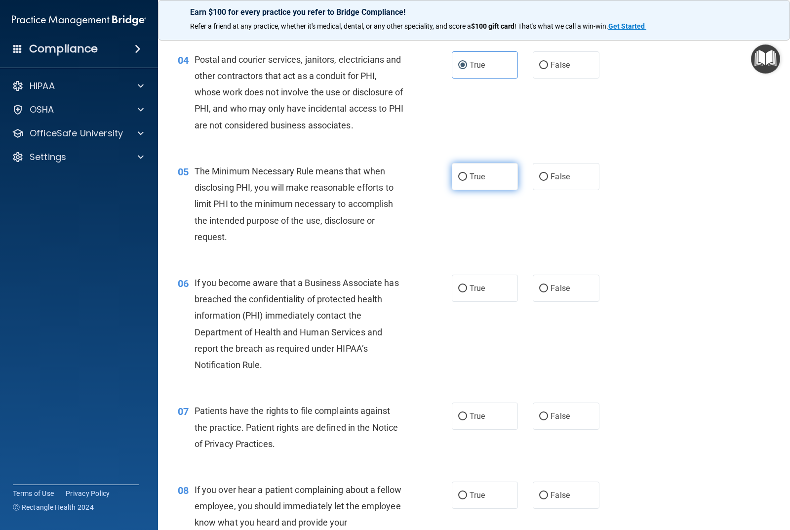
radio input "true"
click at [548, 293] on label "False" at bounding box center [566, 287] width 66 height 27
click at [548, 292] on input "False" at bounding box center [543, 288] width 9 height 7
radio input "true"
click at [496, 410] on label "True" at bounding box center [485, 415] width 66 height 27
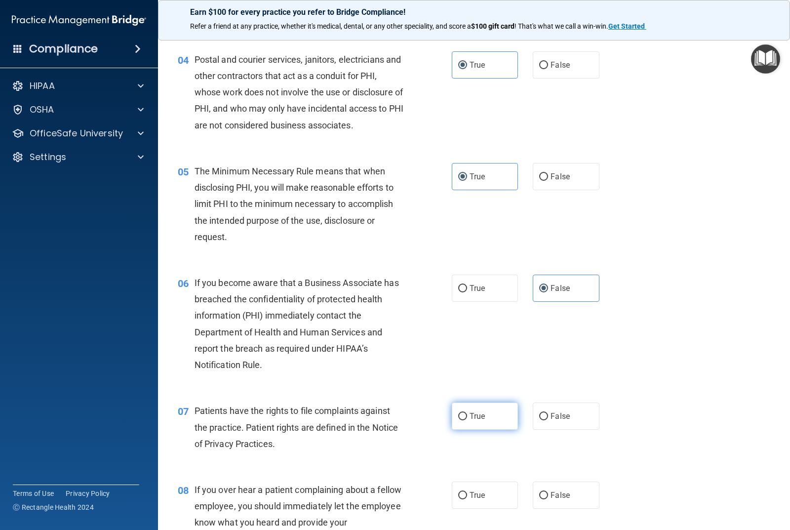
click at [467, 413] on input "True" at bounding box center [462, 416] width 9 height 7
radio input "true"
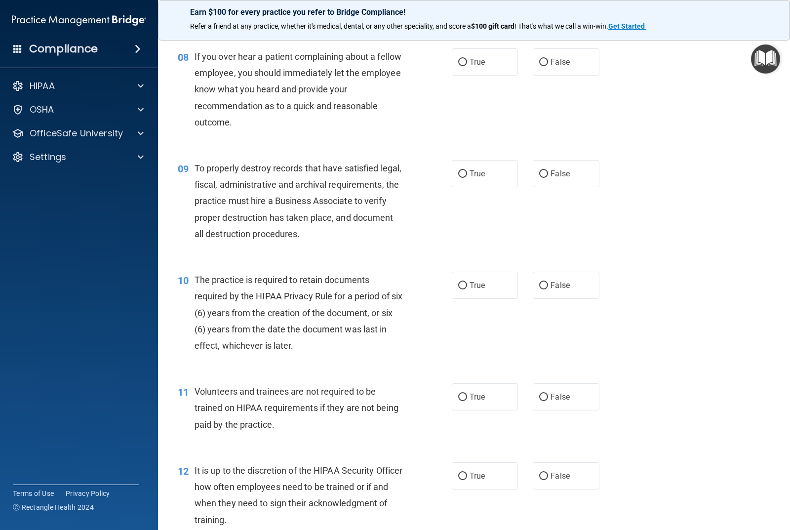
scroll to position [741, 0]
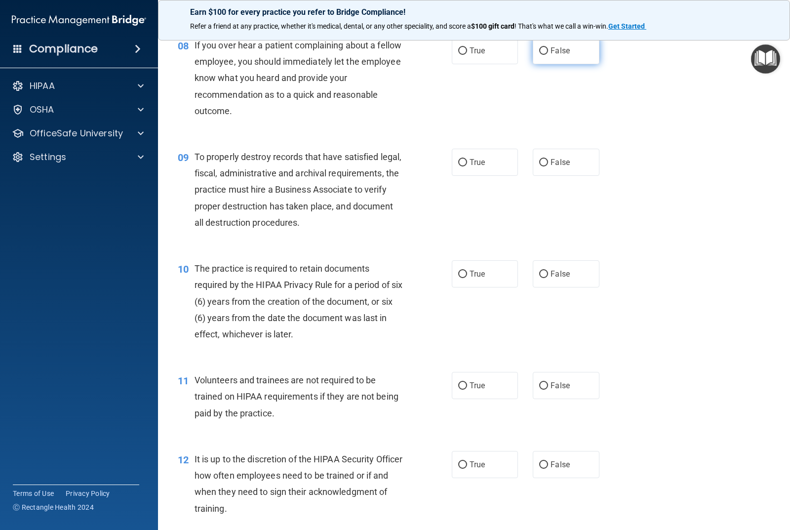
click at [541, 47] on input "False" at bounding box center [543, 50] width 9 height 7
radio input "true"
click at [559, 164] on span "False" at bounding box center [559, 161] width 19 height 9
click at [548, 164] on input "False" at bounding box center [543, 162] width 9 height 7
radio input "true"
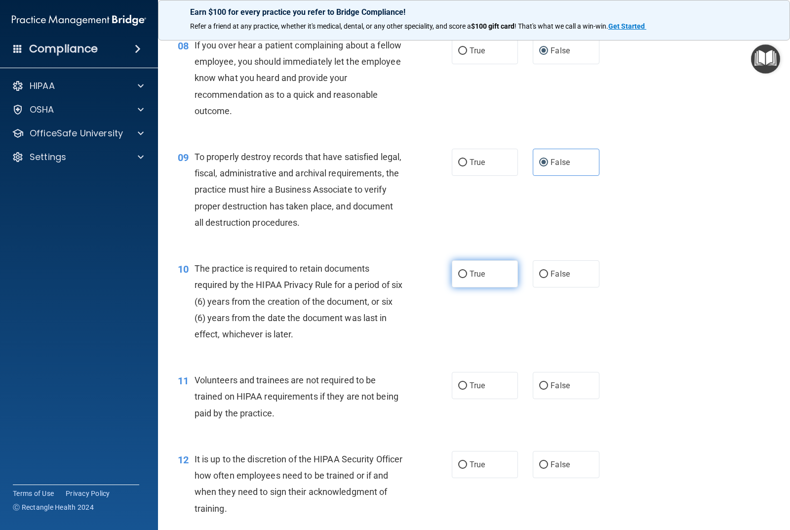
click at [462, 264] on label "True" at bounding box center [485, 273] width 66 height 27
click at [462, 271] on input "True" at bounding box center [462, 274] width 9 height 7
radio input "true"
click at [553, 373] on label "False" at bounding box center [566, 385] width 66 height 27
click at [548, 382] on input "False" at bounding box center [543, 385] width 9 height 7
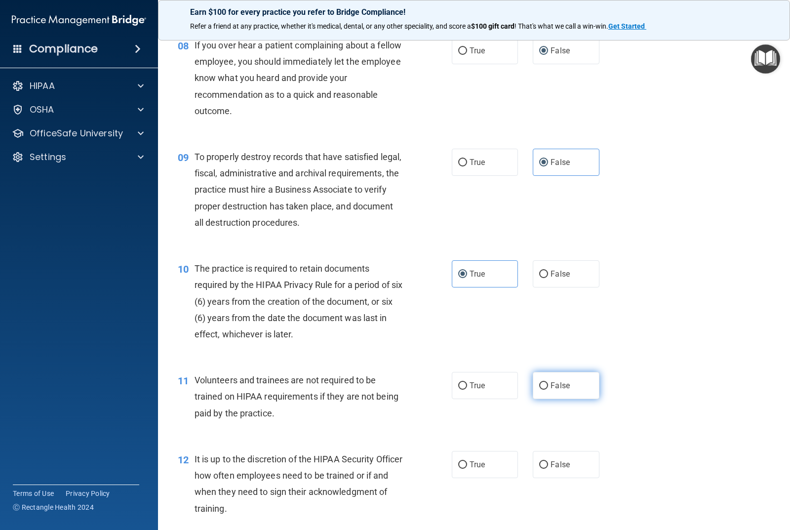
radio input "true"
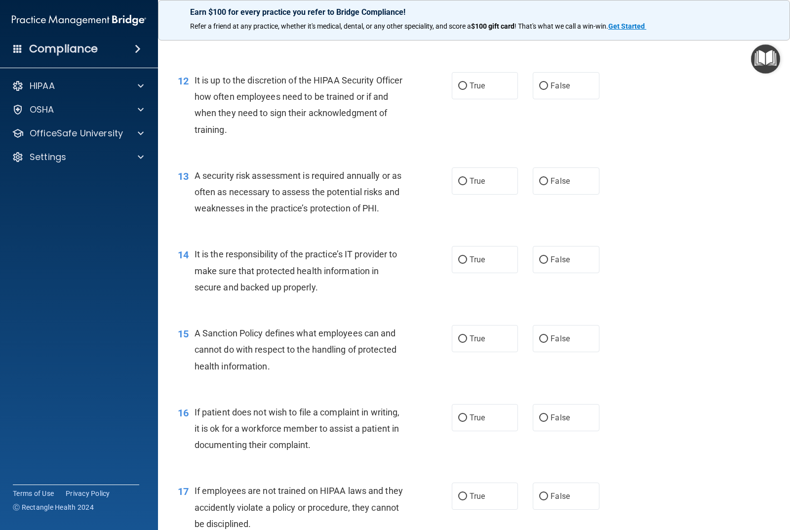
scroll to position [1135, 0]
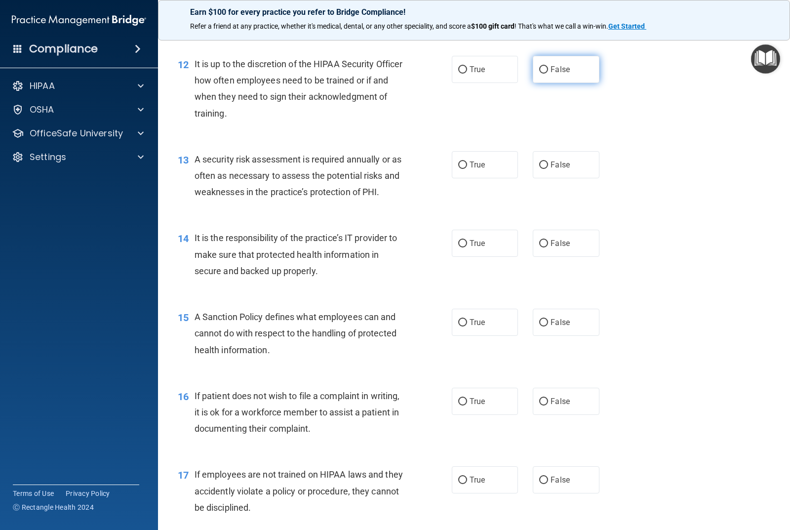
click at [539, 68] on input "False" at bounding box center [543, 69] width 9 height 7
radio input "true"
click at [486, 164] on label "True" at bounding box center [485, 164] width 66 height 27
click at [467, 164] on input "True" at bounding box center [462, 164] width 9 height 7
radio input "true"
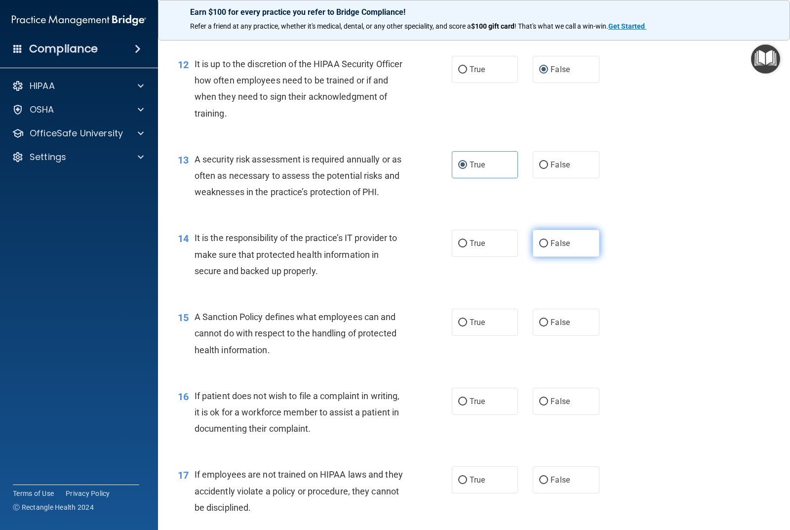
click at [558, 239] on span "False" at bounding box center [559, 242] width 19 height 9
click at [548, 240] on input "False" at bounding box center [543, 243] width 9 height 7
radio input "true"
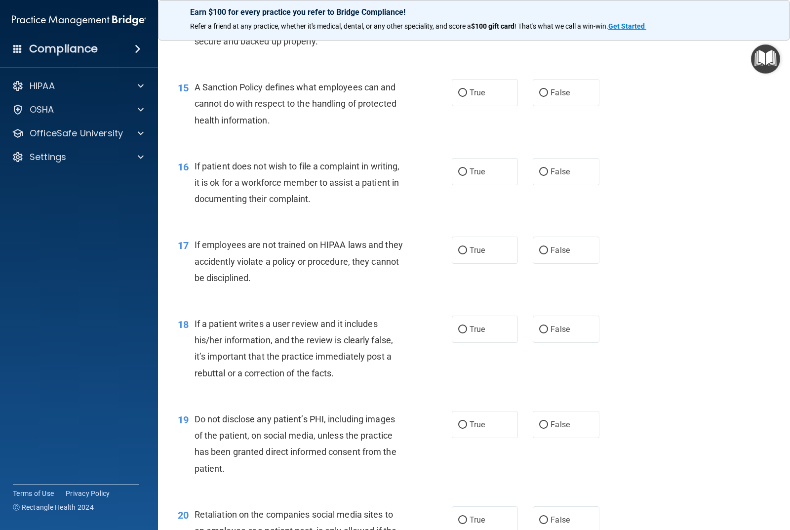
scroll to position [1382, 0]
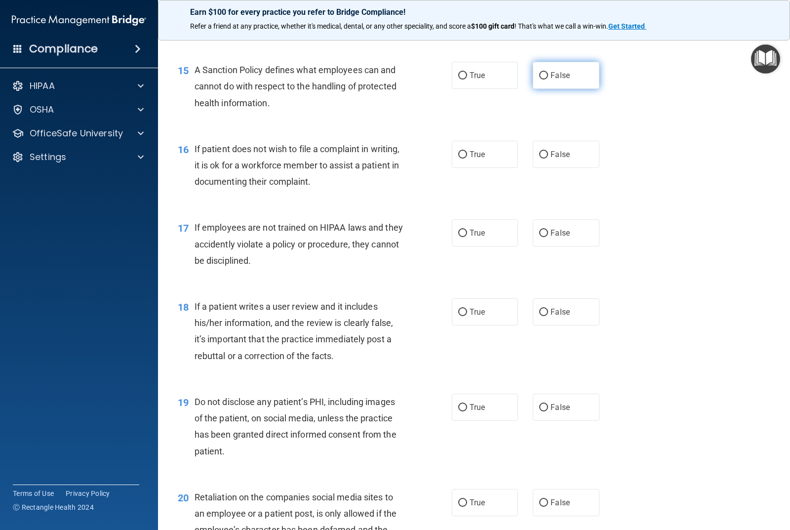
click at [582, 73] on label "False" at bounding box center [566, 75] width 66 height 27
click at [548, 73] on input "False" at bounding box center [543, 75] width 9 height 7
radio input "true"
click at [469, 156] on span "True" at bounding box center [476, 154] width 15 height 9
click at [466, 156] on input "True" at bounding box center [462, 154] width 9 height 7
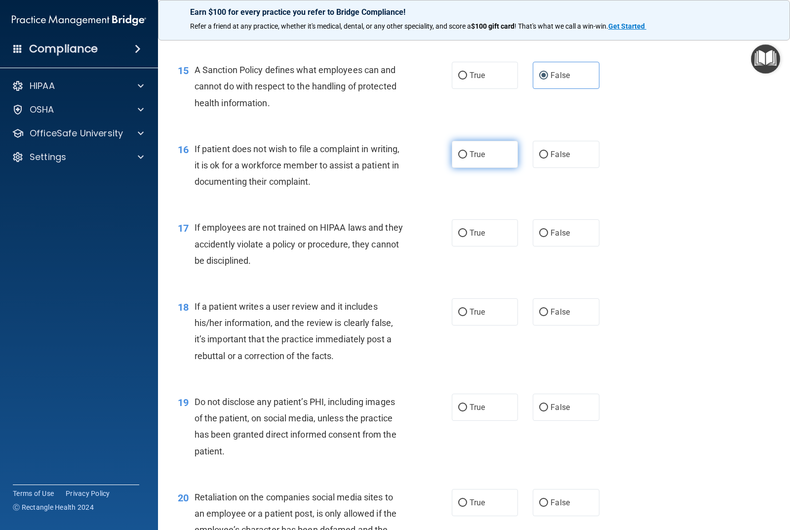
radio input "true"
click at [572, 220] on label "False" at bounding box center [566, 232] width 66 height 27
click at [548, 230] on input "False" at bounding box center [543, 233] width 9 height 7
radio input "true"
click at [558, 310] on span "False" at bounding box center [559, 311] width 19 height 9
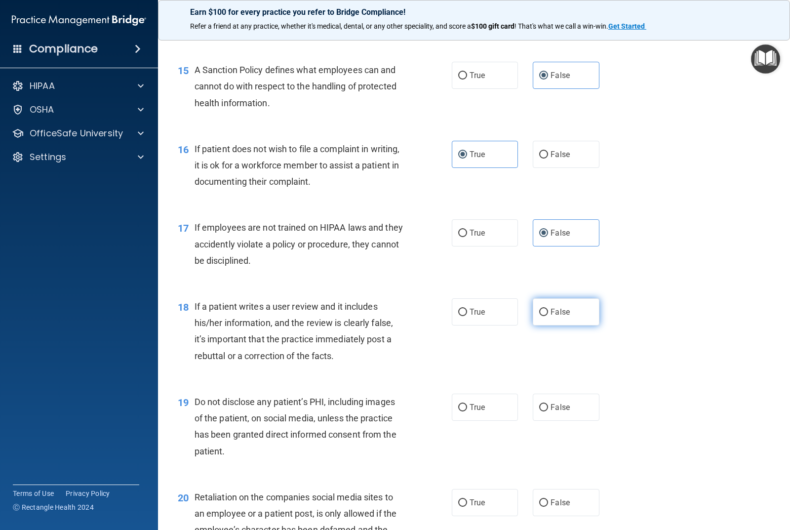
click at [548, 310] on input "False" at bounding box center [543, 312] width 9 height 7
radio input "true"
click at [475, 399] on label "True" at bounding box center [485, 406] width 66 height 27
click at [467, 404] on input "True" at bounding box center [462, 407] width 9 height 7
radio input "true"
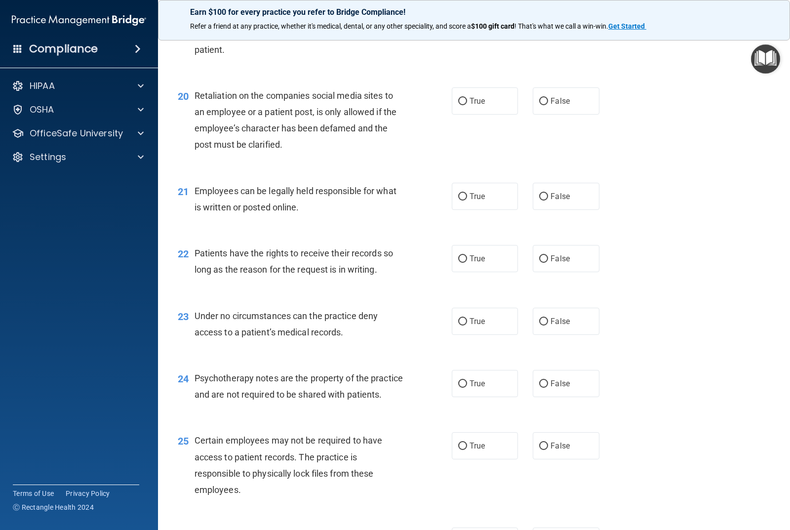
scroll to position [1827, 0]
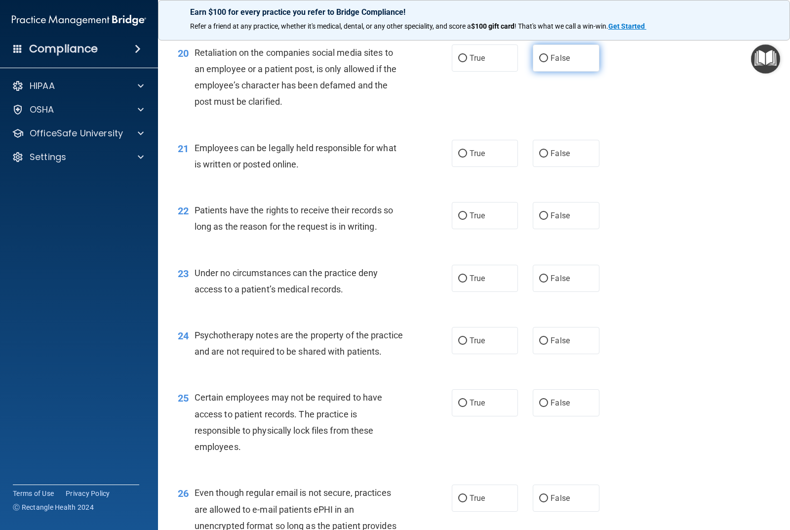
click at [550, 53] on label "False" at bounding box center [566, 57] width 66 height 27
click at [548, 55] on input "False" at bounding box center [543, 58] width 9 height 7
radio input "true"
click at [478, 159] on label "True" at bounding box center [485, 153] width 66 height 27
click at [467, 157] on input "True" at bounding box center [462, 153] width 9 height 7
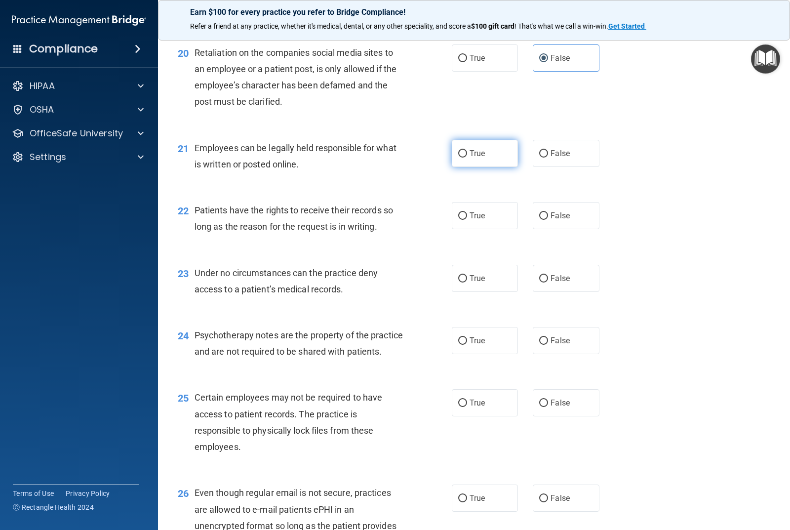
radio input "true"
click at [554, 222] on label "False" at bounding box center [566, 215] width 66 height 27
click at [548, 220] on input "False" at bounding box center [543, 215] width 9 height 7
radio input "true"
click at [528, 285] on div "True False" at bounding box center [531, 278] width 159 height 27
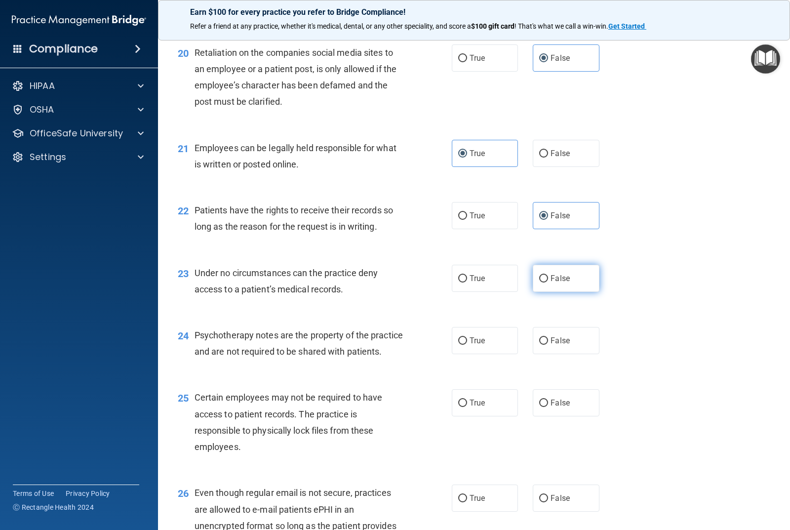
click at [551, 273] on label "False" at bounding box center [566, 278] width 66 height 27
click at [548, 275] on input "False" at bounding box center [543, 278] width 9 height 7
radio input "true"
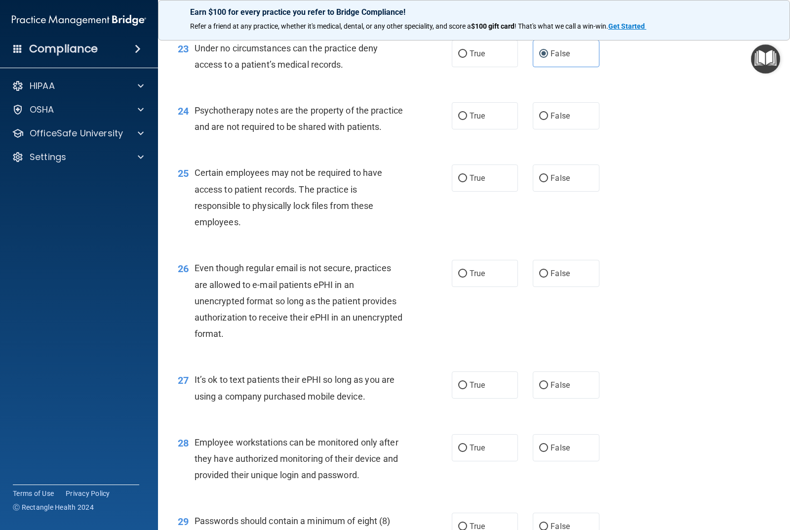
scroll to position [2073, 0]
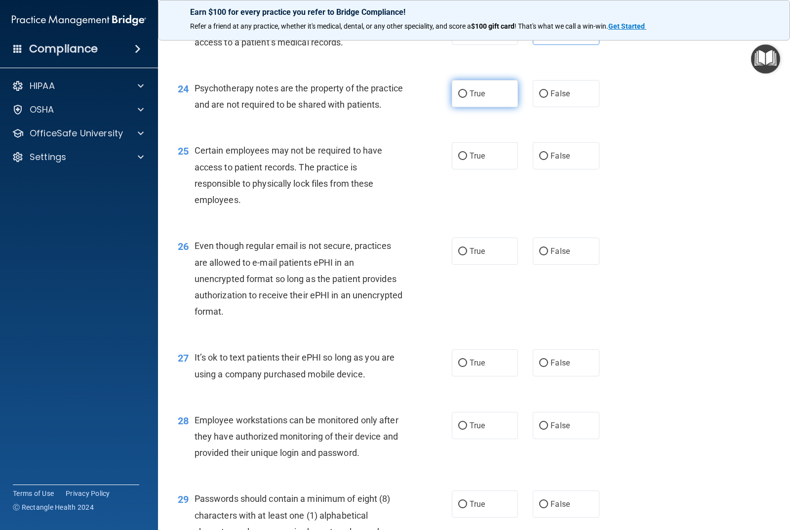
click at [469, 90] on span "True" at bounding box center [476, 93] width 15 height 9
click at [467, 90] on input "True" at bounding box center [462, 93] width 9 height 7
radio input "true"
click at [479, 169] on label "True" at bounding box center [485, 155] width 66 height 27
click at [467, 160] on input "True" at bounding box center [462, 156] width 9 height 7
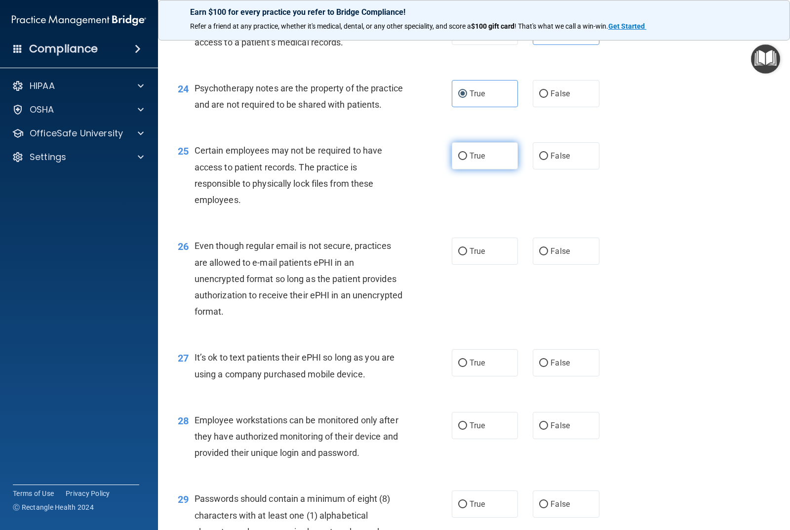
radio input "true"
click at [484, 264] on label "True" at bounding box center [485, 250] width 66 height 27
click at [467, 255] on input "True" at bounding box center [462, 251] width 9 height 7
radio input "true"
click at [551, 367] on span "False" at bounding box center [559, 362] width 19 height 9
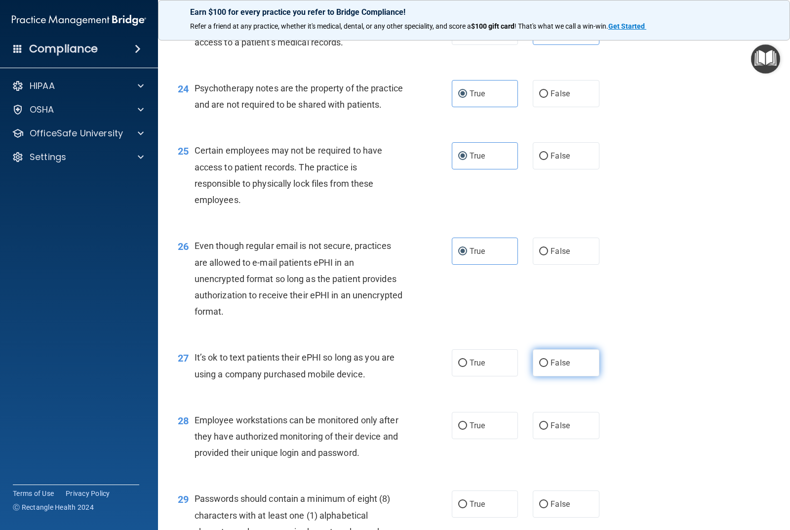
click at [548, 367] on input "False" at bounding box center [543, 362] width 9 height 7
radio input "true"
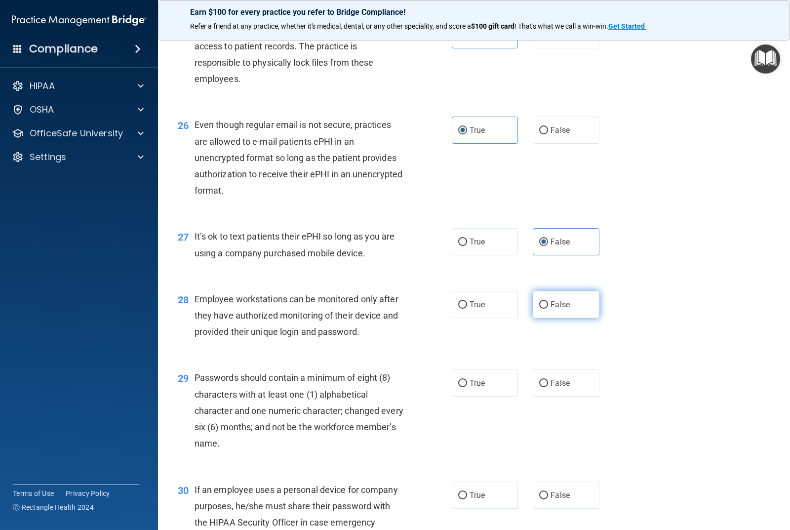
scroll to position [2222, 0]
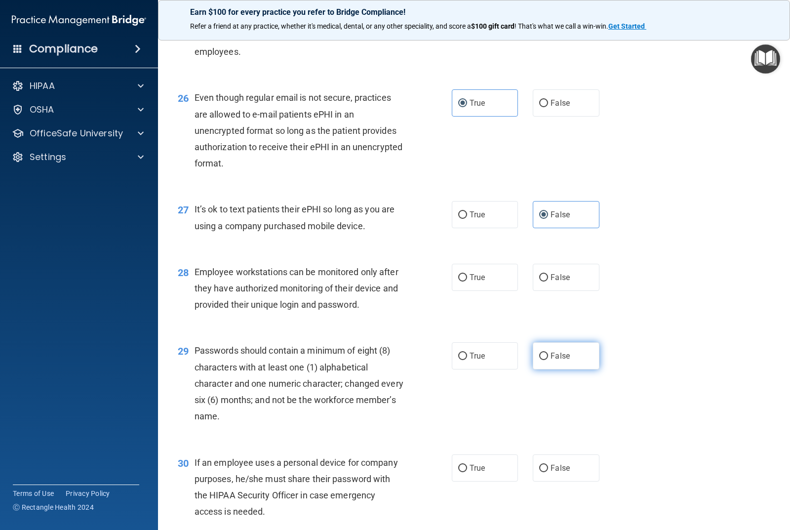
click at [558, 369] on label "False" at bounding box center [566, 355] width 66 height 27
click at [548, 360] on input "False" at bounding box center [543, 355] width 9 height 7
radio input "true"
click at [555, 288] on label "False" at bounding box center [566, 277] width 66 height 27
click at [548, 281] on input "False" at bounding box center [543, 277] width 9 height 7
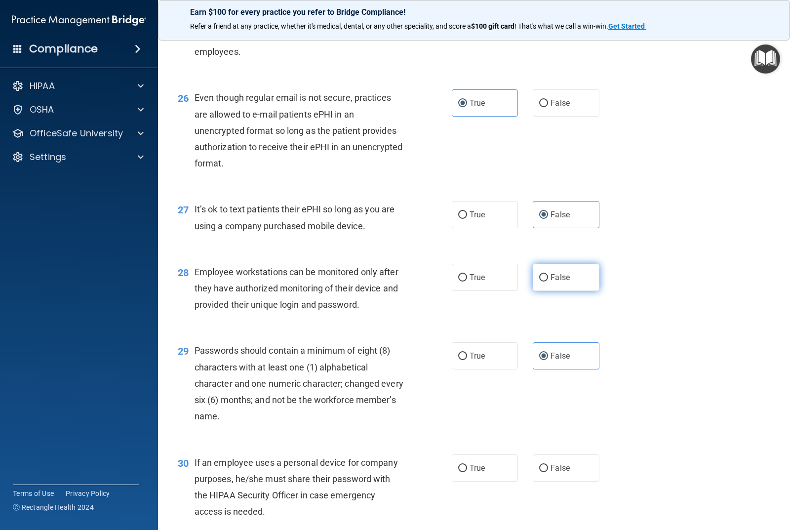
radio input "true"
drag, startPoint x: 464, startPoint y: 367, endPoint x: 468, endPoint y: 371, distance: 5.6
click at [464, 367] on label "True" at bounding box center [485, 355] width 66 height 27
click at [464, 360] on input "True" at bounding box center [462, 355] width 9 height 7
radio input "true"
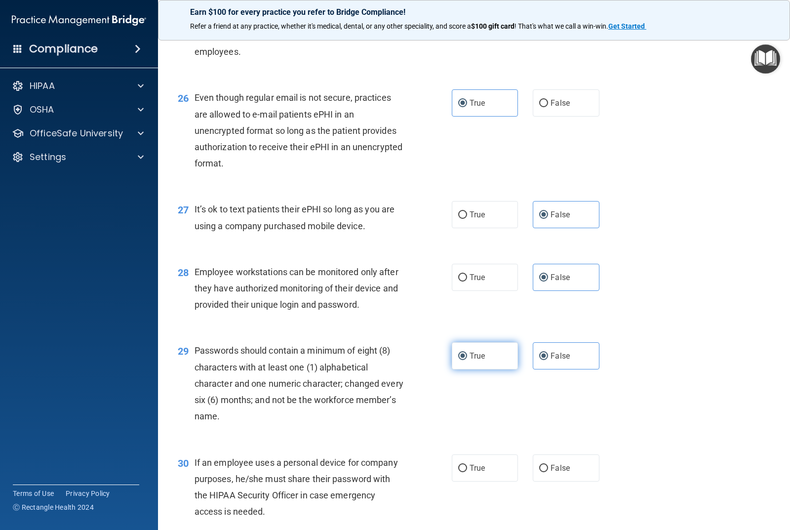
radio input "false"
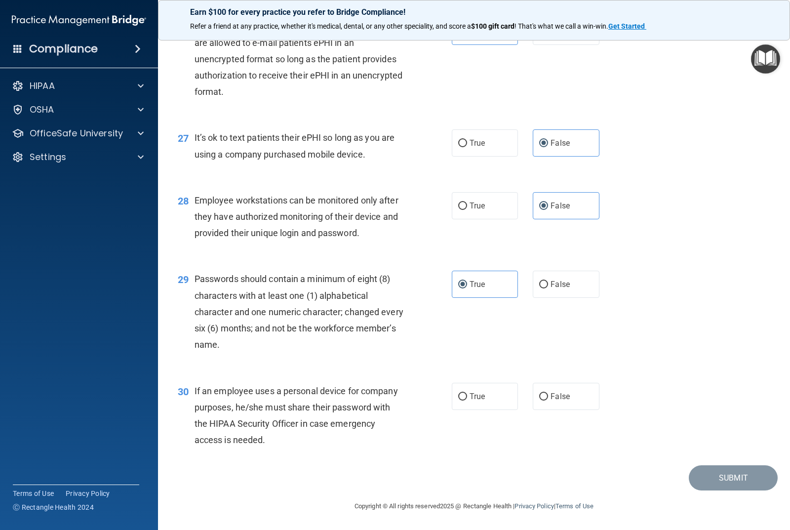
scroll to position [2309, 0]
click at [551, 404] on label "False" at bounding box center [566, 396] width 66 height 27
click at [548, 400] on input "False" at bounding box center [543, 396] width 9 height 7
radio input "true"
click at [731, 481] on button "Submit" at bounding box center [733, 477] width 89 height 25
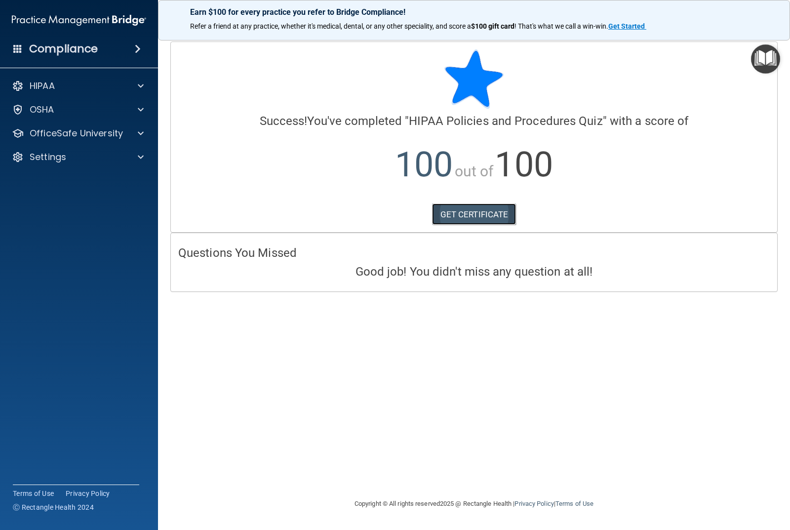
click at [469, 218] on link "GET CERTIFICATE" at bounding box center [474, 214] width 84 height 22
click at [129, 130] on div at bounding box center [139, 133] width 25 height 12
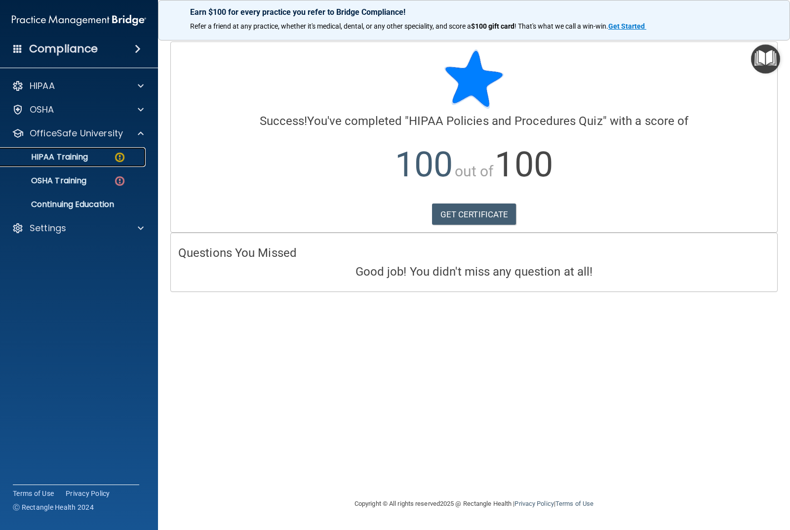
click at [108, 161] on div "HIPAA Training" at bounding box center [73, 157] width 135 height 10
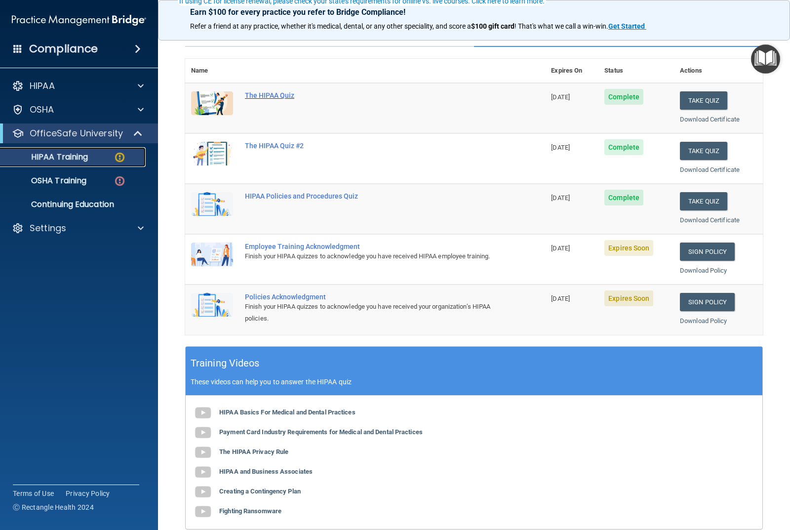
scroll to position [148, 0]
